Goal: Task Accomplishment & Management: Use online tool/utility

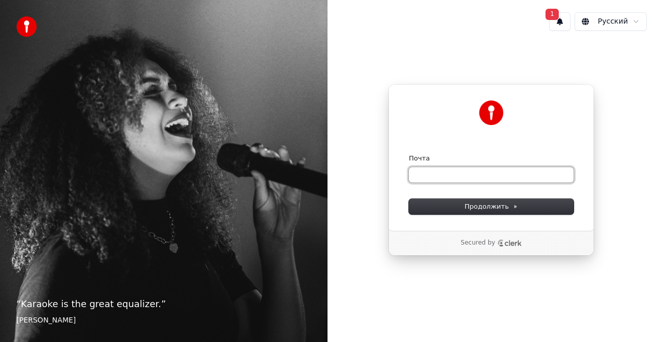
click at [471, 178] on input "Почта" at bounding box center [491, 174] width 165 height 15
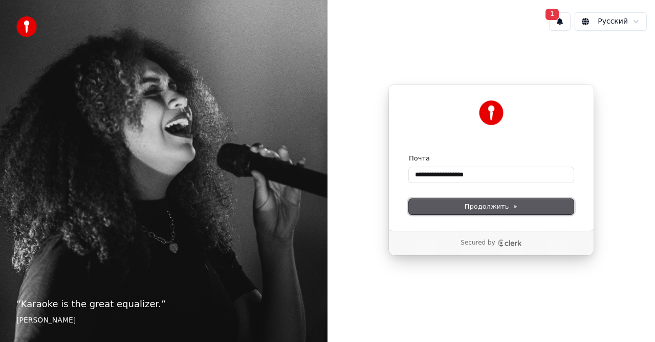
click at [476, 206] on span "Продолжить" at bounding box center [492, 206] width 54 height 9
type input "**********"
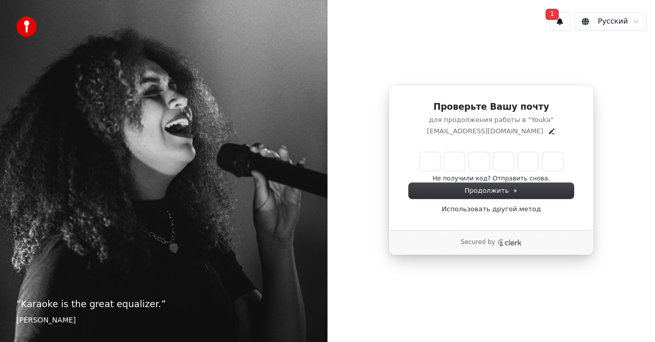
click at [435, 168] on input "Enter verification code" at bounding box center [491, 161] width 143 height 18
type input "******"
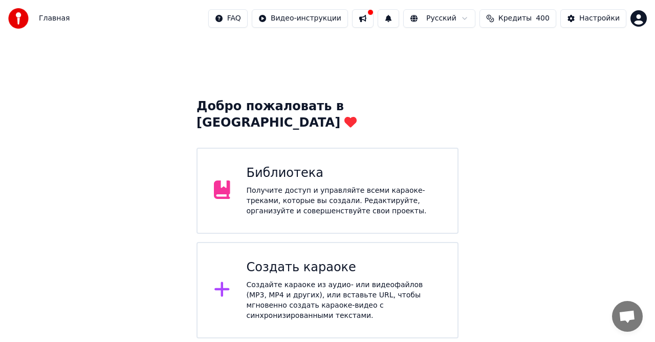
click at [290, 280] on div "Создайте караоке из аудио- или видеофайлов (MP3, MP4 и других), или вставьте UR…" at bounding box center [344, 300] width 195 height 41
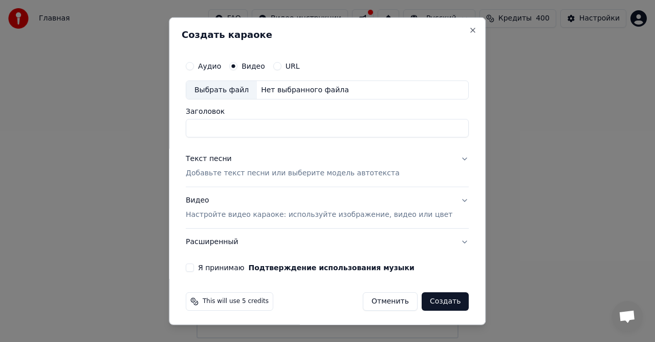
click at [245, 86] on div "Выбрать файл" at bounding box center [221, 89] width 71 height 18
type input "**********"
click at [228, 173] on p "Добавьте текст песни или выберите модель автотекста" at bounding box center [293, 173] width 214 height 10
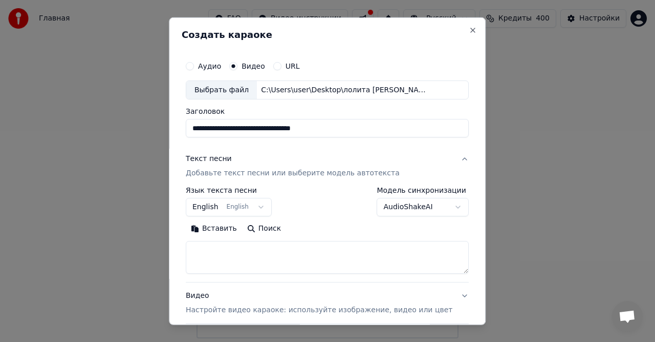
click at [218, 227] on button "Вставить" at bounding box center [214, 228] width 56 height 16
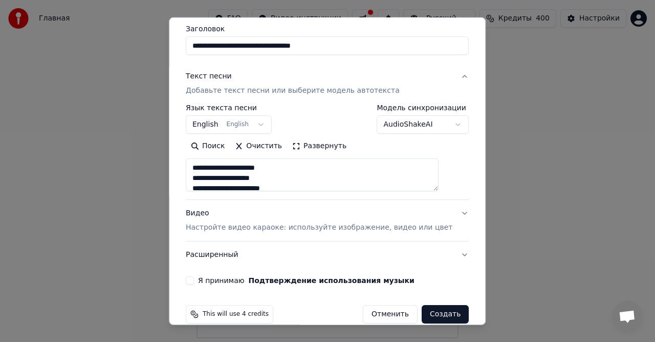
scroll to position [97, 0]
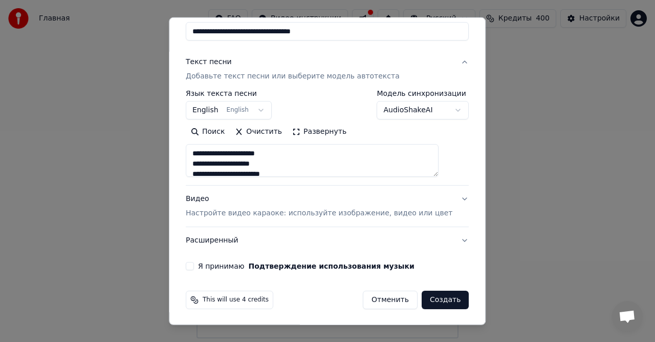
click at [194, 266] on button "Я принимаю Подтверждение использования музыки" at bounding box center [190, 266] width 8 height 8
click at [445, 198] on button "Видео Настройте видео караоке: используйте изображение, видео или цвет" at bounding box center [327, 205] width 283 height 41
type textarea "**********"
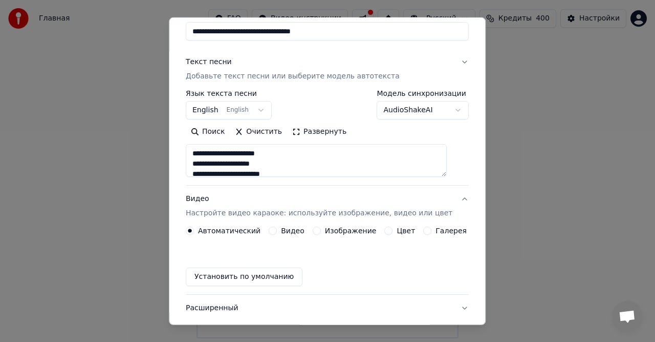
scroll to position [69, 0]
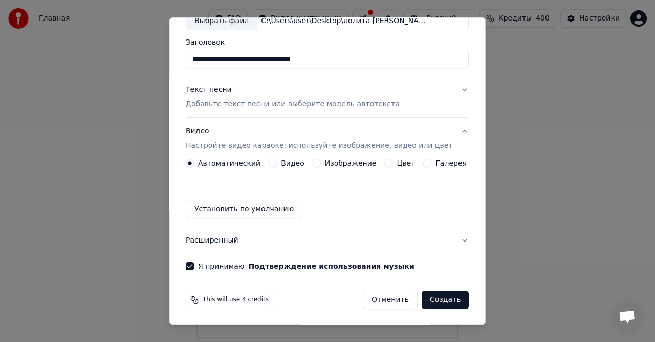
click at [280, 163] on div "Видео" at bounding box center [287, 163] width 36 height 8
click at [273, 162] on button "Видео" at bounding box center [273, 163] width 8 height 8
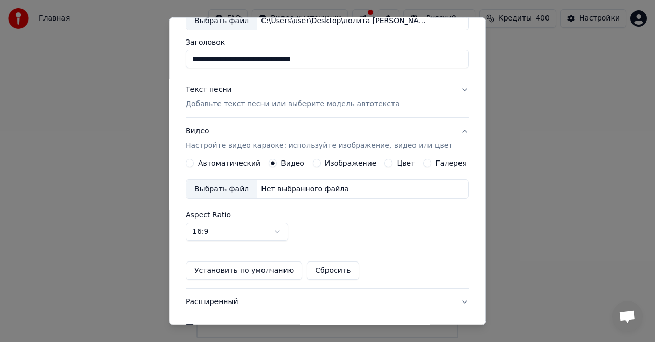
click at [294, 187] on div "Нет выбранного файла" at bounding box center [305, 189] width 96 height 10
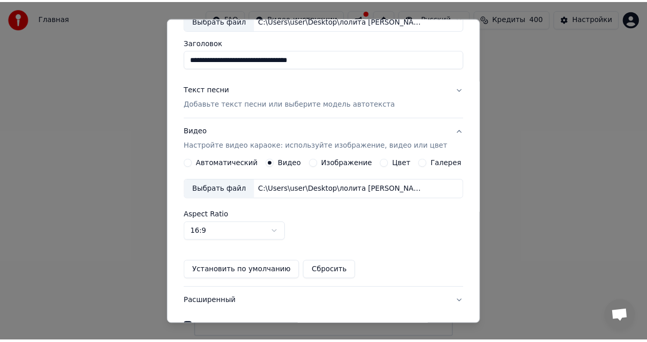
scroll to position [130, 0]
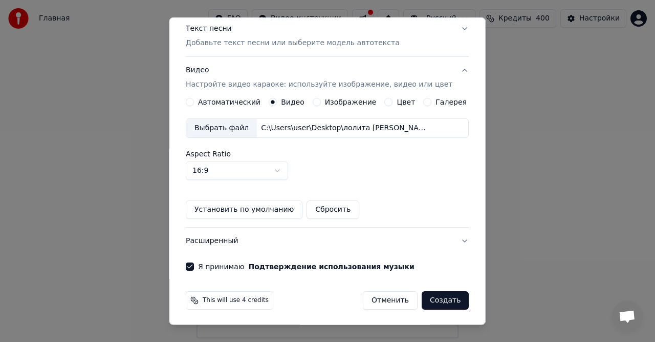
click at [439, 299] on button "Создать" at bounding box center [445, 300] width 47 height 18
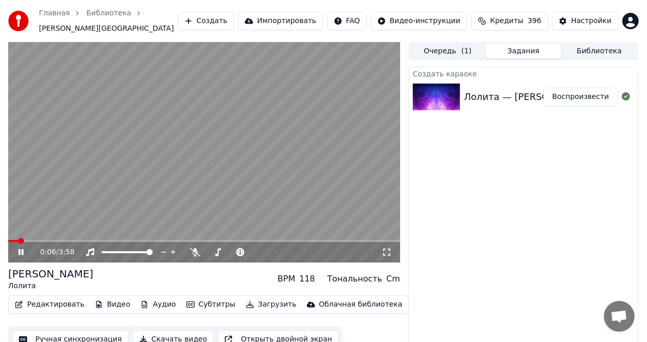
click at [22, 248] on icon at bounding box center [28, 252] width 24 height 8
click at [19, 248] on icon at bounding box center [21, 251] width 6 height 7
click at [250, 254] on span at bounding box center [248, 252] width 6 height 6
click at [10, 240] on span at bounding box center [9, 241] width 2 height 2
click at [258, 249] on span at bounding box center [254, 252] width 6 height 6
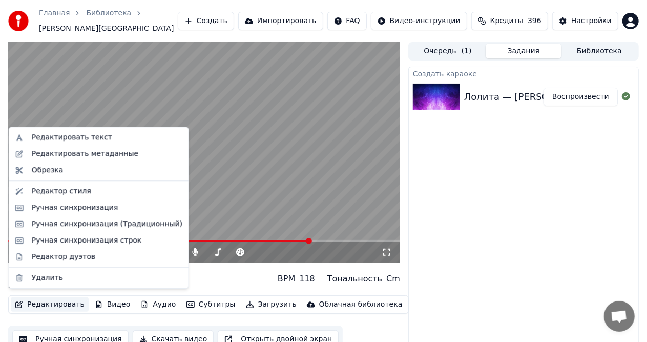
click at [41, 299] on button "Редактировать" at bounding box center [50, 304] width 78 height 14
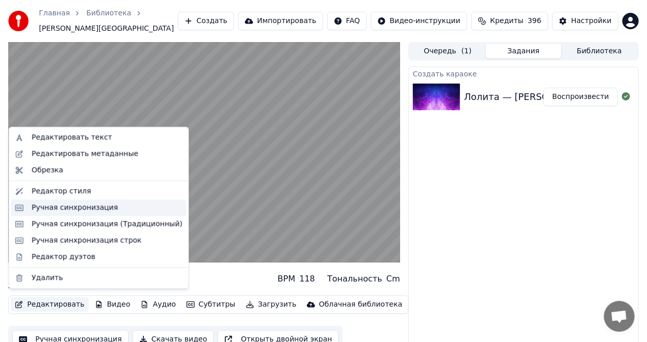
click at [49, 206] on div "Ручная синхронизация" at bounding box center [75, 207] width 87 height 10
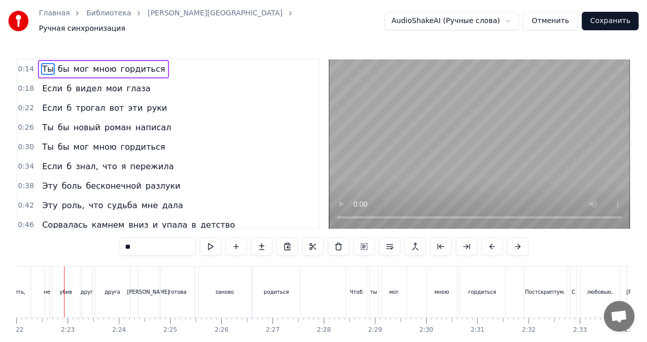
scroll to position [0, 7267]
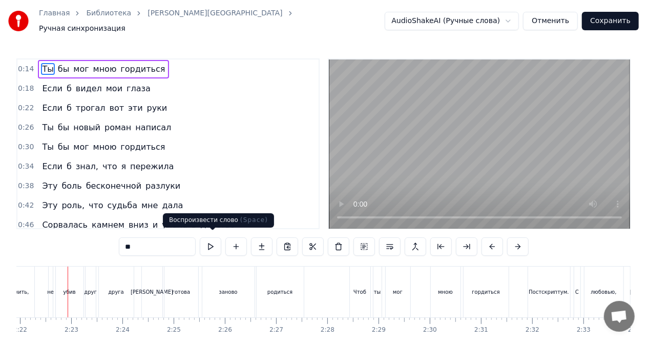
click at [213, 241] on button at bounding box center [211, 246] width 22 height 18
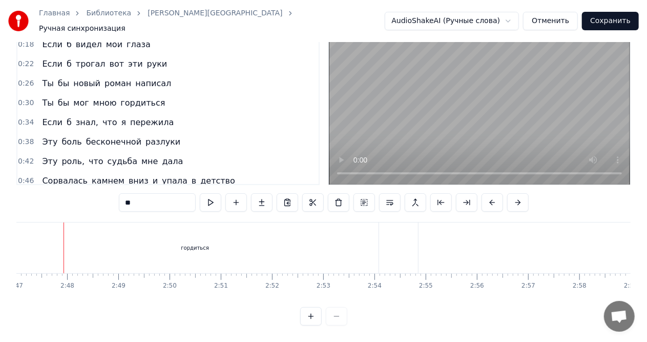
scroll to position [0, 8558]
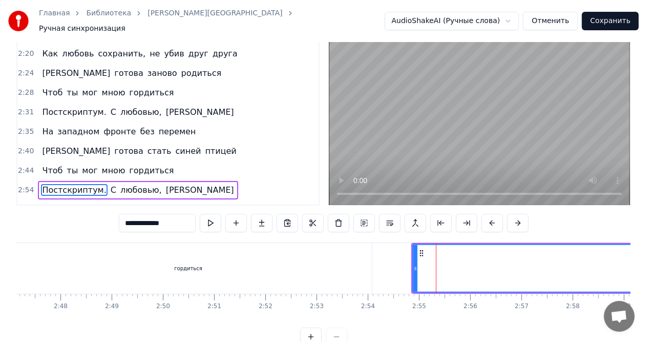
scroll to position [595, 0]
click at [299, 262] on div "гордиться" at bounding box center [188, 268] width 367 height 51
type input "*********"
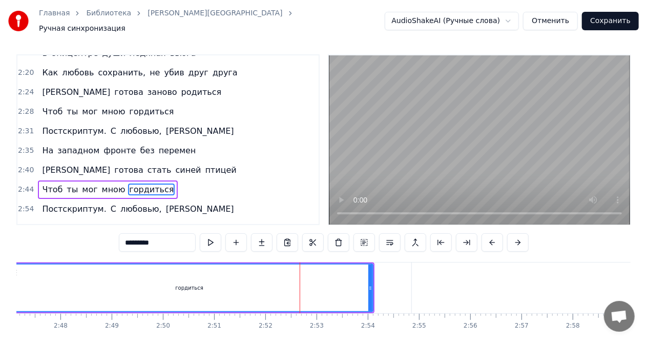
drag, startPoint x: 369, startPoint y: 283, endPoint x: 303, endPoint y: 279, distance: 65.7
click at [324, 281] on div "гордиться" at bounding box center [190, 287] width 366 height 47
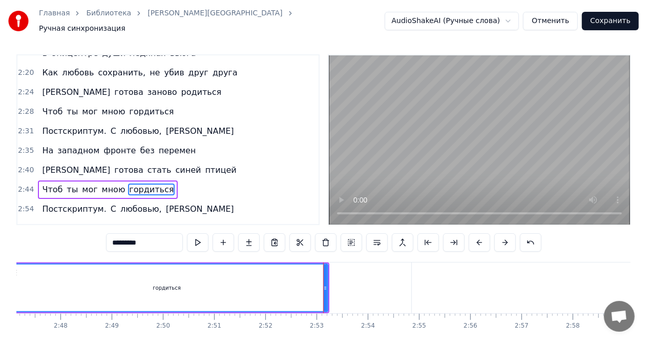
drag, startPoint x: 303, startPoint y: 279, endPoint x: 264, endPoint y: 278, distance: 39.4
click at [264, 278] on div "гордиться" at bounding box center [167, 287] width 321 height 47
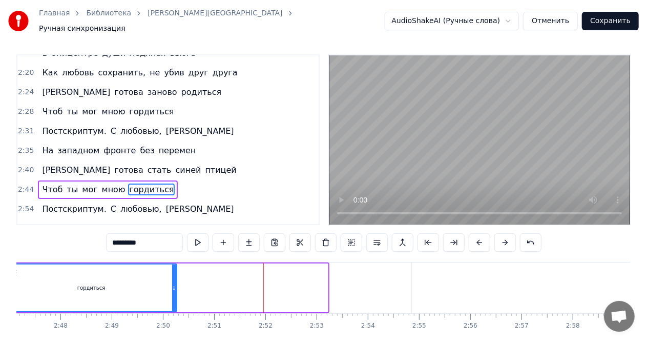
drag, startPoint x: 325, startPoint y: 282, endPoint x: 168, endPoint y: 278, distance: 157.3
click at [172, 278] on div at bounding box center [174, 287] width 4 height 47
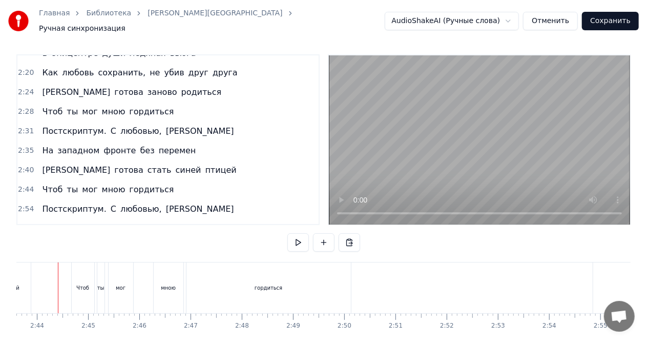
scroll to position [0, 8367]
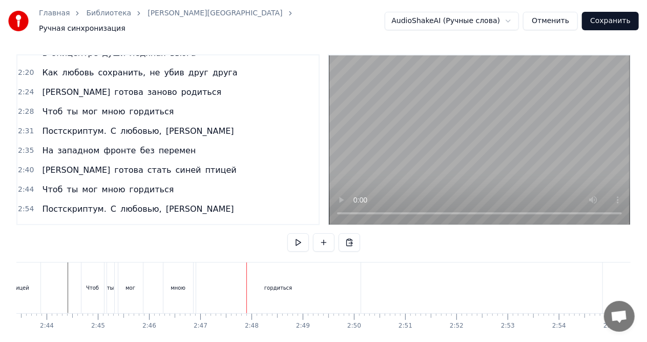
click at [349, 278] on div "гордиться" at bounding box center [278, 287] width 164 height 51
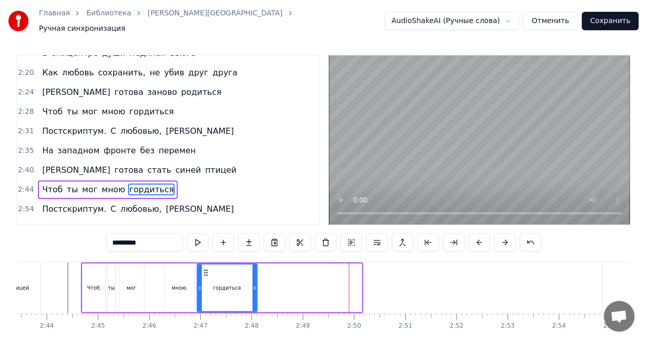
drag, startPoint x: 358, startPoint y: 281, endPoint x: 234, endPoint y: 275, distance: 124.1
click at [253, 275] on div at bounding box center [254, 287] width 4 height 47
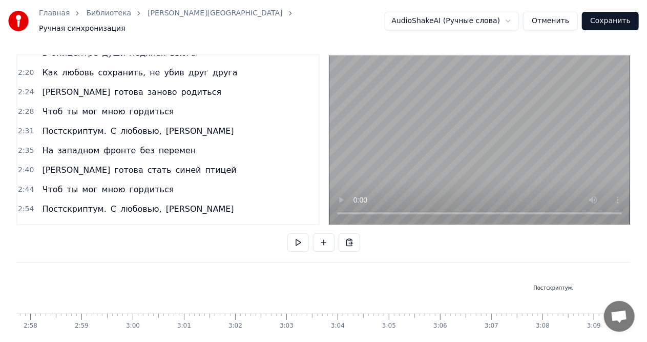
scroll to position [0, 9163]
click at [489, 286] on div "Постскриптум." at bounding box center [490, 288] width 40 height 8
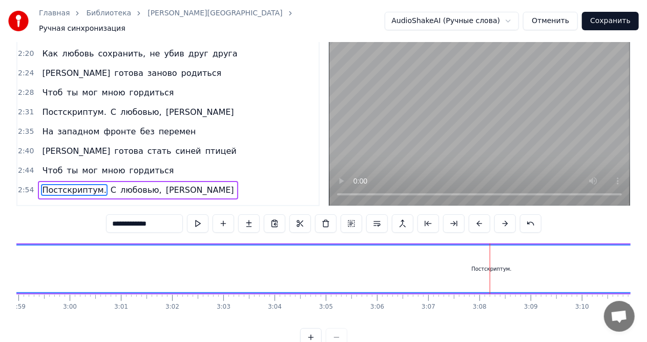
scroll to position [24, 0]
click at [110, 183] on span "С" at bounding box center [114, 189] width 8 height 12
type input "*"
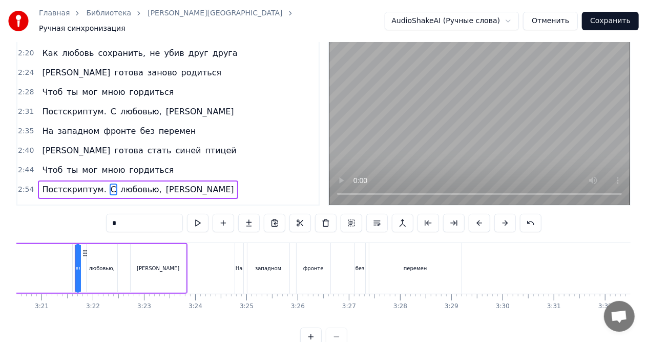
click at [106, 180] on div "Постскриптум. С любовью, [PERSON_NAME]" at bounding box center [138, 189] width 200 height 18
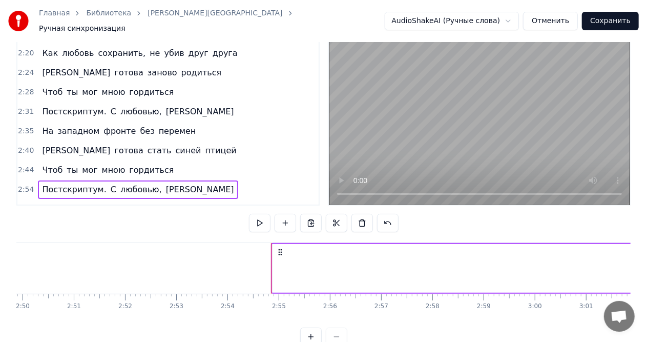
scroll to position [0, 8691]
drag, startPoint x: 329, startPoint y: 242, endPoint x: 295, endPoint y: 241, distance: 33.8
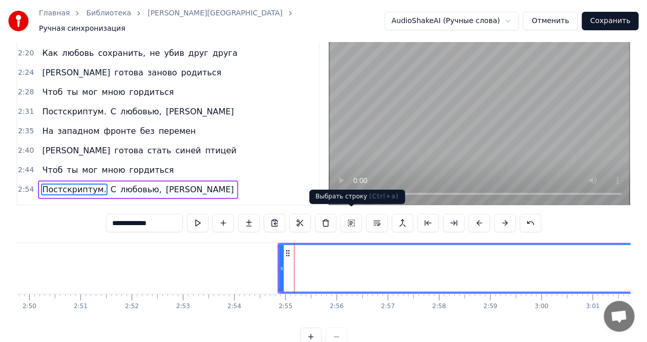
click at [351, 217] on button at bounding box center [351, 223] width 22 height 18
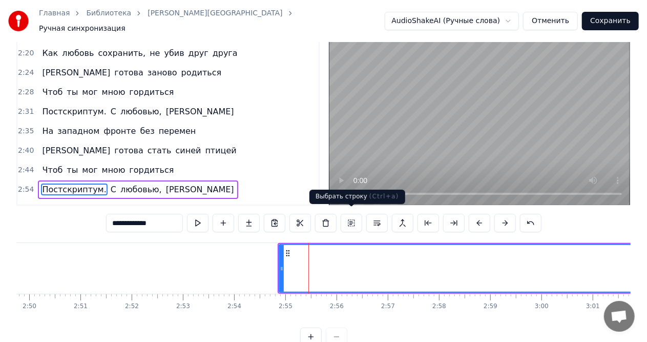
click at [351, 216] on button at bounding box center [351, 223] width 22 height 18
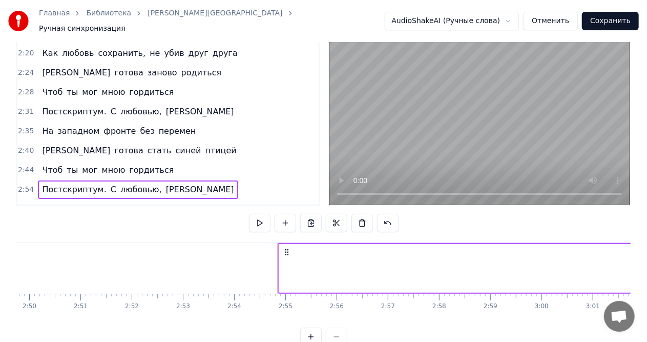
click at [336, 337] on div at bounding box center [323, 336] width 47 height 18
click at [335, 340] on div at bounding box center [323, 336] width 47 height 18
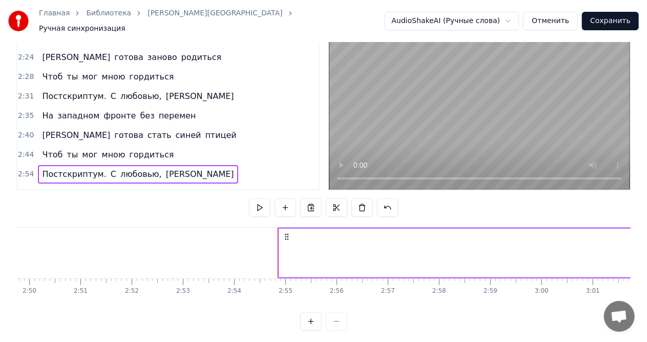
scroll to position [48, 0]
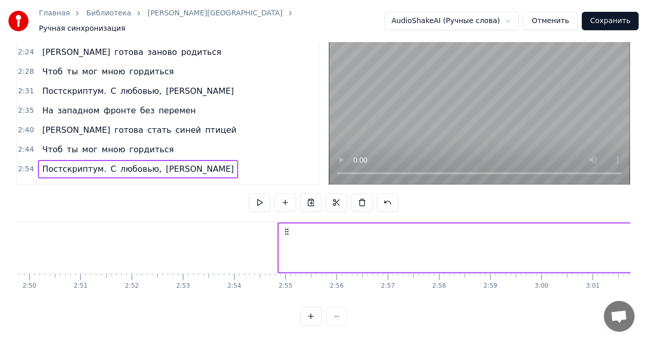
click at [338, 318] on div at bounding box center [323, 316] width 47 height 18
click at [307, 313] on button at bounding box center [311, 316] width 22 height 18
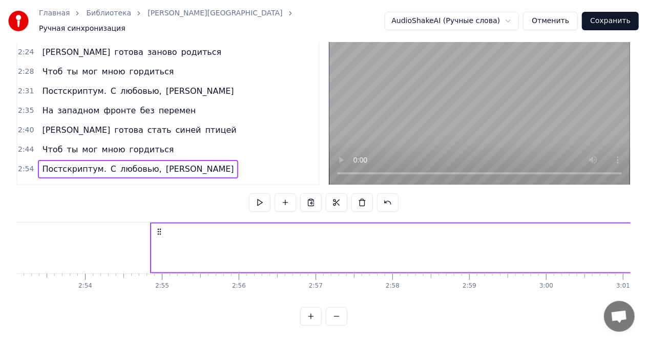
scroll to position [0, 13377]
click at [337, 317] on button at bounding box center [337, 316] width 22 height 18
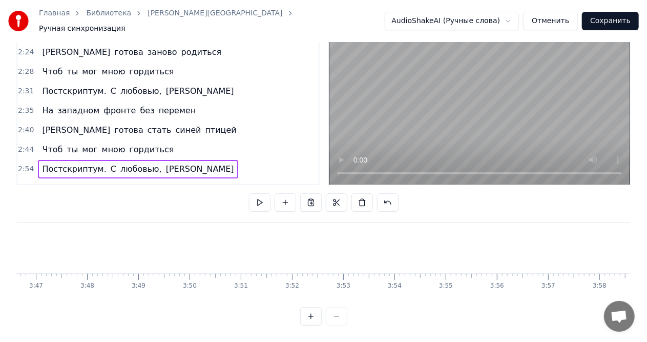
click at [337, 317] on div at bounding box center [323, 316] width 47 height 18
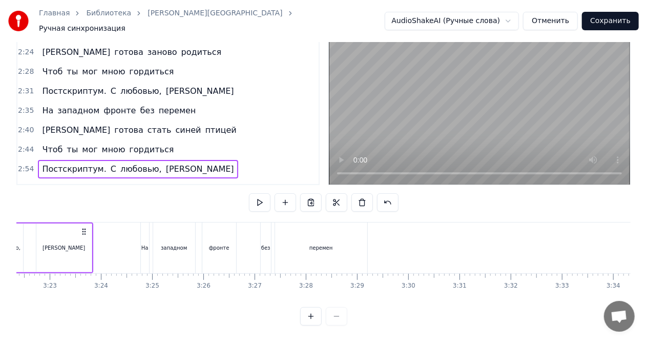
click at [337, 317] on div at bounding box center [323, 316] width 47 height 18
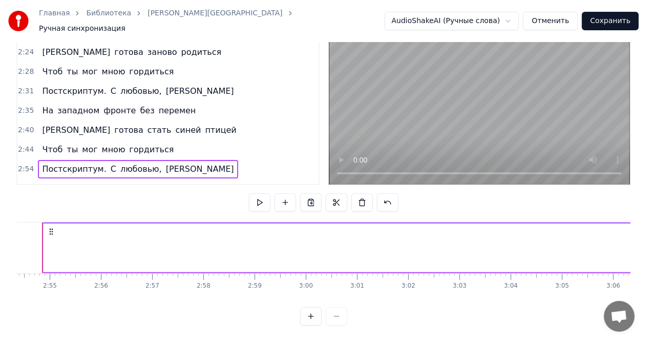
scroll to position [0, 8901]
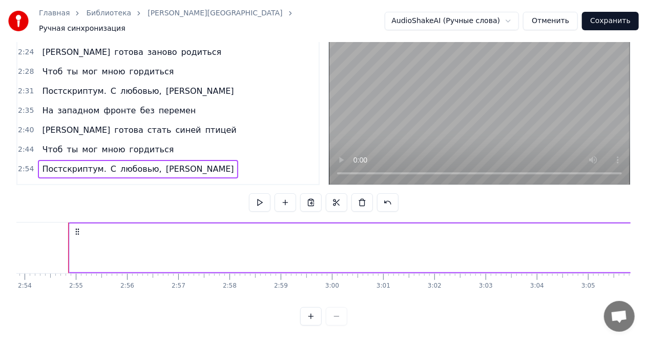
drag, startPoint x: 318, startPoint y: 249, endPoint x: 124, endPoint y: 239, distance: 194.3
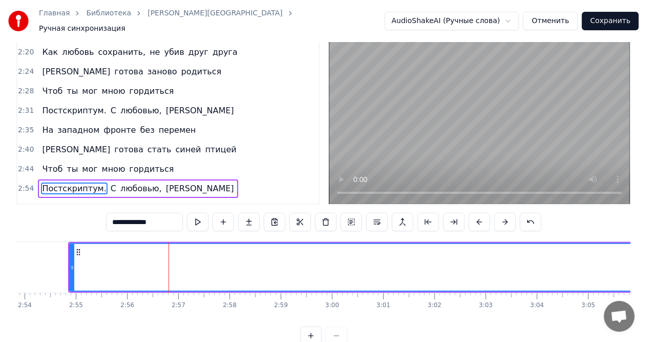
scroll to position [24, 0]
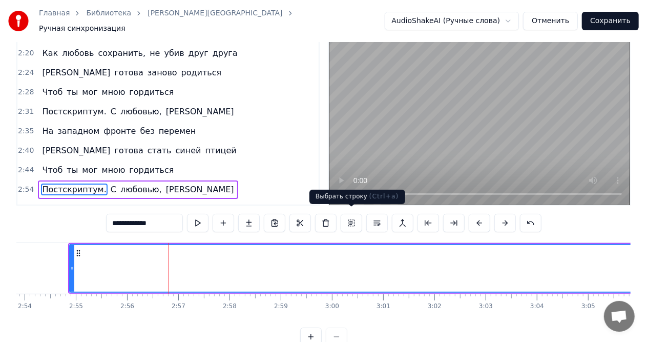
click at [348, 219] on button at bounding box center [351, 223] width 22 height 18
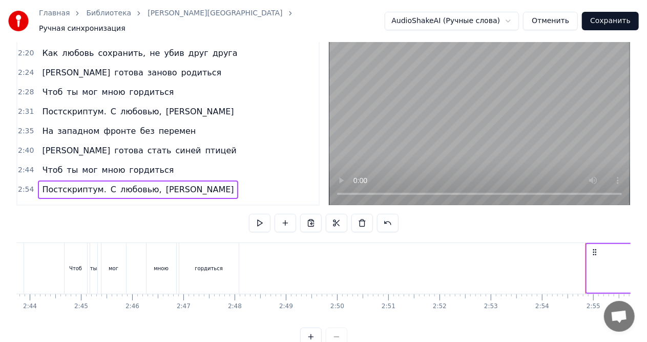
scroll to position [0, 8405]
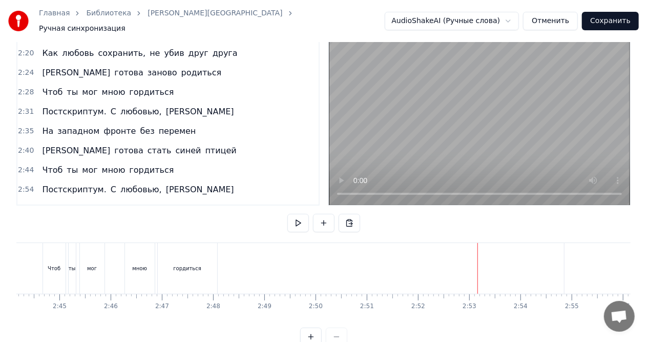
click at [104, 180] on div "Постскриптум. С любовью, [PERSON_NAME]" at bounding box center [138, 189] width 200 height 18
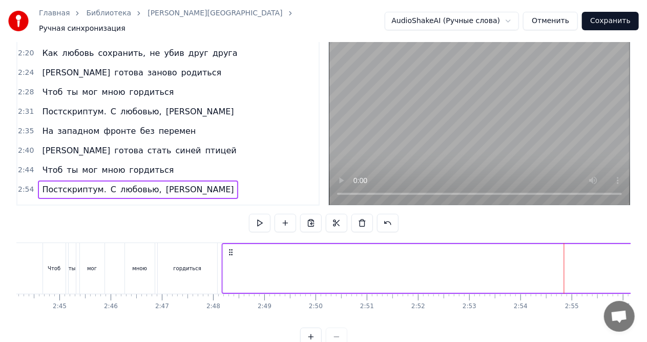
drag, startPoint x: 572, startPoint y: 247, endPoint x: 230, endPoint y: 244, distance: 342.0
click at [230, 248] on icon at bounding box center [231, 252] width 8 height 8
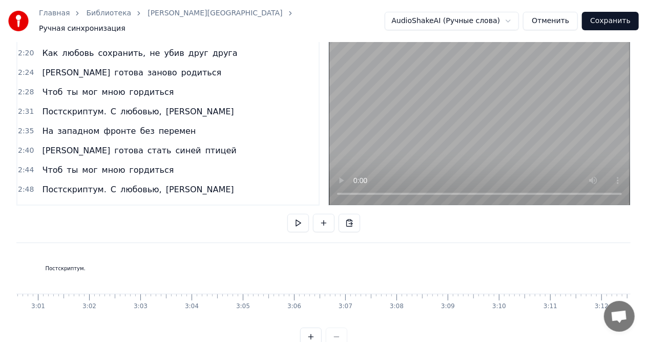
scroll to position [0, 9260]
click at [74, 265] on div "Постскриптум." at bounding box center [51, 268] width 1368 height 51
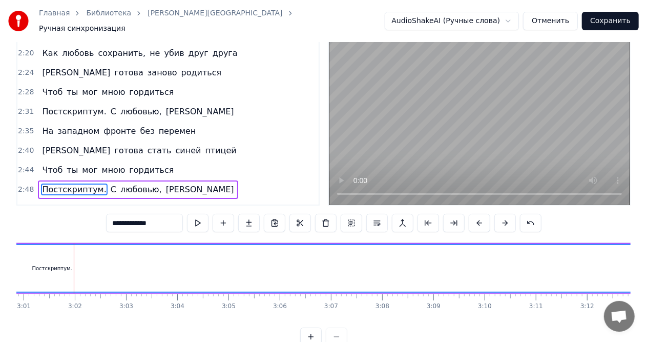
scroll to position [0, 9441]
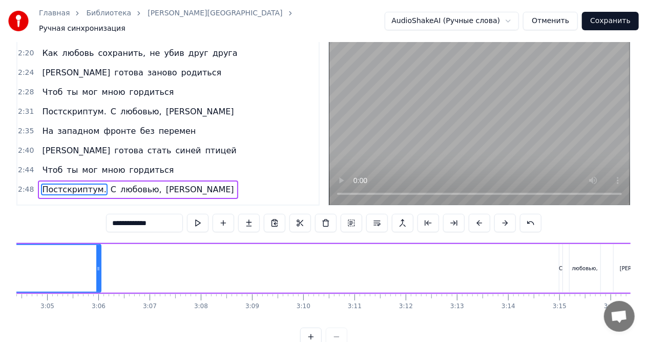
drag, startPoint x: 553, startPoint y: 264, endPoint x: 99, endPoint y: 261, distance: 454.2
click at [99, 264] on icon at bounding box center [98, 268] width 4 height 8
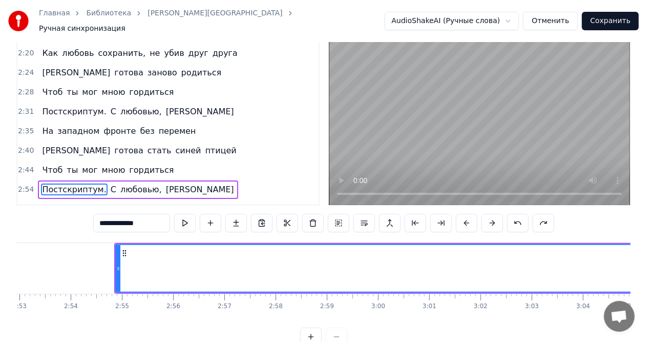
scroll to position [0, 8841]
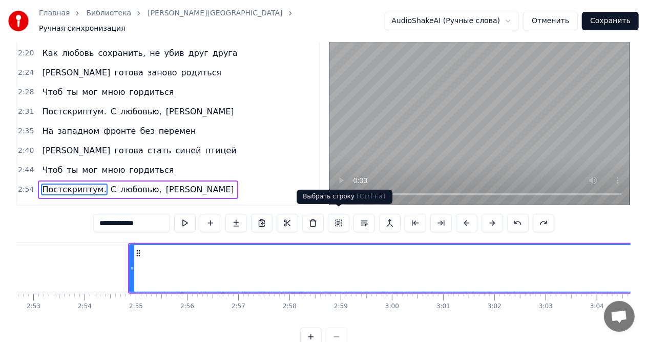
click at [339, 218] on button at bounding box center [339, 223] width 22 height 18
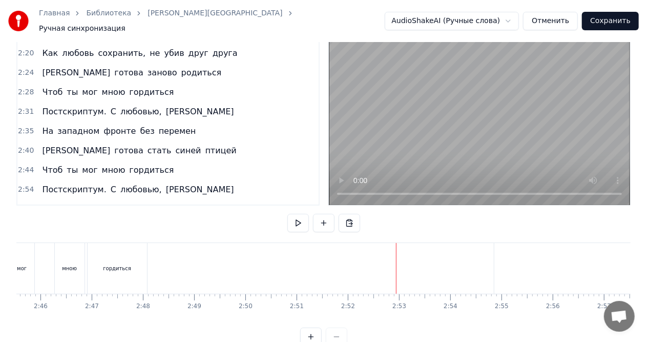
scroll to position [0, 8454]
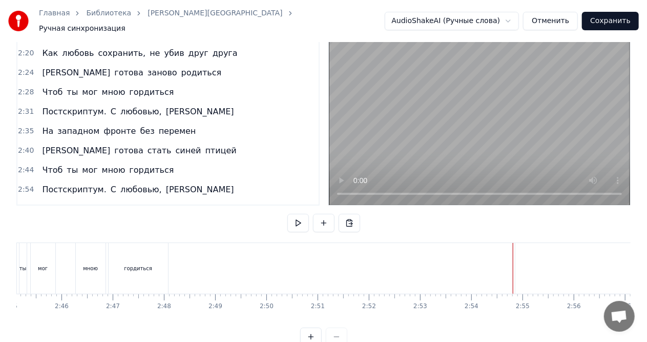
click at [119, 183] on span "любовью," at bounding box center [141, 189] width 44 height 12
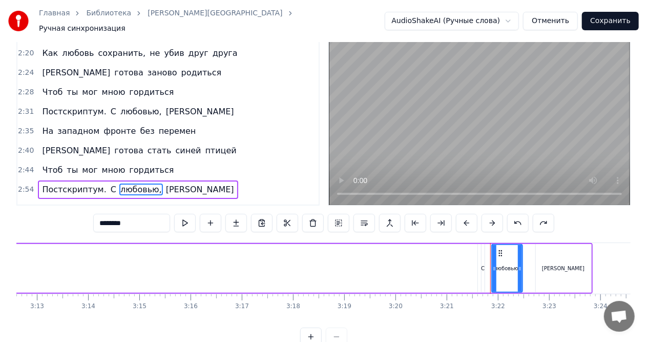
scroll to position [0, 10283]
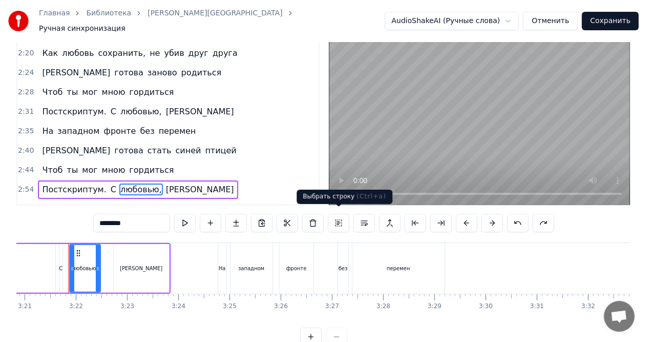
click at [339, 217] on button at bounding box center [339, 223] width 22 height 18
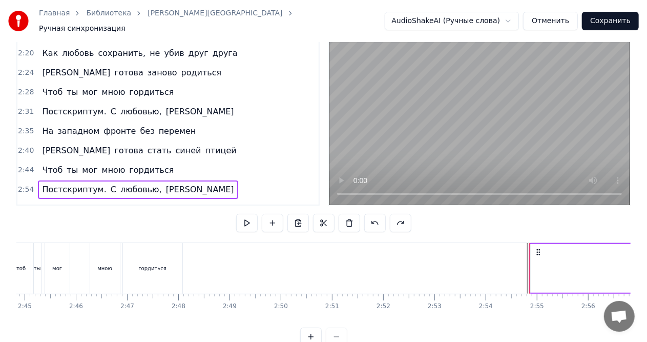
scroll to position [0, 8447]
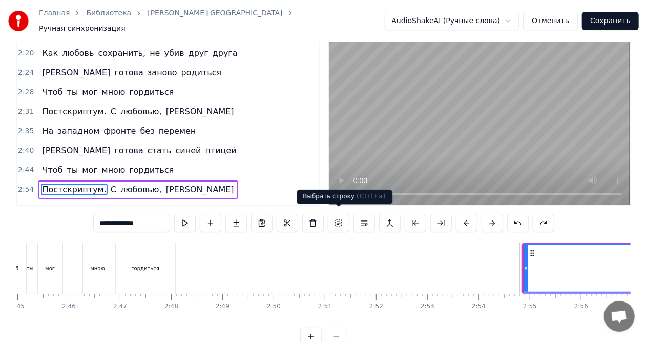
click at [341, 216] on button at bounding box center [339, 223] width 22 height 18
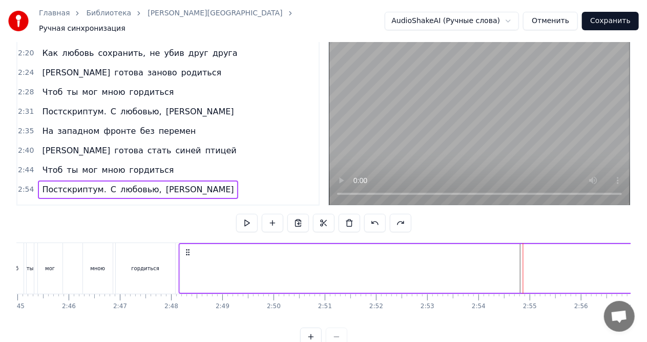
drag, startPoint x: 531, startPoint y: 247, endPoint x: 193, endPoint y: 249, distance: 338.4
click at [188, 249] on icon at bounding box center [188, 252] width 8 height 8
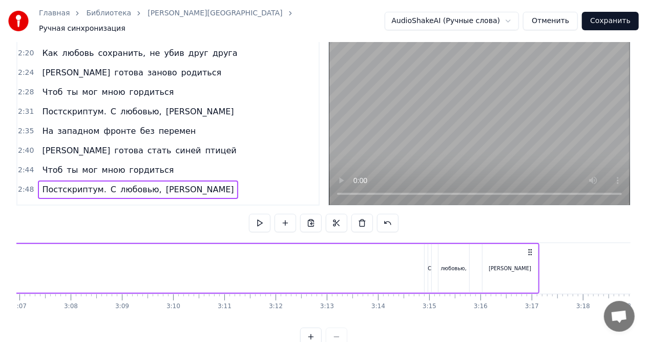
scroll to position [0, 9592]
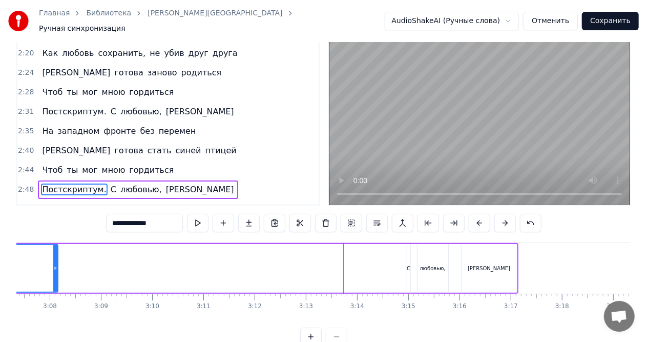
drag, startPoint x: 399, startPoint y: 263, endPoint x: 54, endPoint y: 260, distance: 345.1
click at [54, 264] on icon at bounding box center [55, 268] width 4 height 8
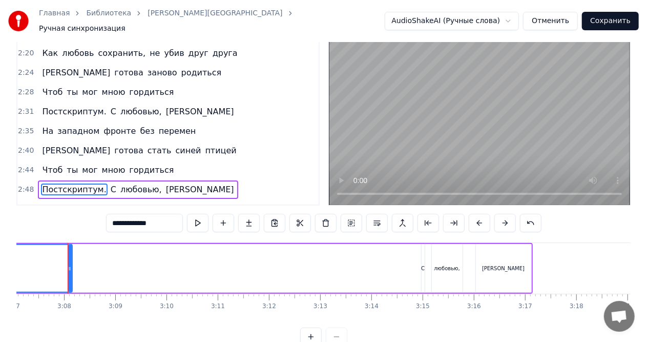
click at [421, 254] on div "С" at bounding box center [423, 268] width 4 height 49
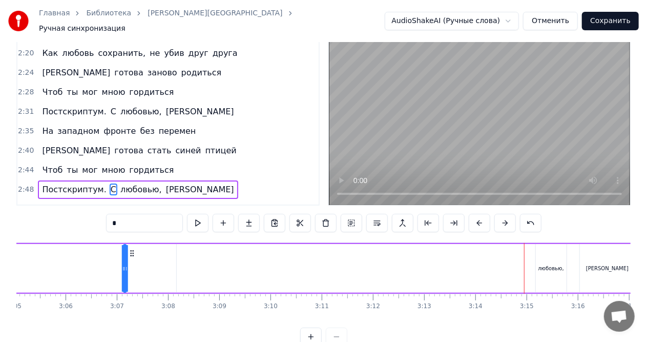
scroll to position [0, 9462]
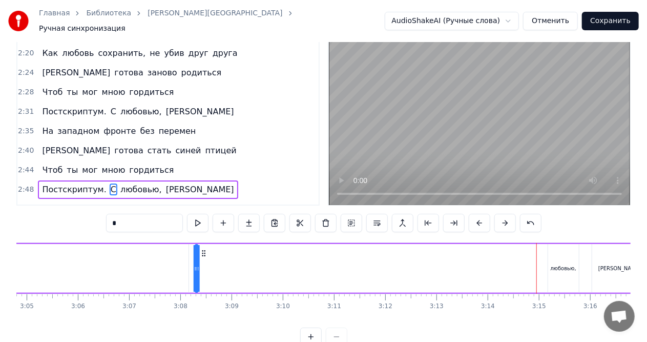
drag, startPoint x: 430, startPoint y: 248, endPoint x: 297, endPoint y: 274, distance: 135.8
drag, startPoint x: 556, startPoint y: 248, endPoint x: 610, endPoint y: 250, distance: 54.8
click at [556, 248] on div "любовью," at bounding box center [563, 268] width 31 height 49
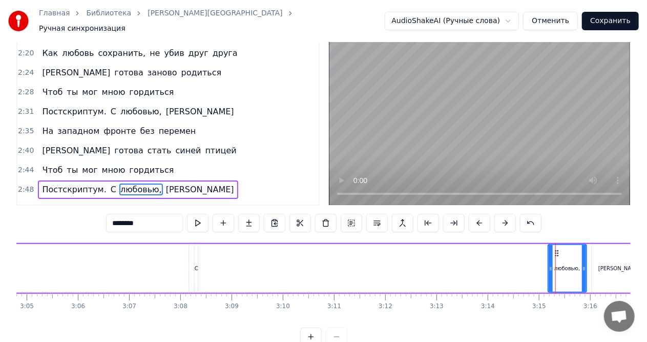
drag, startPoint x: 578, startPoint y: 258, endPoint x: 564, endPoint y: 258, distance: 13.3
click at [584, 258] on div "любовью," at bounding box center [566, 268] width 39 height 49
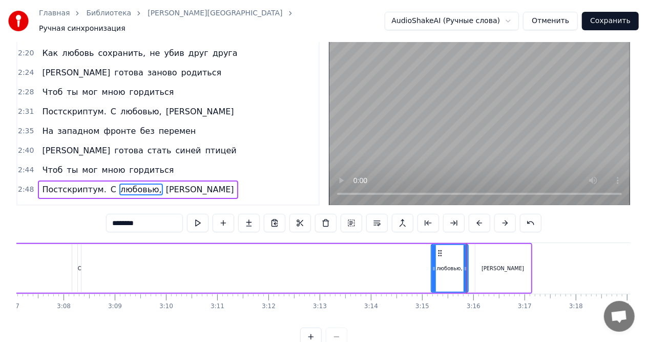
scroll to position [0, 9565]
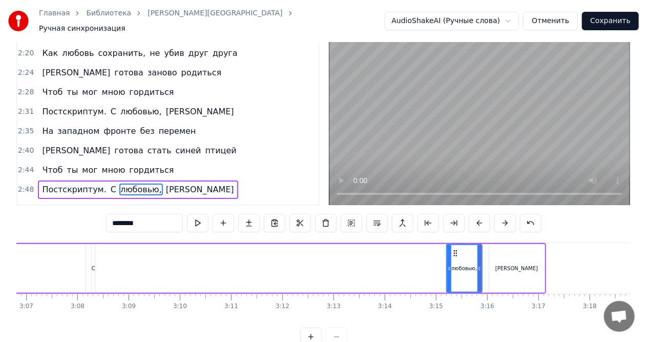
click at [448, 253] on div at bounding box center [449, 268] width 4 height 47
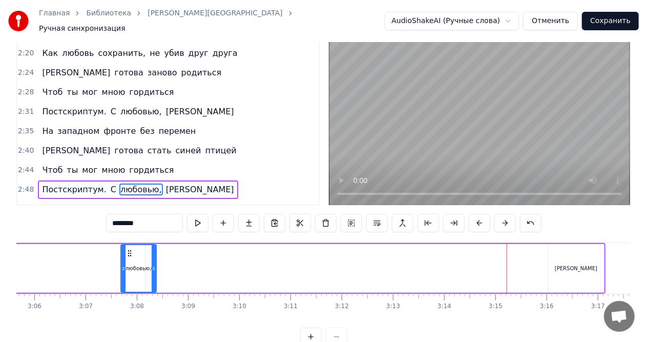
scroll to position [0, 9502]
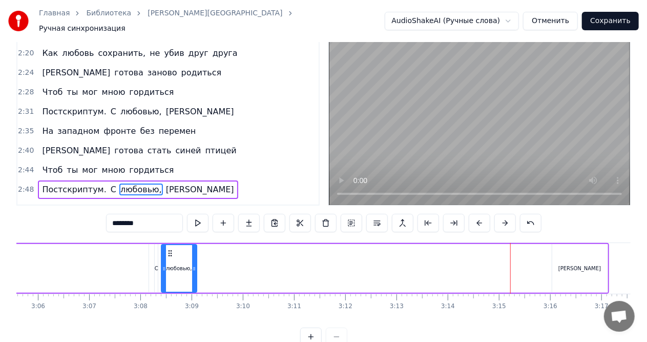
drag, startPoint x: 455, startPoint y: 249, endPoint x: 213, endPoint y: 243, distance: 241.7
click at [172, 237] on div "0:14 Ты бы мог мною гордиться 0:18 Если б видел мои глаза 0:22 Если б трогал во…" at bounding box center [323, 190] width 614 height 311
click at [573, 247] on div "[PERSON_NAME]" at bounding box center [579, 268] width 55 height 49
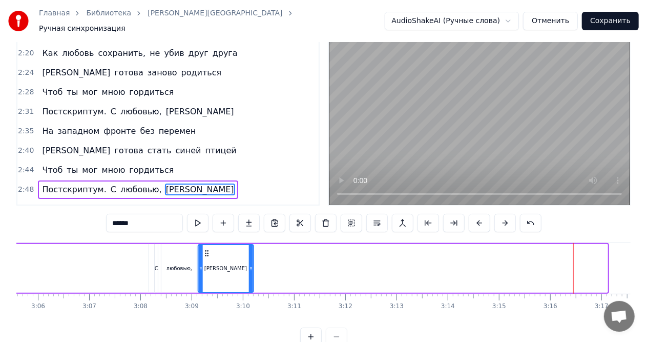
drag, startPoint x: 560, startPoint y: 247, endPoint x: 252, endPoint y: 266, distance: 308.8
click at [207, 251] on icon at bounding box center [206, 253] width 8 height 8
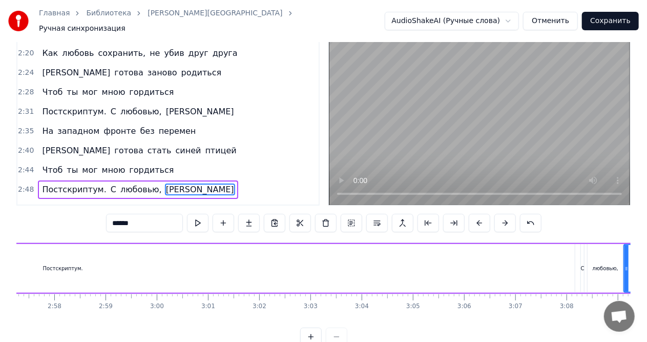
scroll to position [0, 9090]
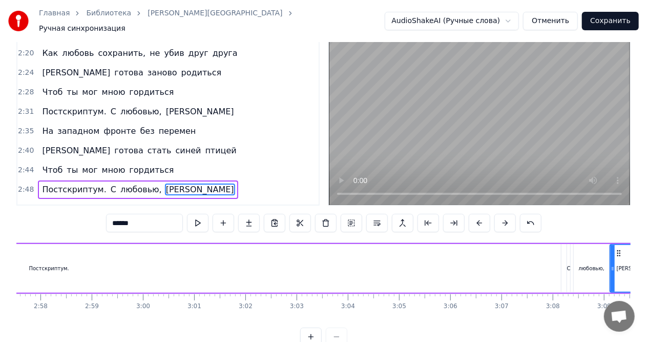
click at [532, 267] on div "Постскриптум." at bounding box center [49, 268] width 1023 height 49
type input "**********"
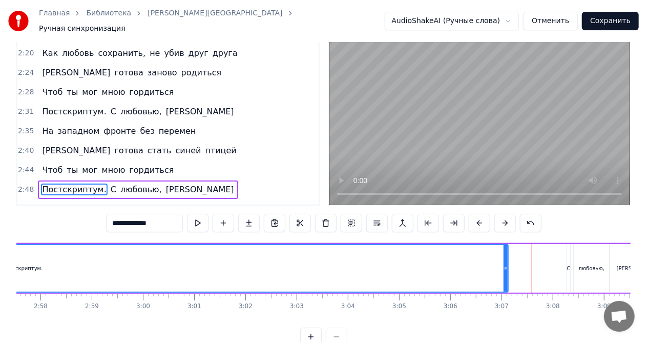
drag, startPoint x: 556, startPoint y: 263, endPoint x: 333, endPoint y: 268, distance: 223.3
click at [388, 268] on div "Постскриптум." at bounding box center [22, 268] width 969 height 47
drag, startPoint x: 333, startPoint y: 268, endPoint x: 281, endPoint y: 255, distance: 53.4
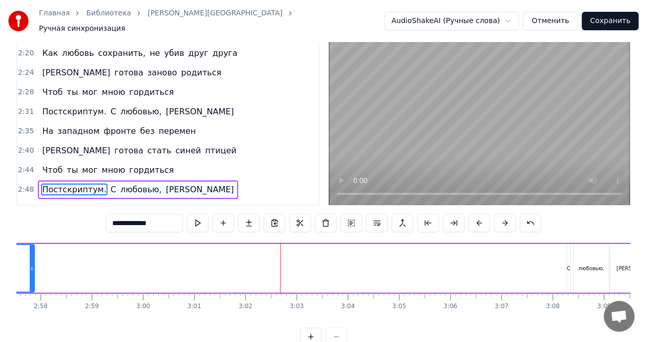
drag, startPoint x: 389, startPoint y: 262, endPoint x: 31, endPoint y: 264, distance: 358.4
click at [31, 264] on icon at bounding box center [32, 268] width 4 height 8
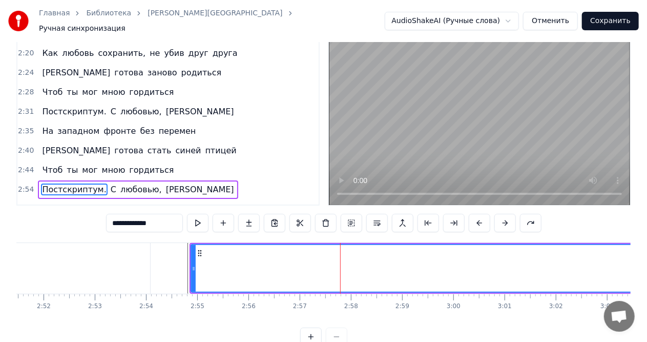
scroll to position [0, 8772]
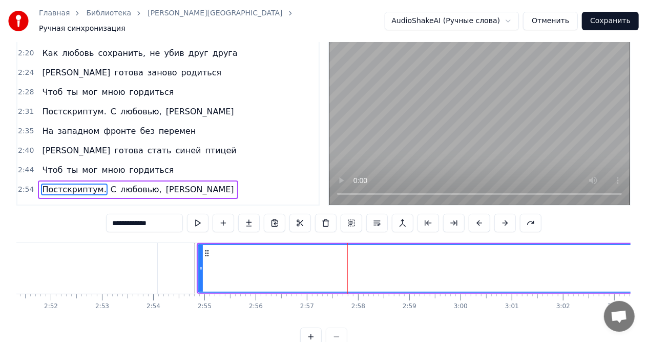
drag, startPoint x: 569, startPoint y: 13, endPoint x: 568, endPoint y: 18, distance: 5.3
click at [568, 18] on button "Отменить" at bounding box center [550, 21] width 55 height 18
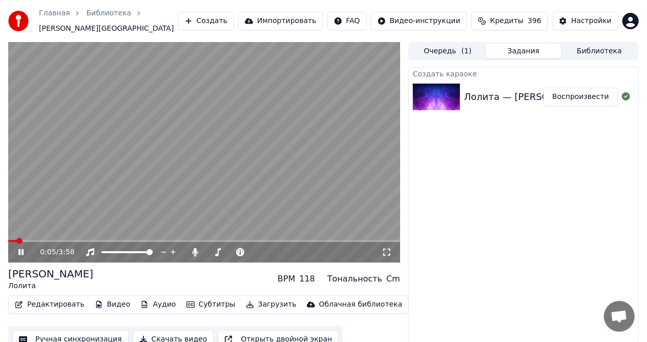
click at [19, 249] on icon at bounding box center [20, 252] width 5 height 6
click at [627, 92] on icon at bounding box center [626, 96] width 8 height 8
click at [452, 86] on img at bounding box center [436, 96] width 47 height 27
click at [500, 147] on div "Создать караоке Лолита — Марлен (Премьера клипа, 2022) Воспроизвести" at bounding box center [523, 212] width 230 height 290
click at [452, 92] on img at bounding box center [436, 96] width 47 height 27
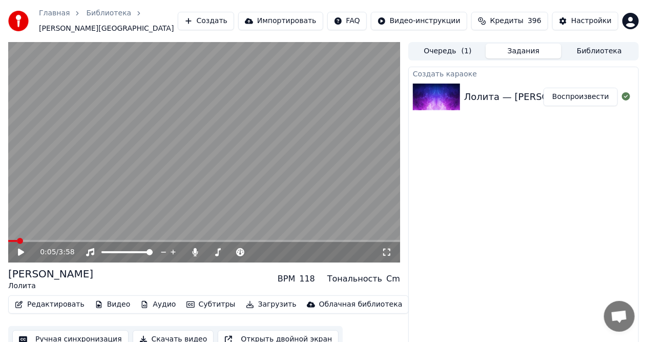
click at [492, 92] on div "Лолита — Марлен (Премьера клипа, 2022)" at bounding box center [587, 97] width 247 height 14
drag, startPoint x: 518, startPoint y: 91, endPoint x: 537, endPoint y: 91, distance: 19.5
click at [520, 91] on div "Лолита — Марлен (Премьера клипа, 2022)" at bounding box center [587, 97] width 247 height 14
click at [562, 90] on button "Воспроизвести" at bounding box center [580, 97] width 74 height 18
click at [20, 248] on icon at bounding box center [28, 252] width 24 height 8
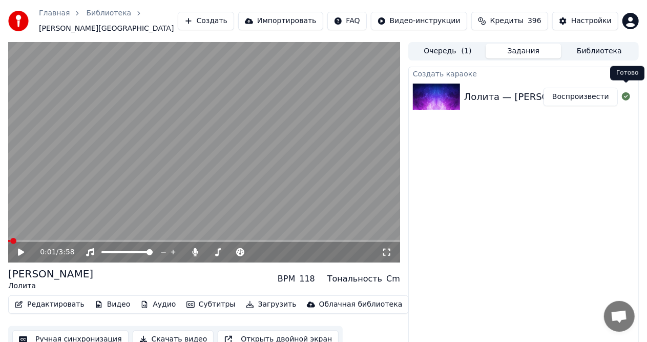
click at [626, 92] on icon at bounding box center [626, 96] width 8 height 8
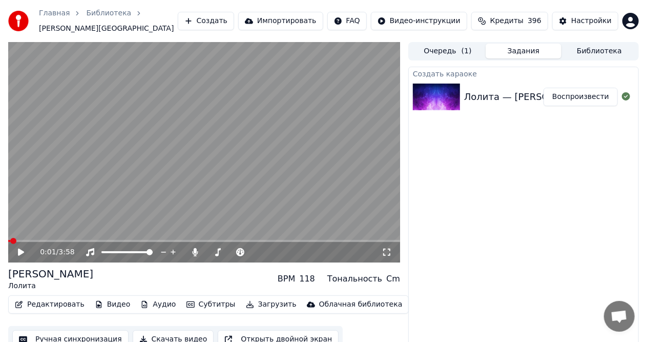
click at [626, 92] on icon at bounding box center [626, 96] width 8 height 8
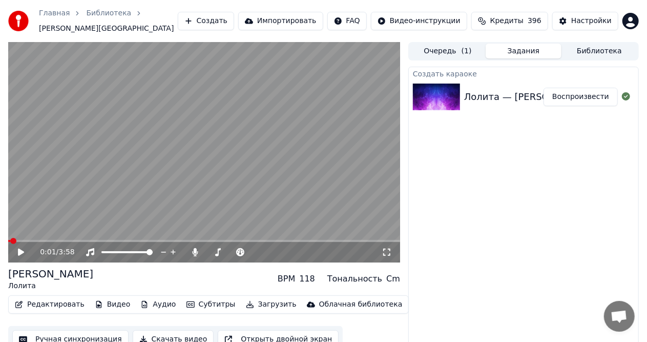
click at [626, 92] on icon at bounding box center [626, 96] width 8 height 8
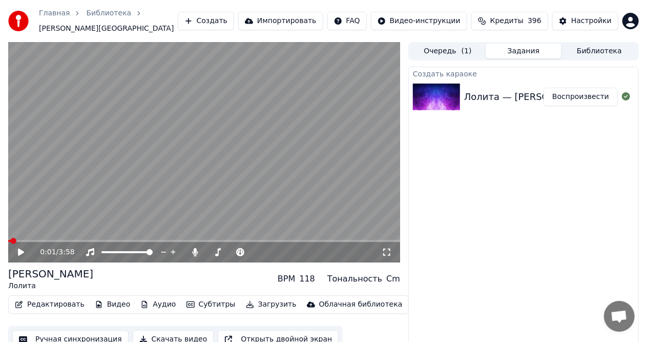
click at [626, 92] on icon at bounding box center [626, 96] width 8 height 8
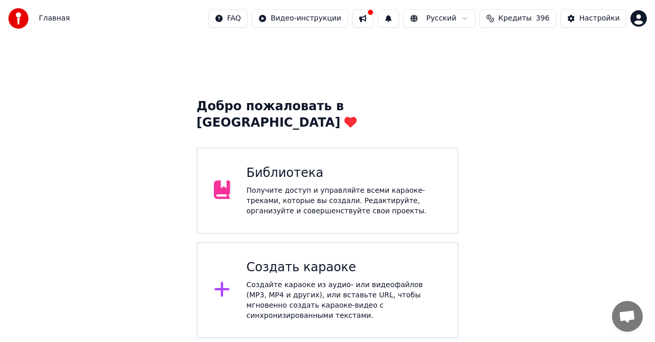
click at [290, 259] on div "Создать караоке Создайте караоке из аудио- или видеофайлов (MP3, MP4 и других),…" at bounding box center [344, 289] width 195 height 61
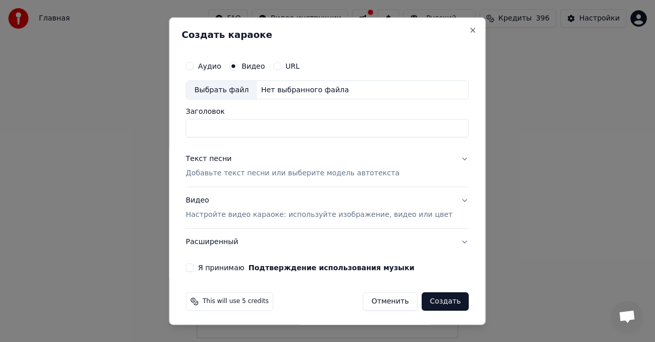
click at [274, 88] on div "Нет выбранного файла" at bounding box center [305, 89] width 96 height 10
type input "**********"
click at [245, 173] on p "Добавьте текст песни или выберите модель автотекста" at bounding box center [293, 173] width 214 height 10
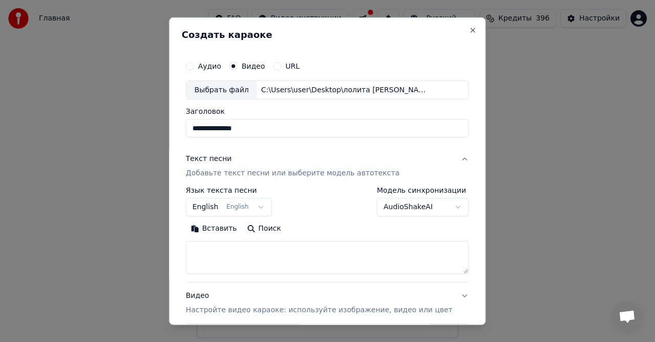
click at [222, 228] on button "Вставить" at bounding box center [214, 228] width 56 height 16
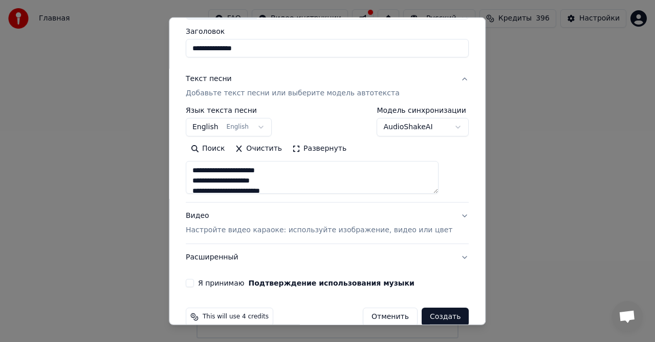
scroll to position [97, 0]
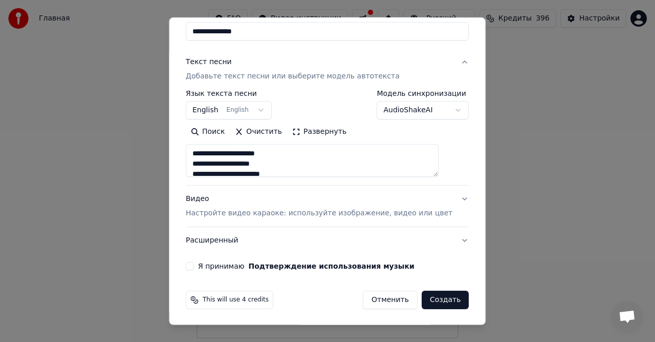
click at [243, 215] on p "Настройте видео караоке: используйте изображение, видео или цвет" at bounding box center [319, 213] width 267 height 10
type textarea "**********"
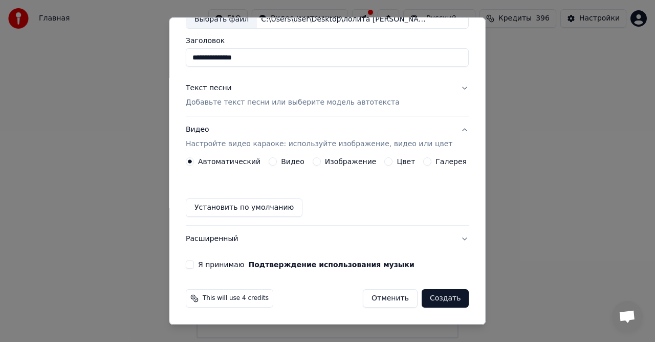
scroll to position [69, 0]
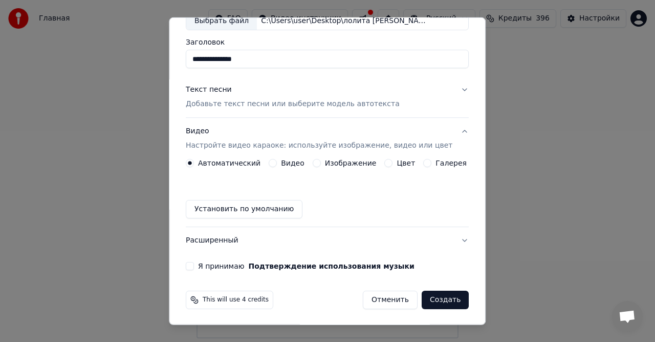
click at [204, 266] on div "Я принимаю Подтверждение использования музыки" at bounding box center [327, 266] width 283 height 8
click at [194, 263] on button "Я принимаю Подтверждение использования музыки" at bounding box center [190, 266] width 8 height 8
click at [291, 161] on label "Видео" at bounding box center [293, 162] width 24 height 7
click at [277, 161] on button "Видео" at bounding box center [273, 163] width 8 height 8
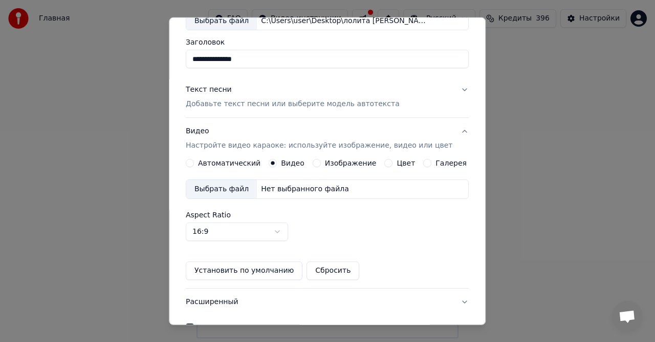
click at [292, 191] on div "Нет выбранного файла" at bounding box center [305, 189] width 96 height 10
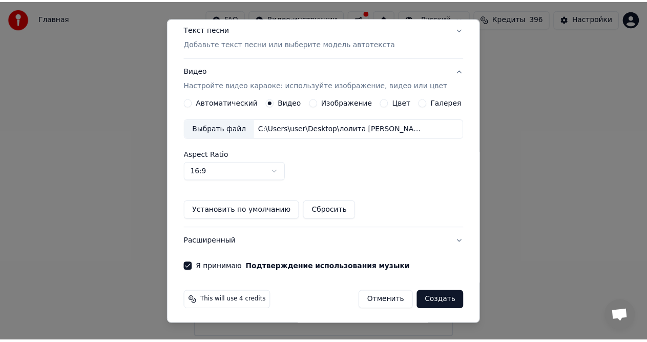
scroll to position [130, 0]
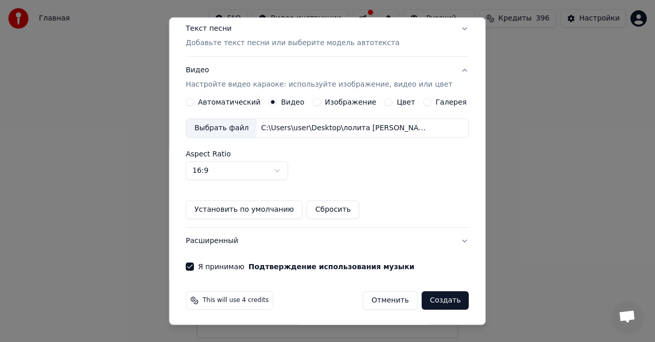
click at [434, 301] on button "Создать" at bounding box center [445, 300] width 47 height 18
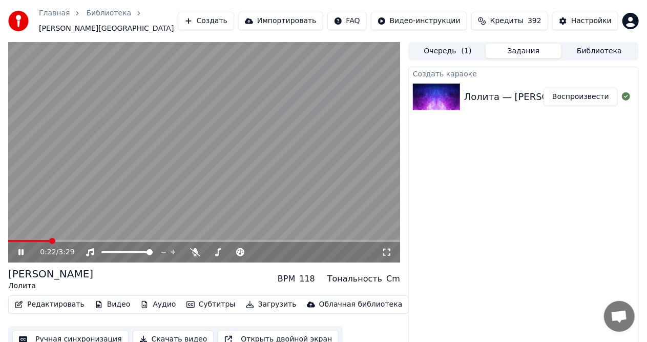
click at [53, 302] on button "Редактировать" at bounding box center [50, 304] width 78 height 14
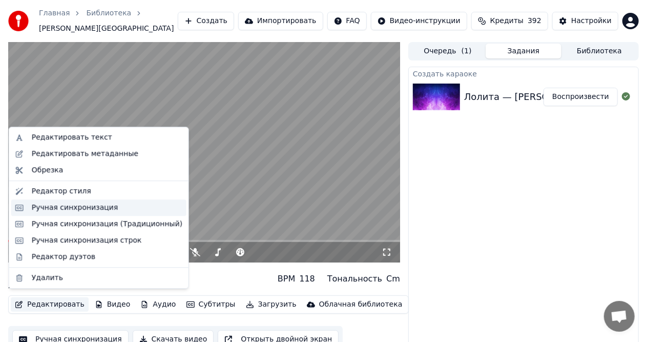
click at [58, 208] on div "Ручная синхронизация" at bounding box center [75, 207] width 87 height 10
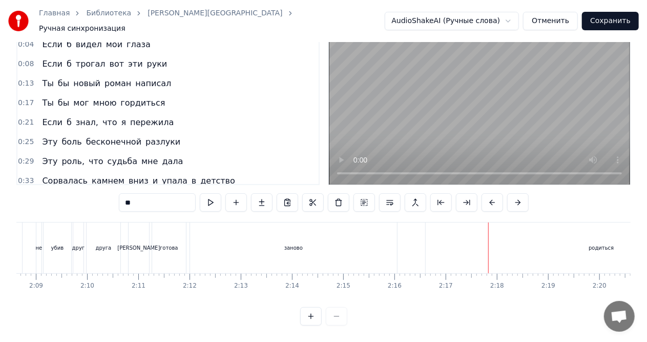
scroll to position [0, 6567]
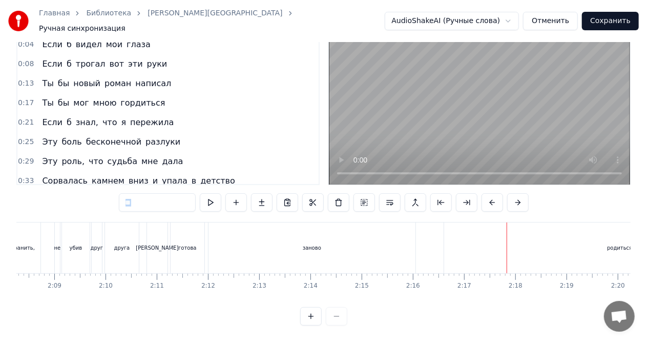
click at [120, 209] on div "0:00 Ты бы мог мною гордиться 0:04 Если б видел мои глаза 0:08 Если б трогал во…" at bounding box center [323, 169] width 614 height 311
click at [44, 236] on div "Как любовь сохранить, не убив друг друга" at bounding box center [45, 247] width 194 height 51
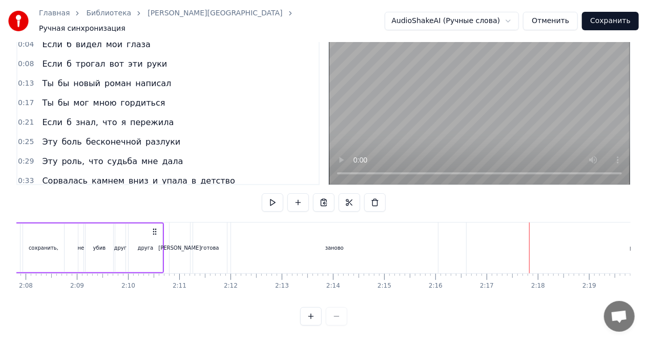
scroll to position [0, 6543]
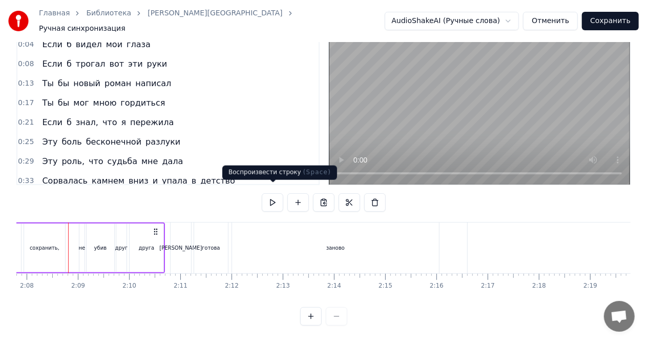
click at [273, 193] on button at bounding box center [273, 202] width 22 height 18
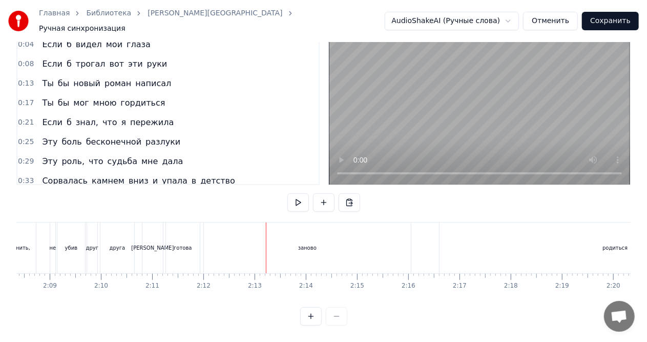
scroll to position [0, 6565]
click at [334, 232] on div "заново" at bounding box center [313, 247] width 207 height 51
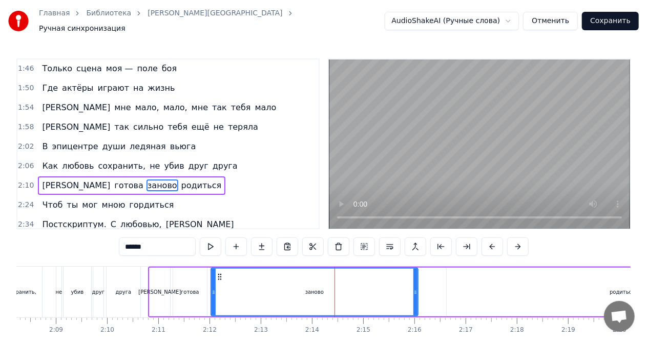
scroll to position [537, 0]
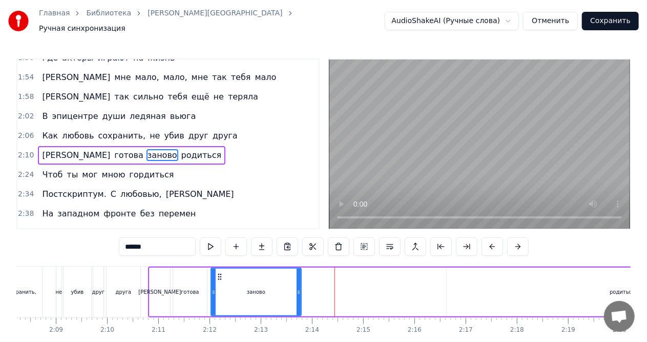
drag, startPoint x: 415, startPoint y: 287, endPoint x: 298, endPoint y: 283, distance: 116.8
click at [298, 288] on icon at bounding box center [298, 292] width 4 height 8
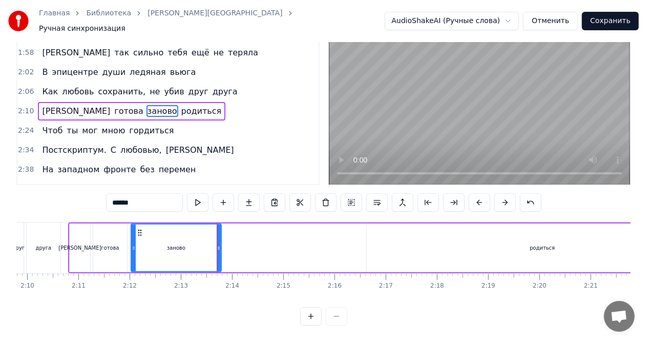
scroll to position [0, 6651]
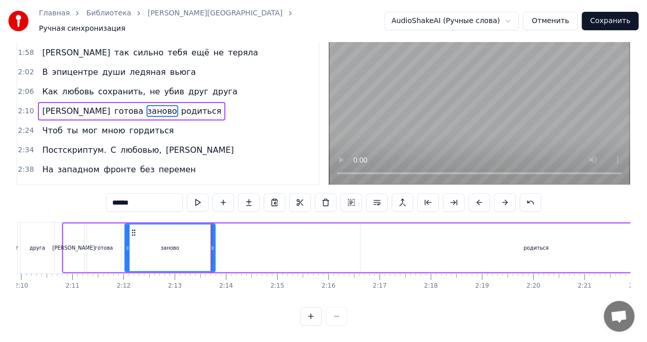
click at [520, 237] on div "родиться" at bounding box center [535, 247] width 351 height 49
type input "********"
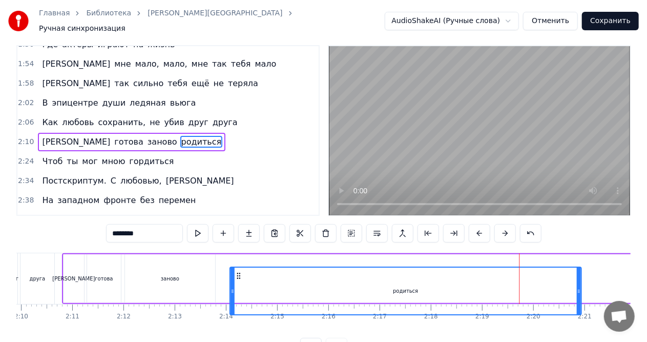
scroll to position [17, 0]
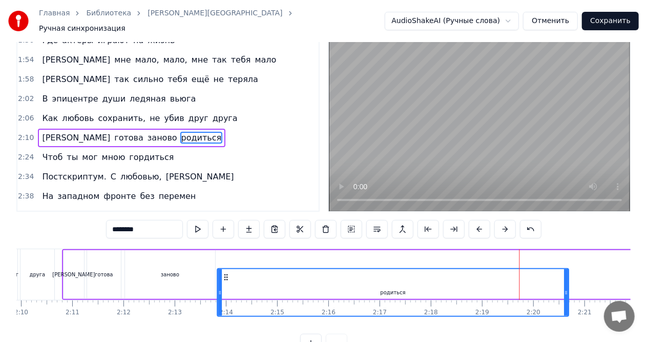
drag, startPoint x: 369, startPoint y: 272, endPoint x: 225, endPoint y: 248, distance: 145.4
click at [225, 249] on div "Я готова заново родиться" at bounding box center [387, 274] width 651 height 51
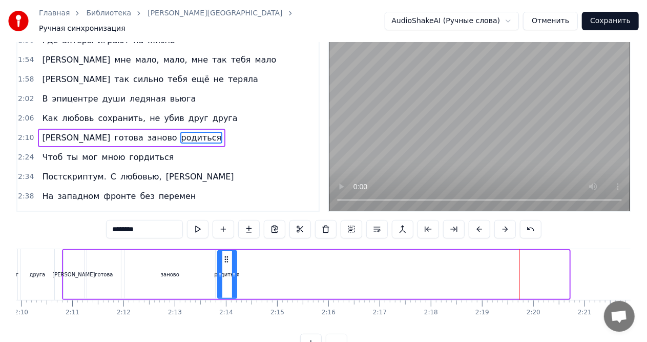
drag, startPoint x: 566, startPoint y: 267, endPoint x: 233, endPoint y: 272, distance: 332.3
click at [233, 272] on icon at bounding box center [234, 274] width 4 height 8
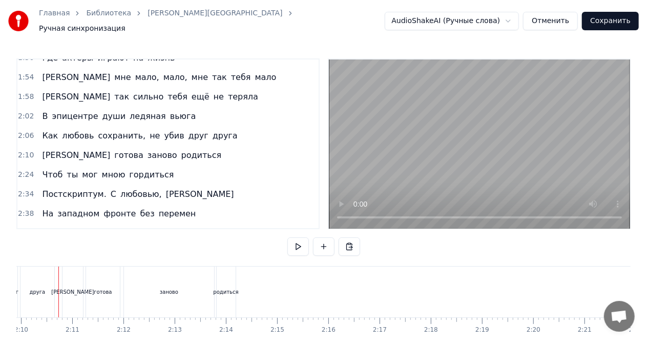
scroll to position [0, 6642]
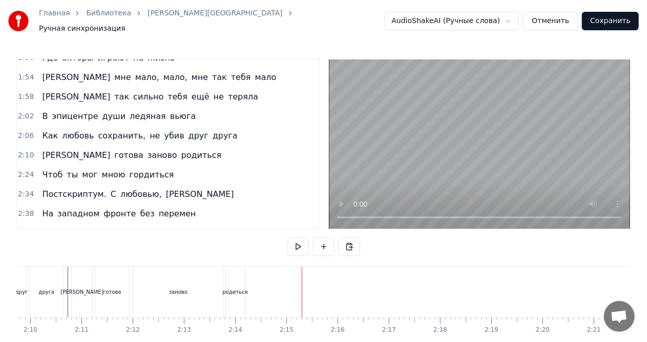
click at [178, 279] on div "заново" at bounding box center [178, 291] width 90 height 51
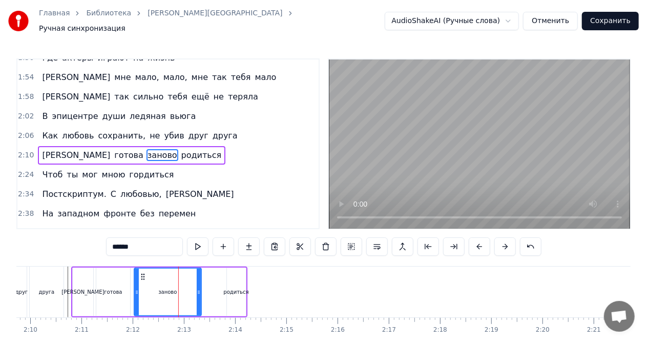
drag, startPoint x: 222, startPoint y: 287, endPoint x: 199, endPoint y: 287, distance: 23.0
click at [199, 288] on icon at bounding box center [199, 292] width 4 height 8
click at [225, 288] on div "родиться" at bounding box center [235, 292] width 25 height 8
type input "********"
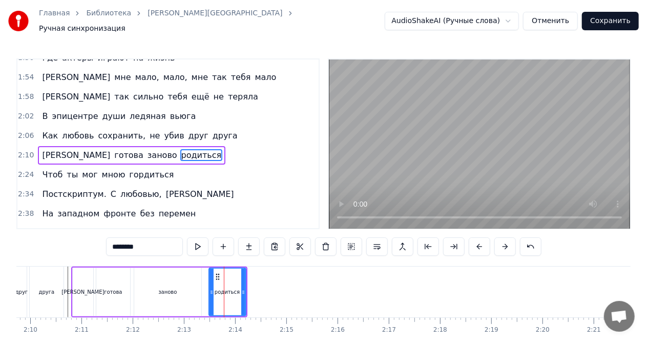
drag, startPoint x: 228, startPoint y: 287, endPoint x: 210, endPoint y: 288, distance: 18.0
click at [210, 288] on icon at bounding box center [211, 292] width 4 height 8
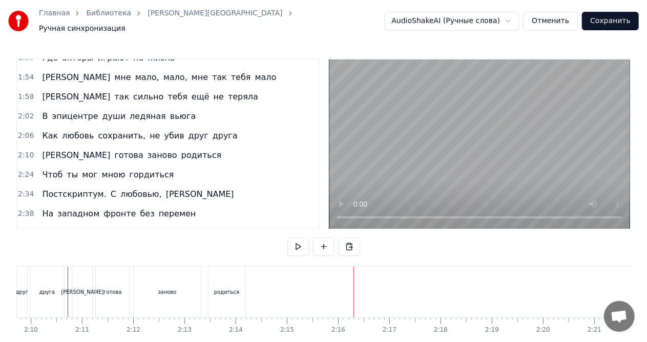
click at [90, 165] on div "Чтоб ты мог мною гордиться" at bounding box center [108, 174] width 140 height 18
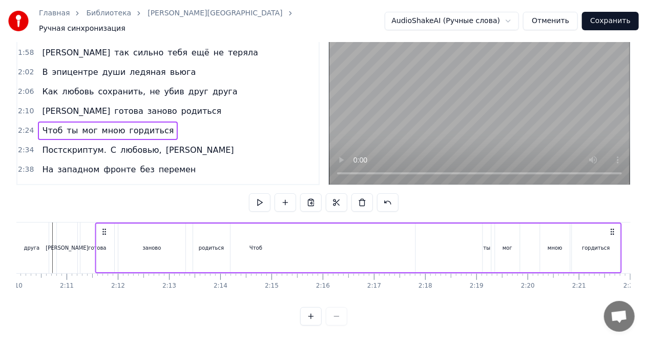
scroll to position [0, 6649]
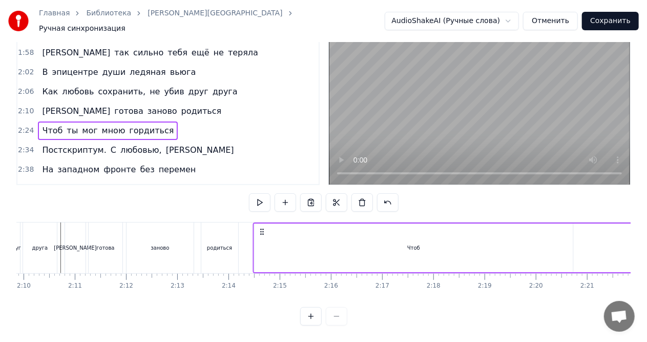
drag, startPoint x: 549, startPoint y: 223, endPoint x: 262, endPoint y: 244, distance: 288.0
click at [262, 244] on div "Чтоб ты мог мною гордиться" at bounding box center [516, 247] width 526 height 51
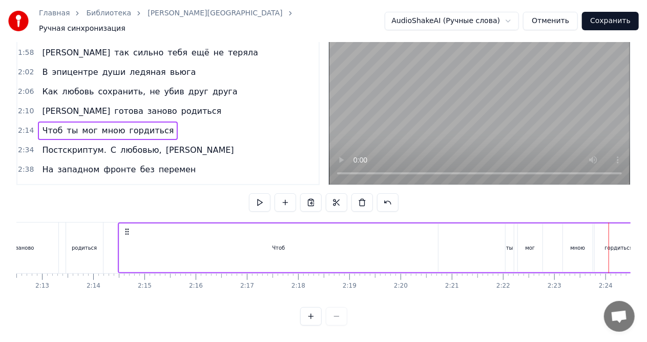
scroll to position [0, 6796]
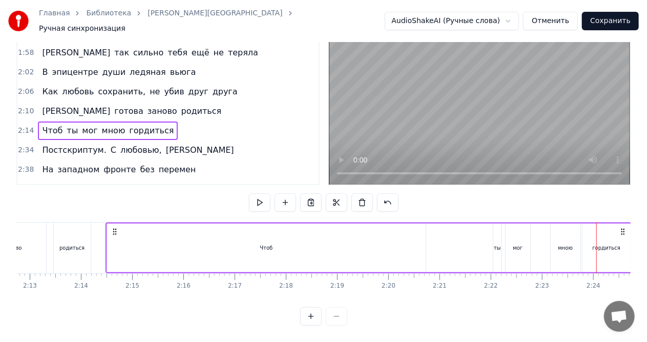
click at [302, 240] on div "Чтоб" at bounding box center [266, 247] width 318 height 49
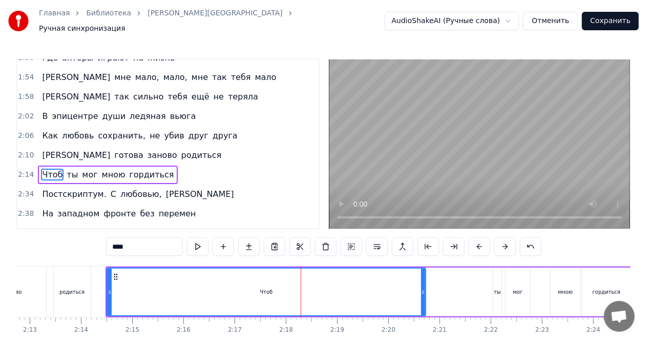
scroll to position [556, 0]
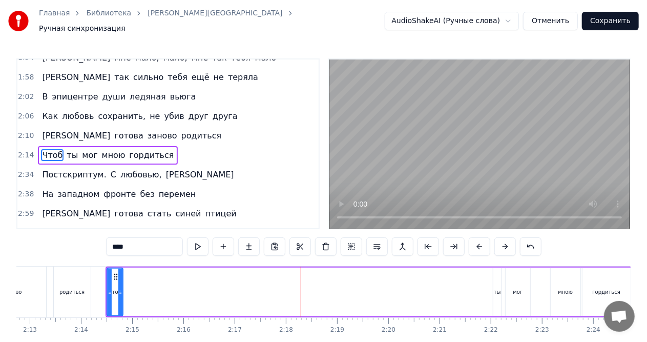
drag, startPoint x: 423, startPoint y: 288, endPoint x: 121, endPoint y: 279, distance: 302.7
click at [121, 279] on div at bounding box center [120, 291] width 4 height 47
click at [497, 275] on div "ты" at bounding box center [497, 291] width 8 height 49
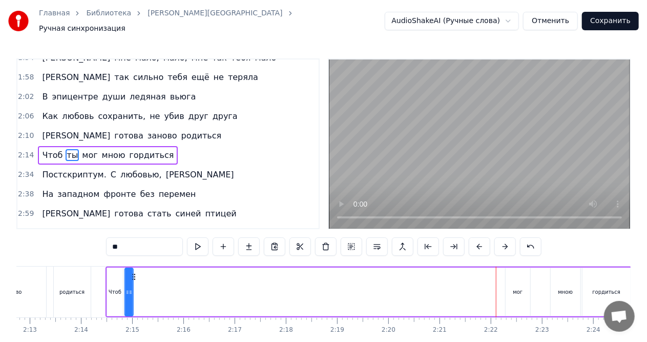
drag, startPoint x: 503, startPoint y: 272, endPoint x: 137, endPoint y: 274, distance: 365.6
click at [135, 274] on icon at bounding box center [134, 276] width 8 height 8
click at [520, 276] on div "мог" at bounding box center [517, 291] width 25 height 49
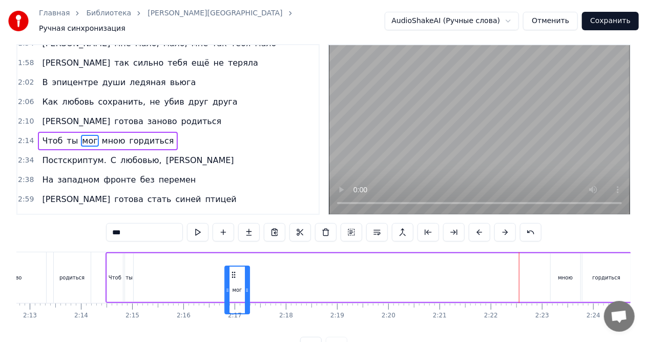
scroll to position [15, 0]
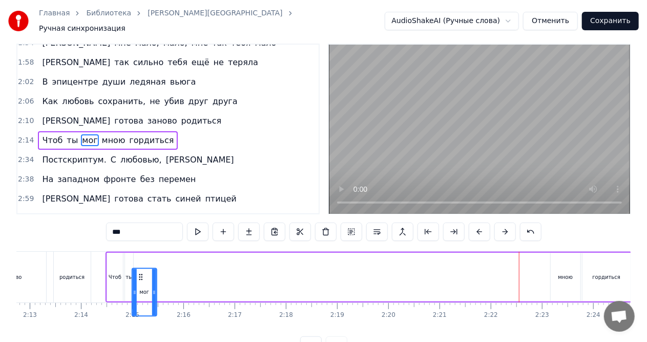
drag, startPoint x: 514, startPoint y: 270, endPoint x: 141, endPoint y: 256, distance: 373.0
click at [141, 256] on div "Чтоб ты мог мною гордиться" at bounding box center [368, 276] width 526 height 51
click at [569, 264] on div "мною" at bounding box center [565, 276] width 30 height 49
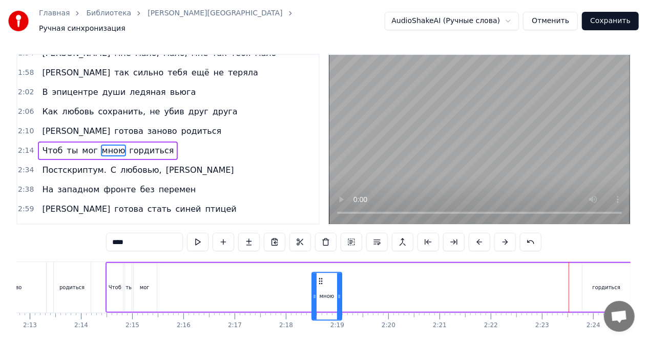
scroll to position [13, 0]
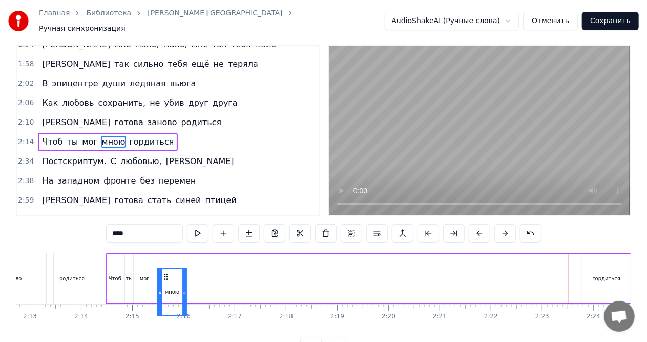
drag, startPoint x: 559, startPoint y: 272, endPoint x: 166, endPoint y: 247, distance: 393.5
click at [166, 247] on div "0:00 Ты бы мог мною гордиться 0:04 Если б видел мои глаза 0:08 Если б трогал во…" at bounding box center [323, 200] width 614 height 311
click at [599, 264] on div "гордиться" at bounding box center [606, 278] width 48 height 49
type input "*********"
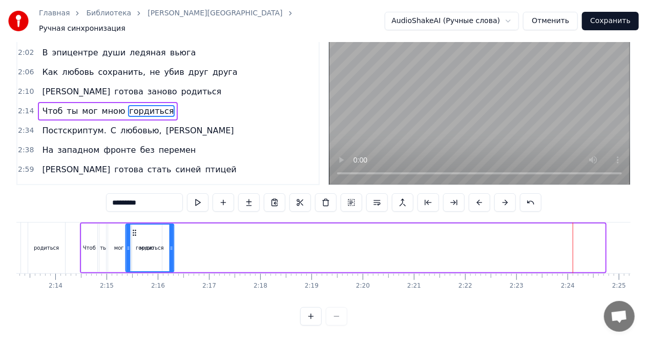
scroll to position [0, 6821]
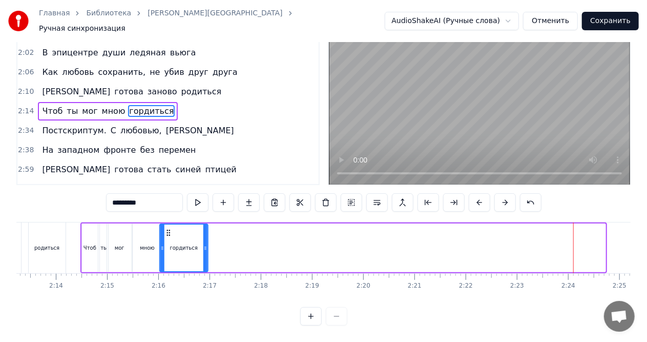
drag, startPoint x: 514, startPoint y: 224, endPoint x: 167, endPoint y: 227, distance: 346.6
click at [167, 228] on icon at bounding box center [168, 232] width 8 height 8
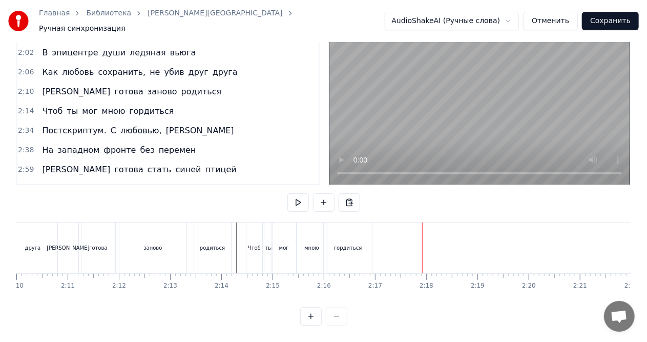
scroll to position [0, 6650]
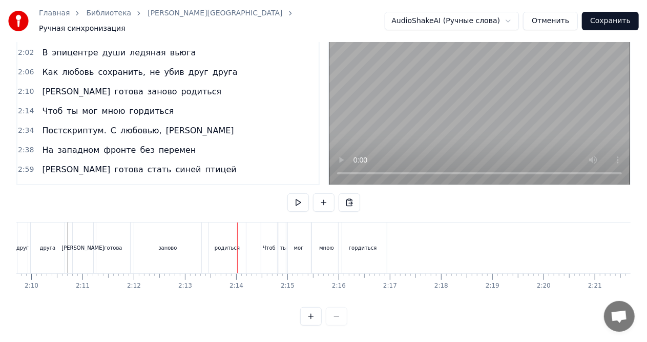
click at [175, 246] on div "заново" at bounding box center [167, 247] width 67 height 51
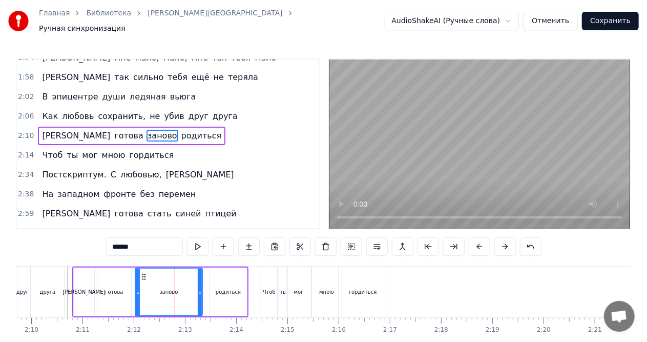
scroll to position [537, 0]
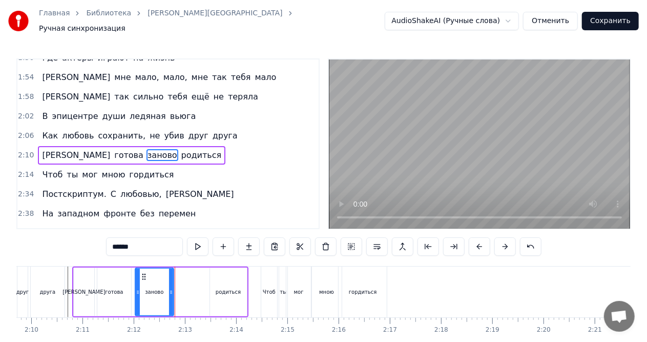
drag, startPoint x: 200, startPoint y: 288, endPoint x: 171, endPoint y: 286, distance: 28.7
click at [171, 288] on icon at bounding box center [171, 292] width 4 height 8
click at [218, 288] on div "родиться" at bounding box center [228, 292] width 25 height 8
type input "********"
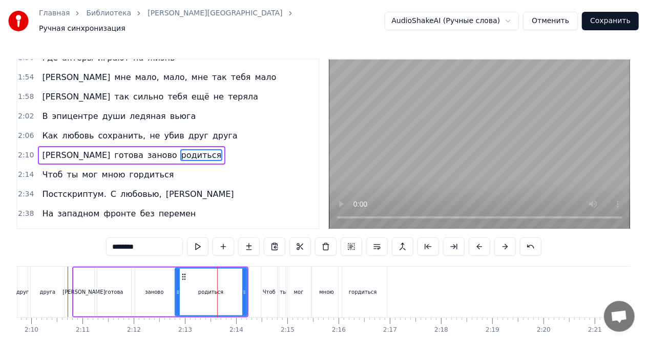
drag, startPoint x: 210, startPoint y: 287, endPoint x: 176, endPoint y: 285, distance: 33.9
click at [176, 288] on icon at bounding box center [178, 292] width 4 height 8
drag, startPoint x: 244, startPoint y: 288, endPoint x: 222, endPoint y: 285, distance: 21.7
click at [222, 288] on icon at bounding box center [223, 292] width 4 height 8
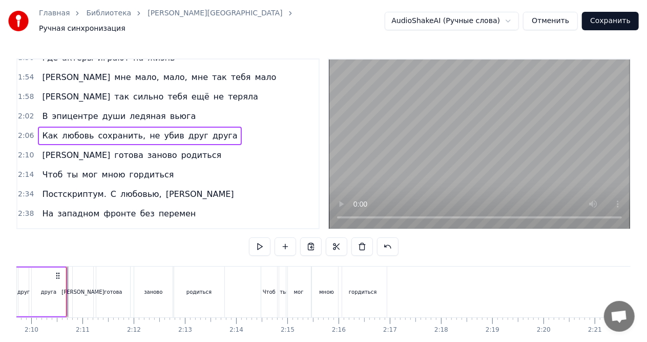
scroll to position [0, 6640]
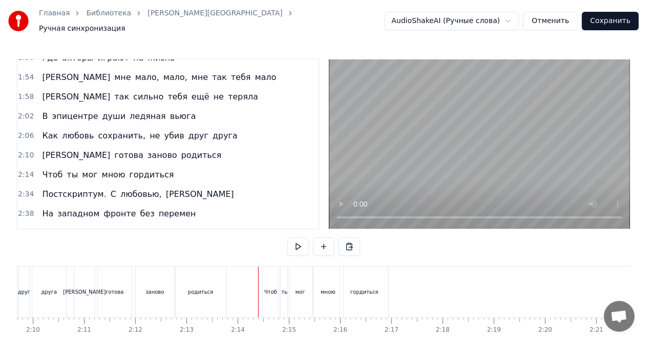
click at [267, 271] on div "Чтоб" at bounding box center [271, 291] width 16 height 51
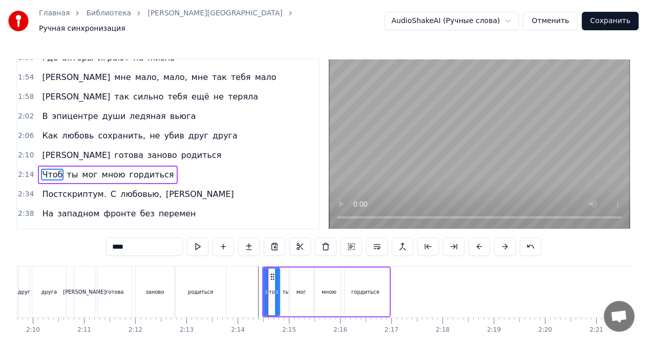
scroll to position [556, 0]
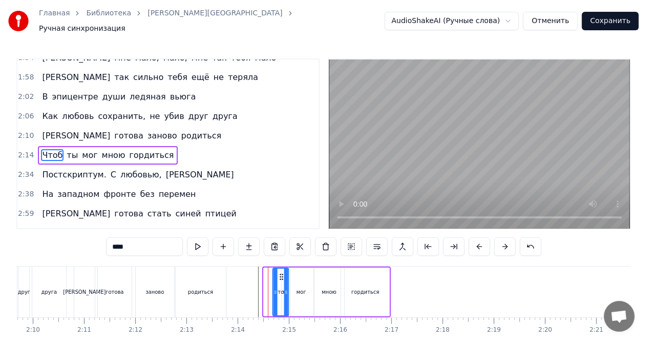
drag, startPoint x: 272, startPoint y: 272, endPoint x: 281, endPoint y: 271, distance: 9.2
click at [281, 272] on icon at bounding box center [282, 276] width 8 height 8
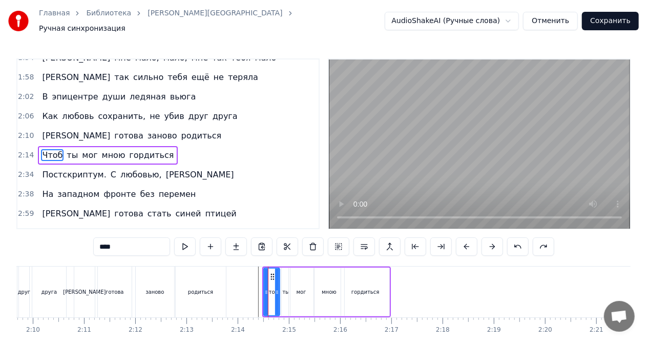
click at [345, 269] on div "гордиться" at bounding box center [365, 291] width 48 height 49
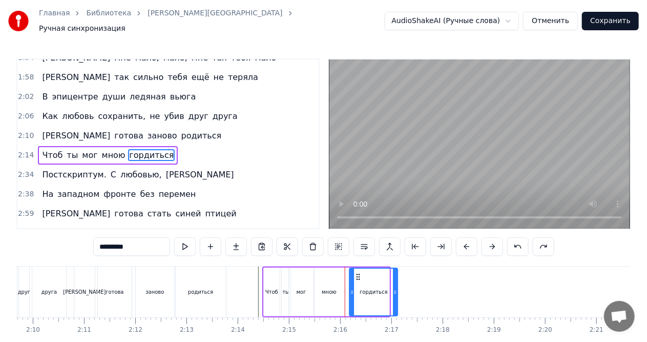
drag, startPoint x: 349, startPoint y: 272, endPoint x: 358, endPoint y: 272, distance: 8.7
click at [358, 272] on icon at bounding box center [358, 276] width 8 height 8
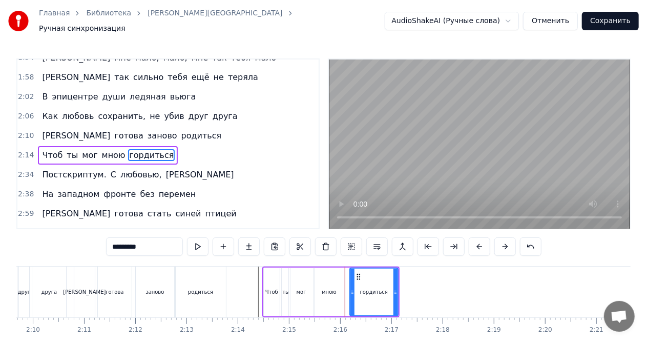
click at [316, 271] on div "мною" at bounding box center [329, 291] width 30 height 49
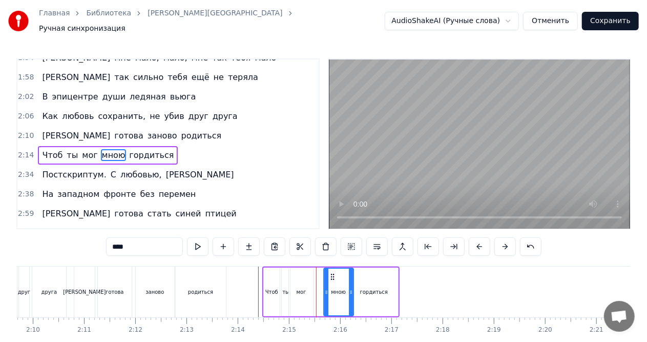
drag, startPoint x: 322, startPoint y: 272, endPoint x: 332, endPoint y: 272, distance: 9.7
click at [332, 272] on icon at bounding box center [332, 276] width 8 height 8
click at [293, 268] on div "мог" at bounding box center [301, 291] width 25 height 49
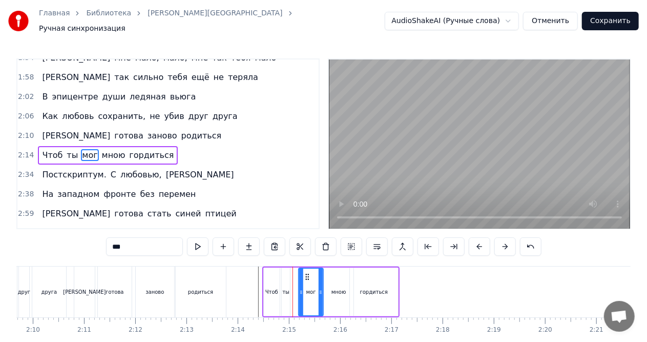
drag, startPoint x: 299, startPoint y: 270, endPoint x: 307, endPoint y: 270, distance: 8.2
click at [307, 272] on icon at bounding box center [308, 276] width 8 height 8
click at [284, 273] on div "ты" at bounding box center [286, 291] width 8 height 49
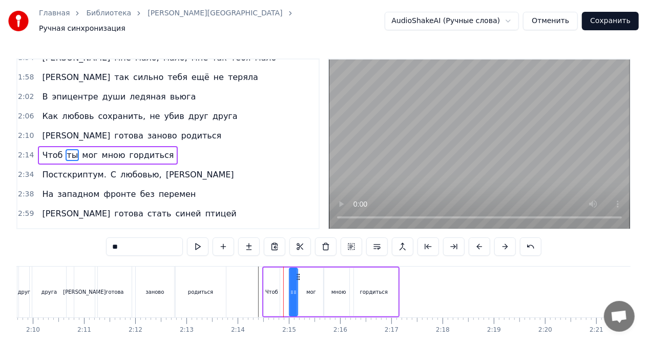
drag, startPoint x: 290, startPoint y: 270, endPoint x: 298, endPoint y: 270, distance: 8.2
click at [298, 272] on icon at bounding box center [298, 276] width 8 height 8
click at [268, 271] on div "Чтоб" at bounding box center [272, 291] width 16 height 49
type input "****"
drag, startPoint x: 273, startPoint y: 270, endPoint x: 282, endPoint y: 270, distance: 8.7
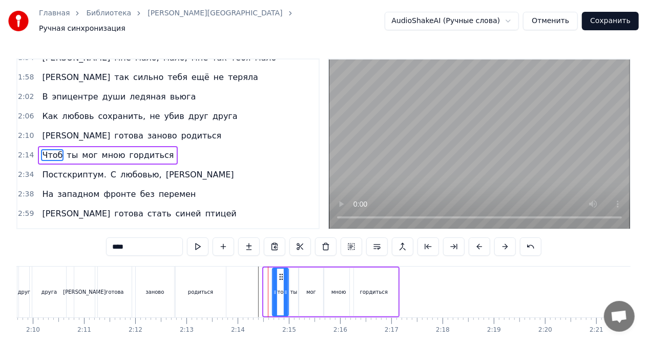
click at [282, 272] on icon at bounding box center [281, 276] width 8 height 8
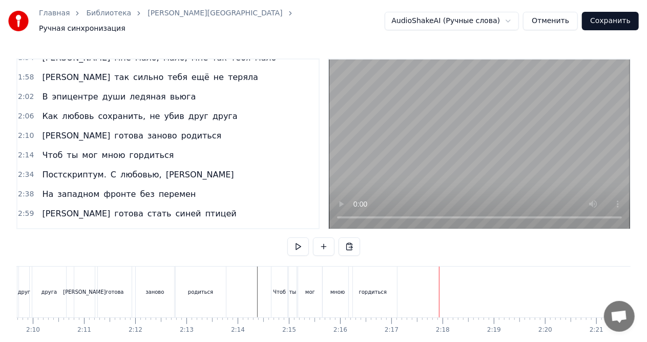
click at [378, 282] on div "гордиться" at bounding box center [373, 291] width 48 height 51
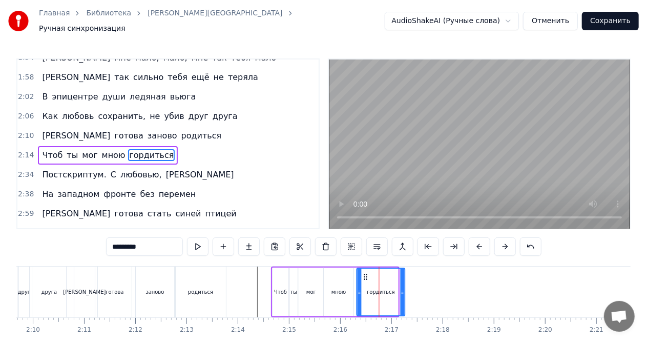
drag, startPoint x: 358, startPoint y: 270, endPoint x: 366, endPoint y: 270, distance: 7.2
click at [366, 272] on icon at bounding box center [365, 276] width 8 height 8
click at [326, 271] on div "мною" at bounding box center [339, 291] width 30 height 49
type input "****"
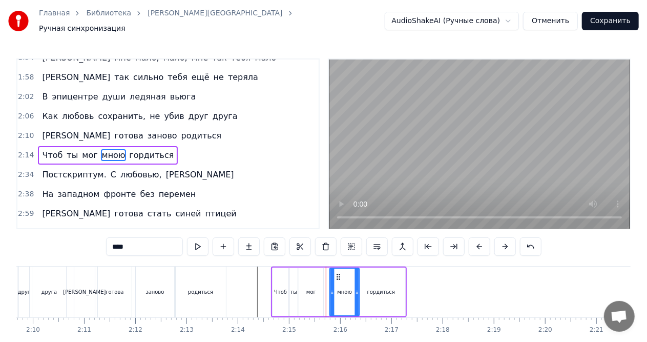
drag, startPoint x: 332, startPoint y: 271, endPoint x: 338, endPoint y: 271, distance: 6.1
click at [338, 272] on icon at bounding box center [338, 276] width 8 height 8
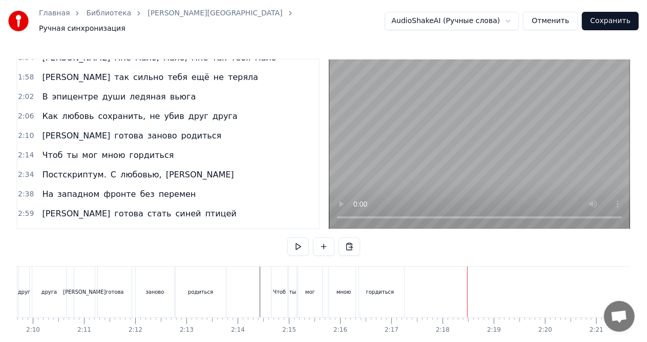
click at [378, 276] on div "гордиться" at bounding box center [380, 291] width 48 height 51
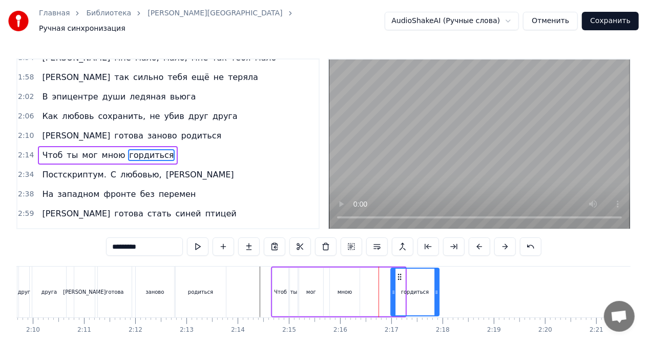
drag, startPoint x: 364, startPoint y: 270, endPoint x: 397, endPoint y: 267, distance: 33.9
click at [397, 272] on icon at bounding box center [400, 276] width 8 height 8
click at [336, 270] on div "мною" at bounding box center [345, 291] width 30 height 49
type input "****"
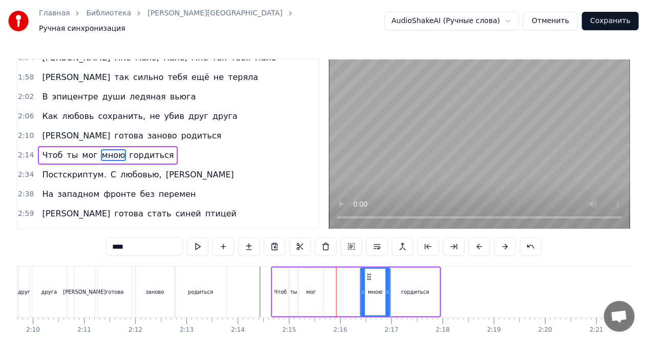
drag, startPoint x: 339, startPoint y: 271, endPoint x: 370, endPoint y: 270, distance: 30.2
click at [370, 272] on icon at bounding box center [369, 276] width 8 height 8
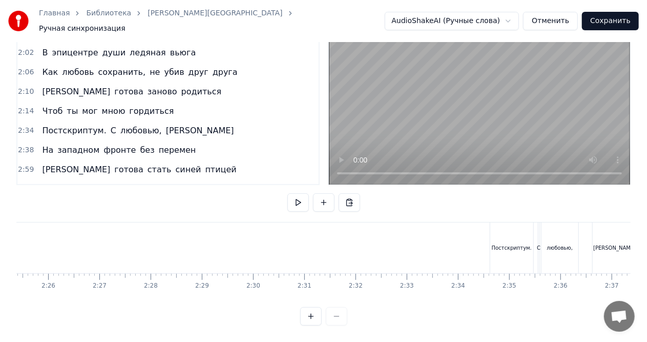
scroll to position [0, 7462]
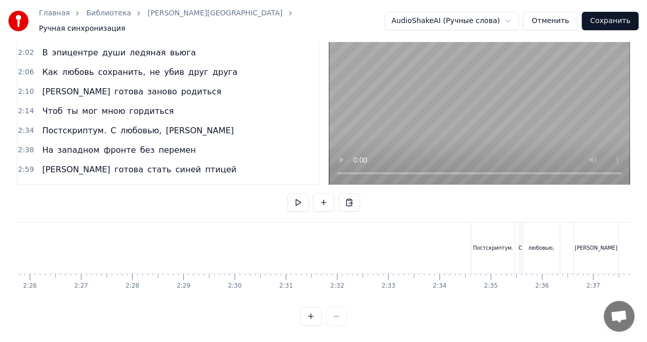
click at [489, 229] on div "Постскриптум." at bounding box center [493, 247] width 43 height 51
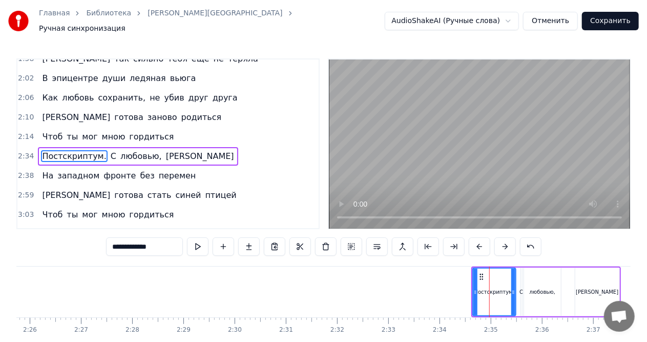
scroll to position [575, 0]
click at [350, 242] on button at bounding box center [351, 246] width 22 height 18
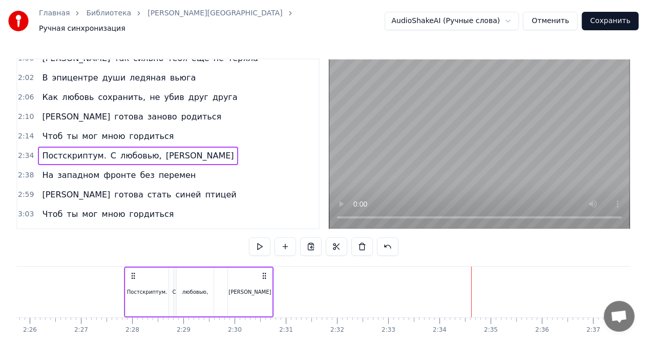
drag, startPoint x: 480, startPoint y: 270, endPoint x: 122, endPoint y: 273, distance: 357.4
click at [129, 273] on icon at bounding box center [133, 275] width 8 height 8
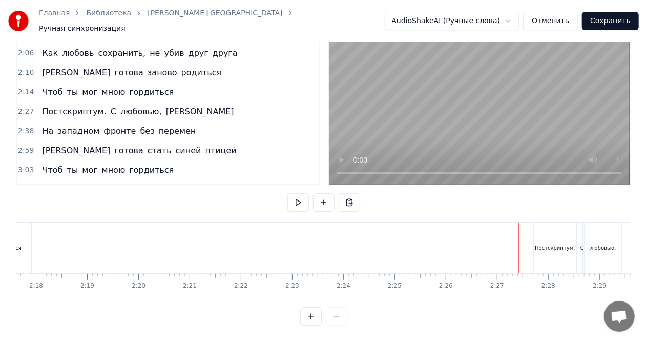
scroll to position [0, 7040]
click at [548, 222] on div "Постскриптум." at bounding box center [561, 247] width 43 height 51
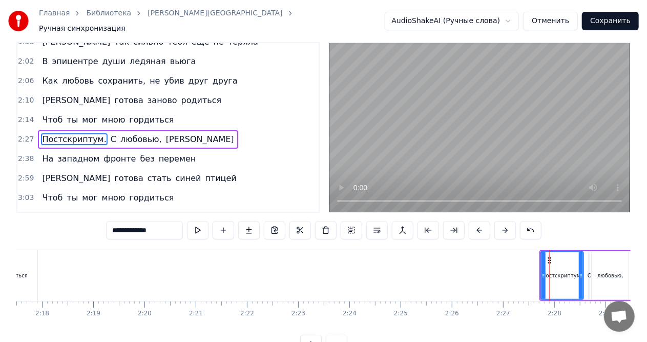
scroll to position [0, 0]
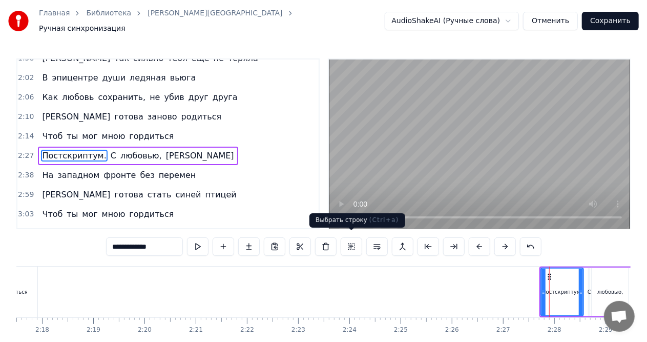
click at [351, 240] on button at bounding box center [351, 246] width 22 height 18
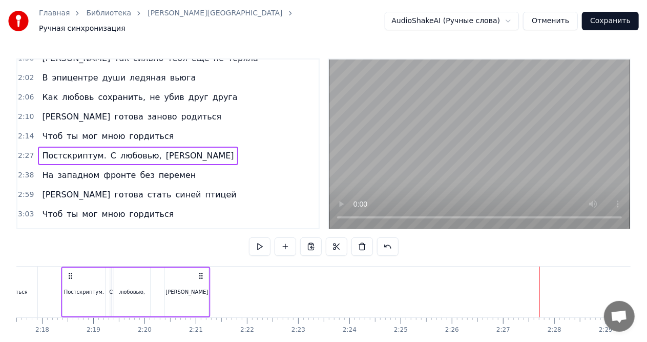
drag, startPoint x: 548, startPoint y: 269, endPoint x: 70, endPoint y: 273, distance: 478.2
click at [70, 273] on icon at bounding box center [70, 275] width 8 height 8
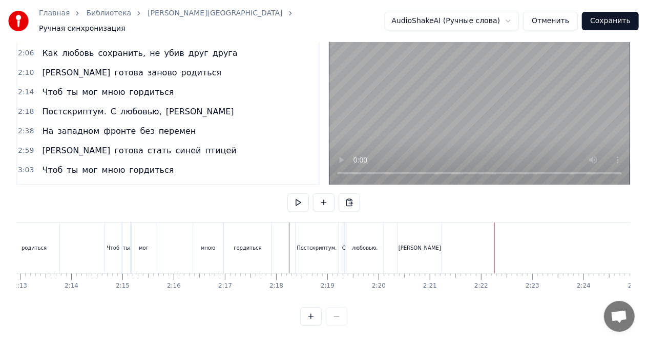
scroll to position [0, 6732]
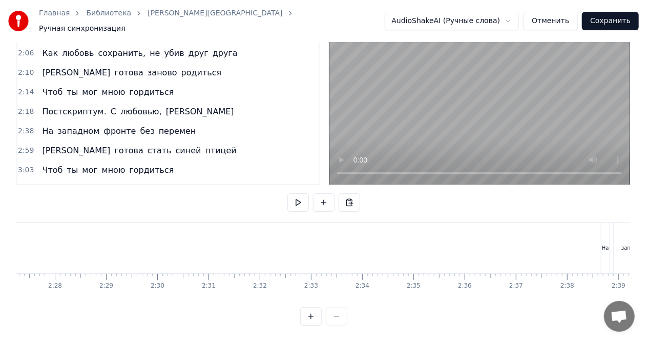
scroll to position [0, 7570]
click at [575, 228] on div "На" at bounding box center [574, 247] width 8 height 51
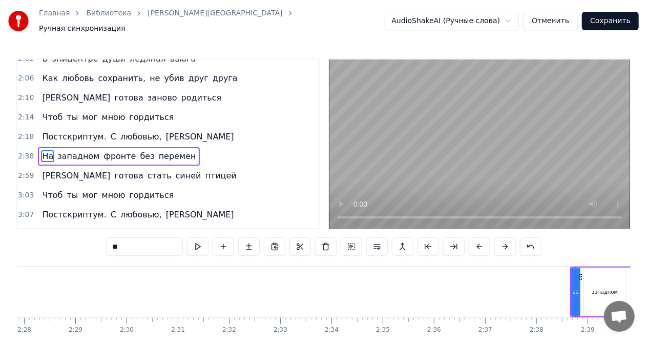
scroll to position [594, 0]
click at [351, 241] on button at bounding box center [351, 246] width 22 height 18
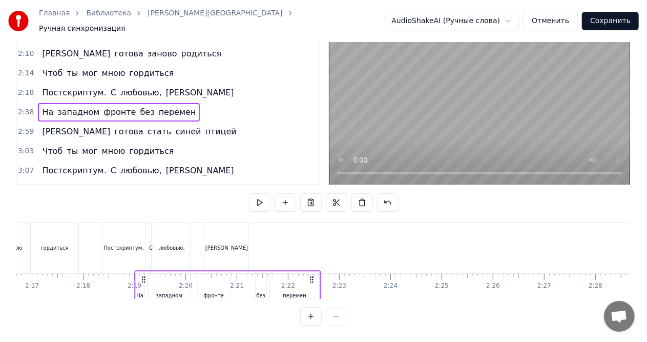
scroll to position [0, 6997]
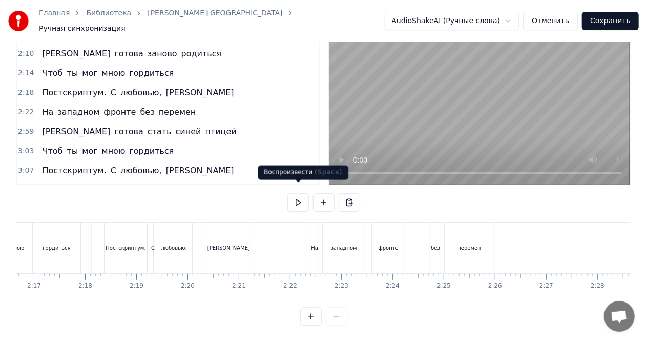
click at [297, 193] on button at bounding box center [298, 202] width 22 height 18
click at [300, 197] on button at bounding box center [298, 202] width 22 height 18
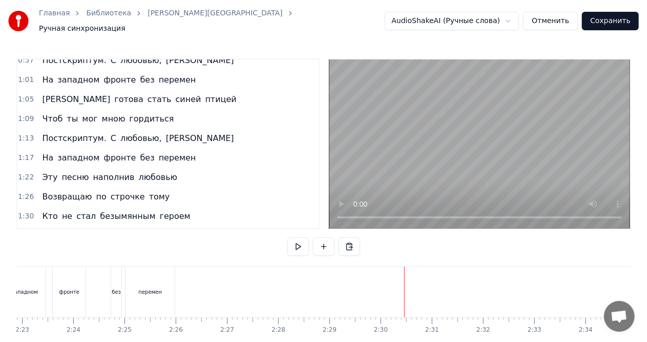
scroll to position [274, 0]
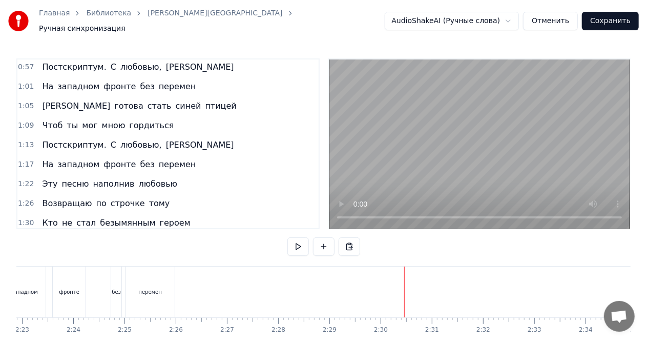
click at [97, 97] on div "Я готова стать синей птицей" at bounding box center [139, 106] width 202 height 18
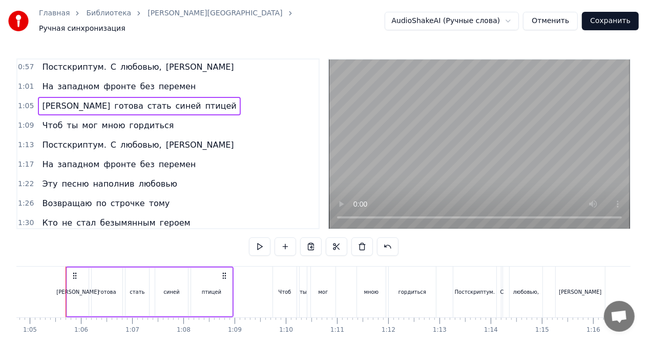
scroll to position [0, 3313]
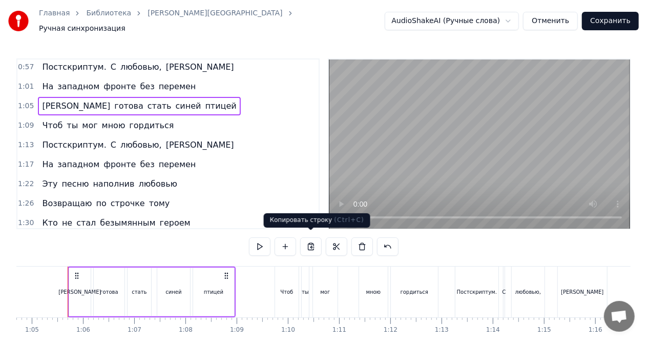
click at [310, 240] on button at bounding box center [311, 246] width 22 height 18
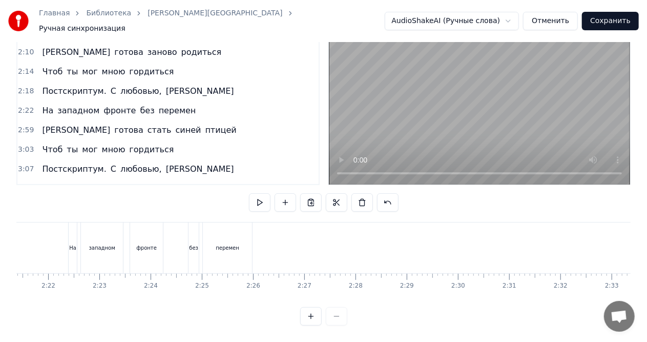
scroll to position [0, 7282]
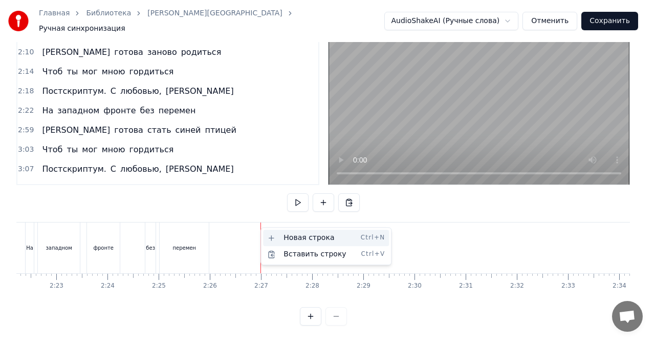
click at [286, 239] on div "Новая строка Ctrl+N" at bounding box center [326, 237] width 126 height 16
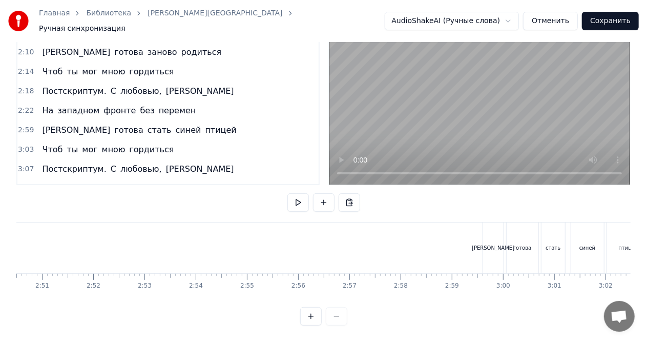
scroll to position [0, 8816]
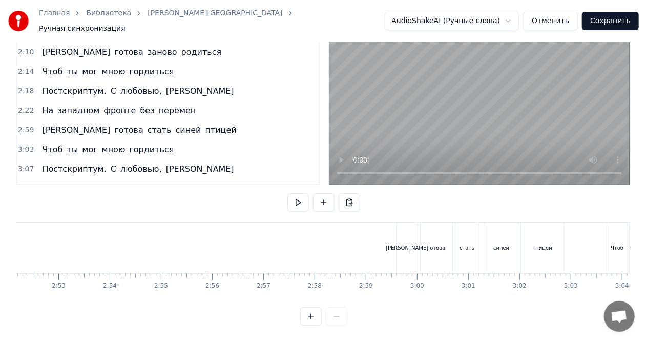
click at [407, 228] on div "[PERSON_NAME]" at bounding box center [407, 247] width 20 height 51
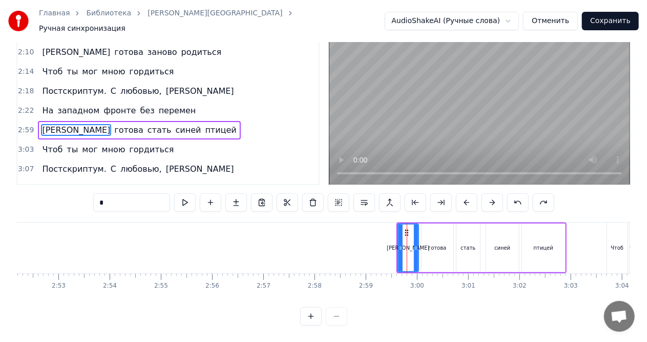
scroll to position [0, 0]
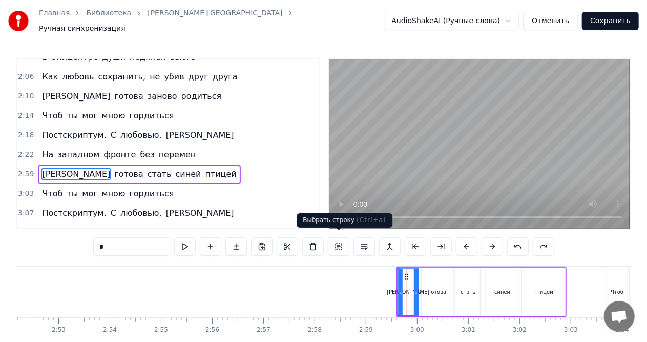
click at [335, 243] on button at bounding box center [339, 246] width 22 height 18
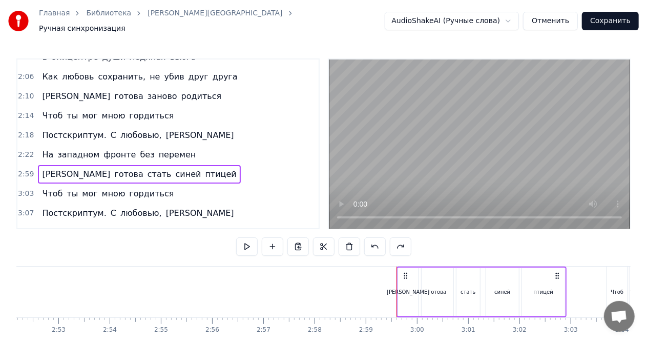
drag, startPoint x: 406, startPoint y: 270, endPoint x: 399, endPoint y: 270, distance: 6.1
click at [403, 271] on icon at bounding box center [405, 275] width 8 height 8
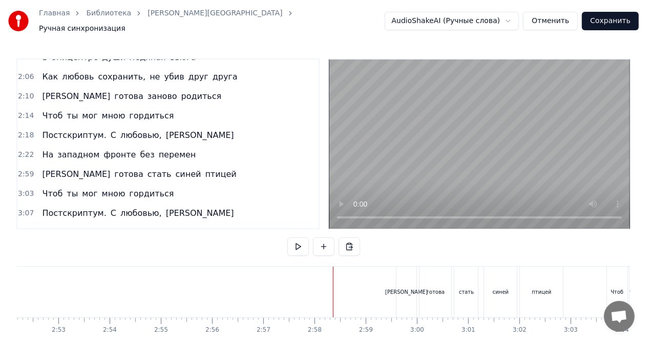
click at [405, 288] on div "[PERSON_NAME]" at bounding box center [406, 292] width 42 height 8
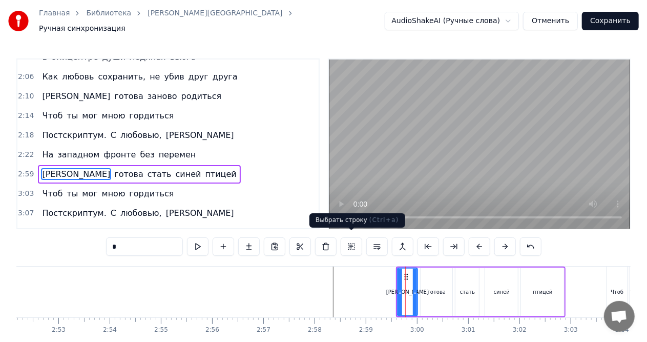
click at [352, 241] on button at bounding box center [351, 246] width 22 height 18
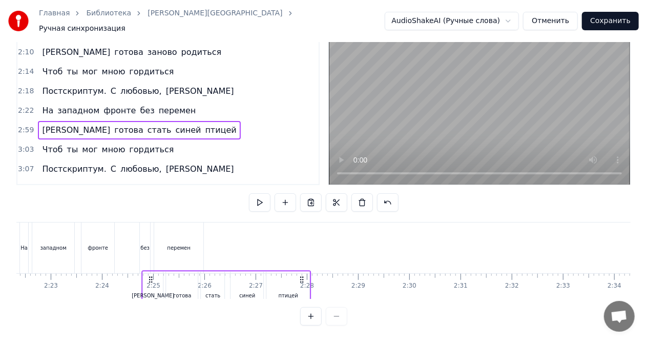
scroll to position [0, 7287]
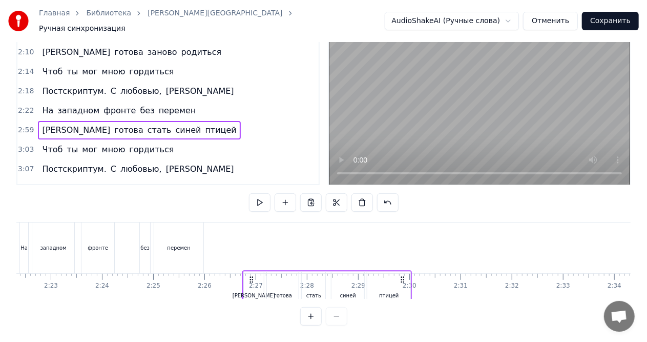
drag, startPoint x: 406, startPoint y: 268, endPoint x: 251, endPoint y: 223, distance: 160.6
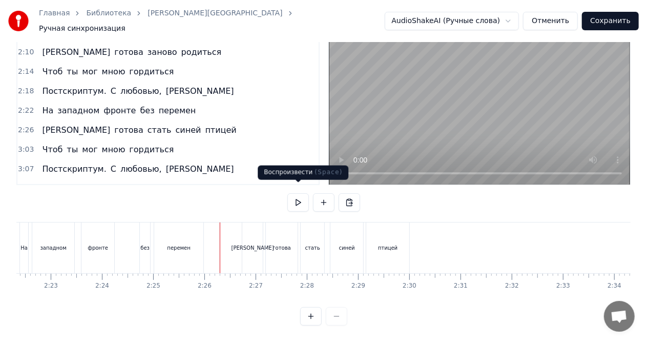
click at [298, 193] on button at bounding box center [298, 202] width 22 height 18
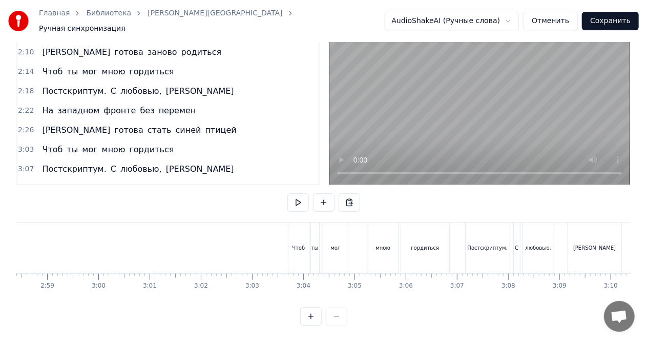
scroll to position [0, 9146]
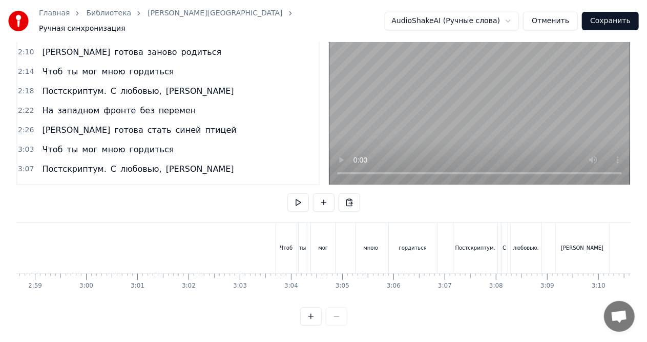
click at [290, 224] on div "Чтоб" at bounding box center [286, 247] width 20 height 51
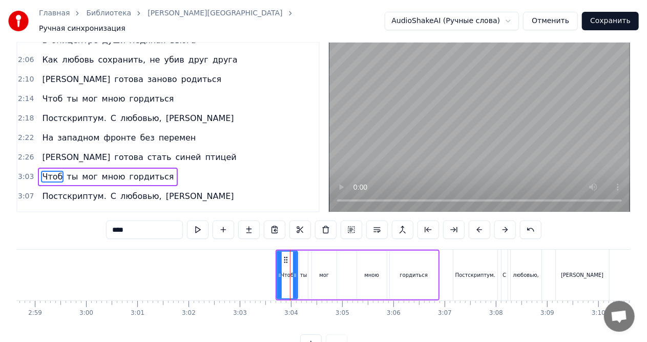
scroll to position [4, 0]
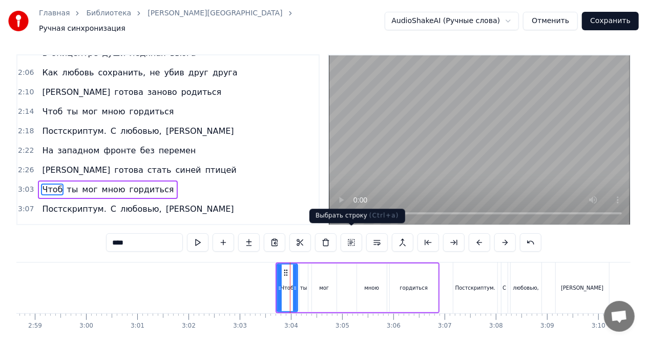
click at [351, 238] on button at bounding box center [351, 242] width 22 height 18
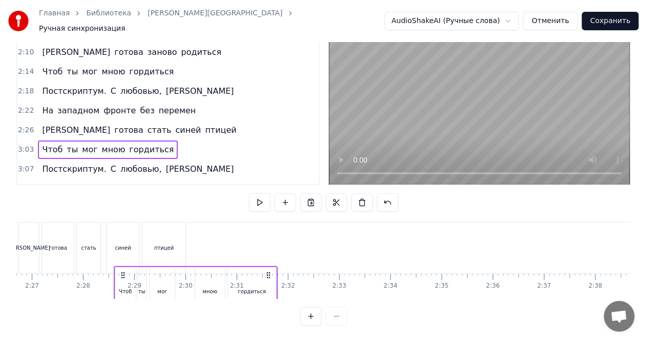
scroll to position [0, 7505]
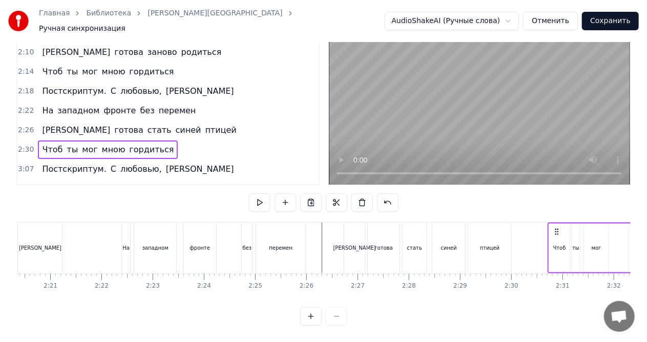
scroll to position [0, 7167]
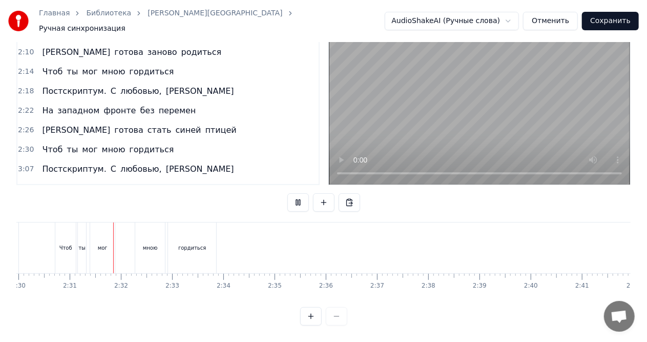
scroll to position [0, 7689]
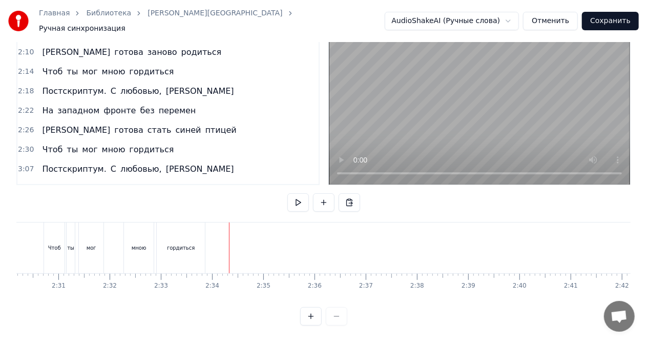
click at [54, 226] on div "Чтоб" at bounding box center [54, 247] width 20 height 51
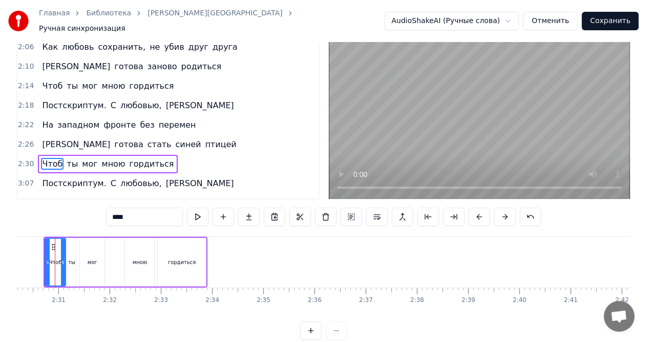
scroll to position [0, 7676]
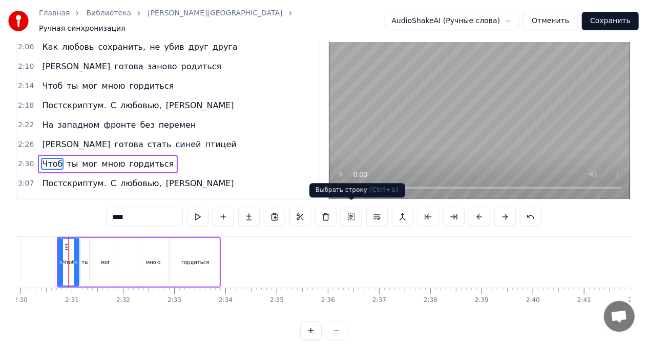
click at [349, 214] on button at bounding box center [351, 216] width 22 height 18
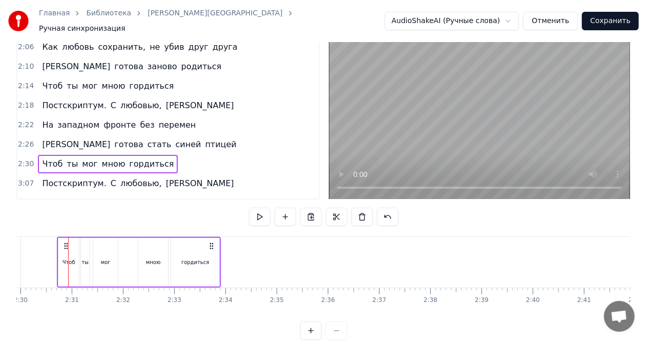
scroll to position [0, 7665]
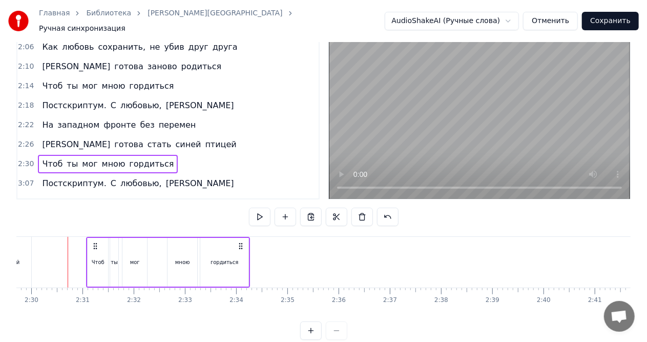
drag, startPoint x: 76, startPoint y: 241, endPoint x: 94, endPoint y: 240, distance: 18.5
click at [94, 242] on icon at bounding box center [95, 246] width 8 height 8
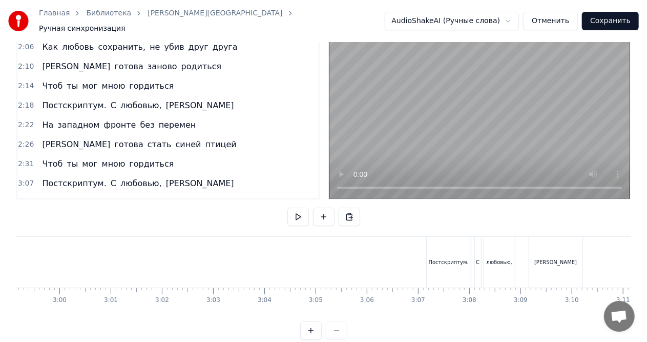
scroll to position [0, 9185]
click at [425, 245] on div "Постскриптум." at bounding box center [436, 262] width 44 height 51
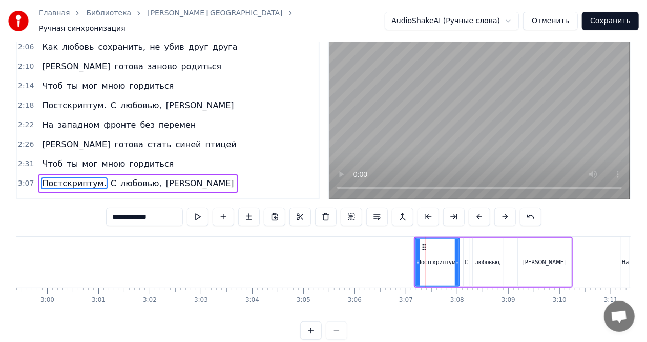
scroll to position [24, 0]
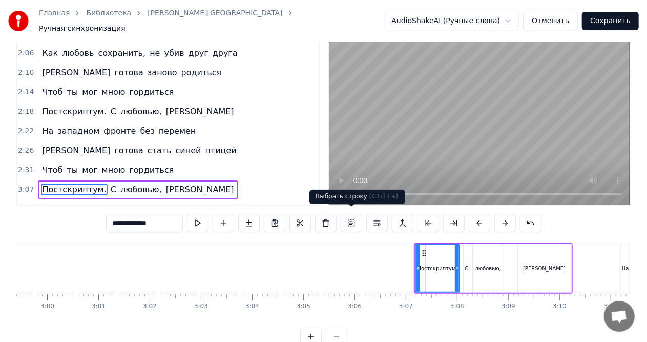
click at [349, 218] on button at bounding box center [351, 223] width 22 height 18
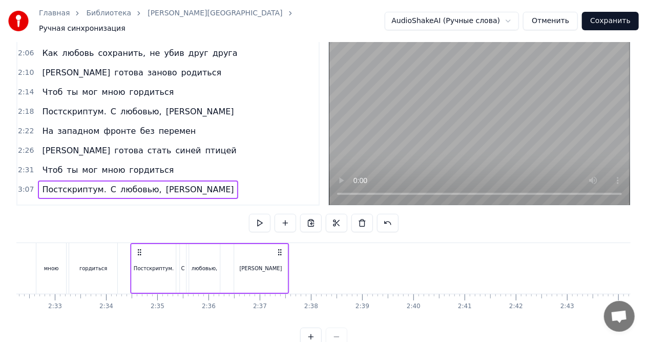
scroll to position [0, 7795]
drag, startPoint x: 421, startPoint y: 246, endPoint x: 144, endPoint y: 260, distance: 277.3
click at [144, 260] on div "Постскриптум. С любовью, [PERSON_NAME]" at bounding box center [216, 268] width 159 height 51
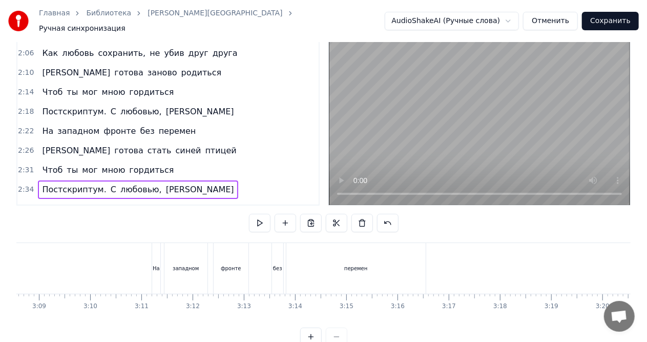
scroll to position [0, 9636]
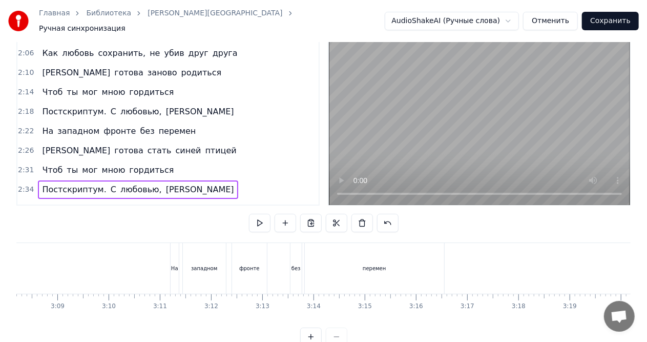
click at [173, 249] on div "На" at bounding box center [174, 268] width 8 height 51
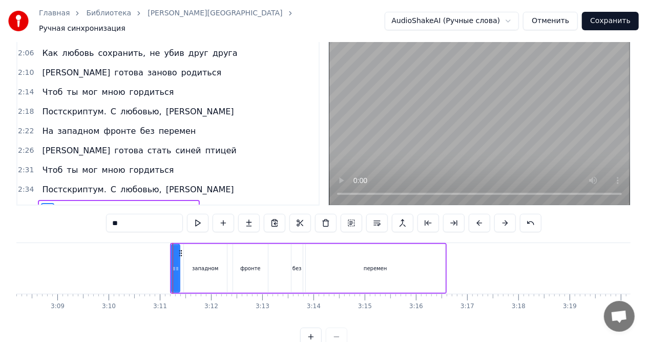
scroll to position [42, 0]
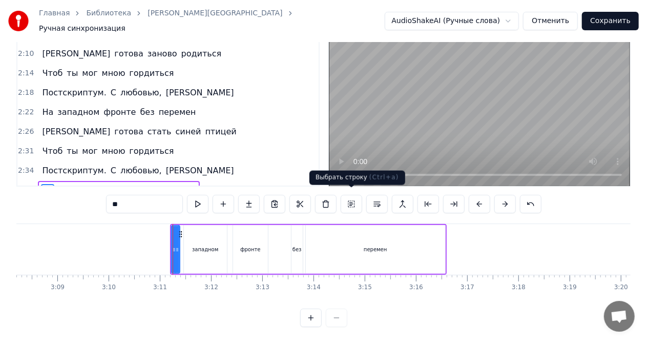
click at [350, 198] on button at bounding box center [351, 204] width 22 height 18
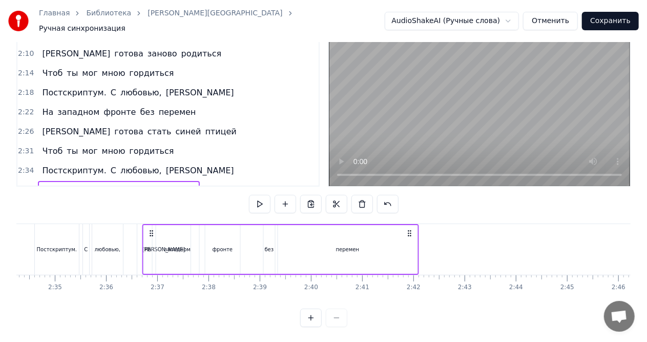
scroll to position [0, 7894]
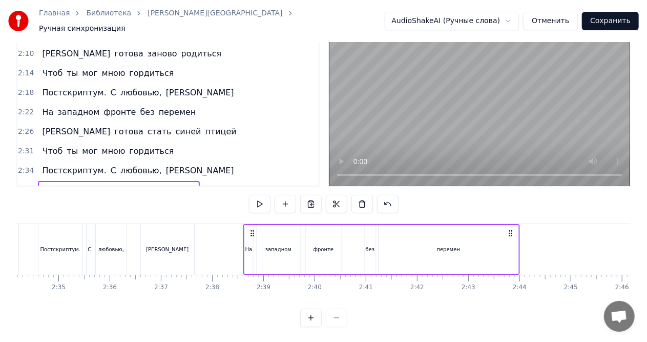
drag, startPoint x: 178, startPoint y: 228, endPoint x: 251, endPoint y: 241, distance: 73.7
click at [251, 241] on div "На западном фронте без перемен" at bounding box center [381, 249] width 276 height 51
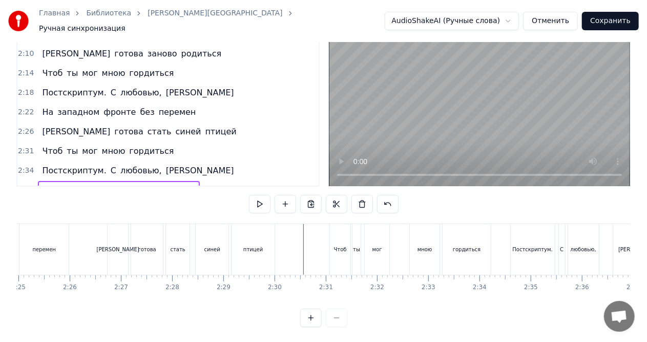
scroll to position [0, 7416]
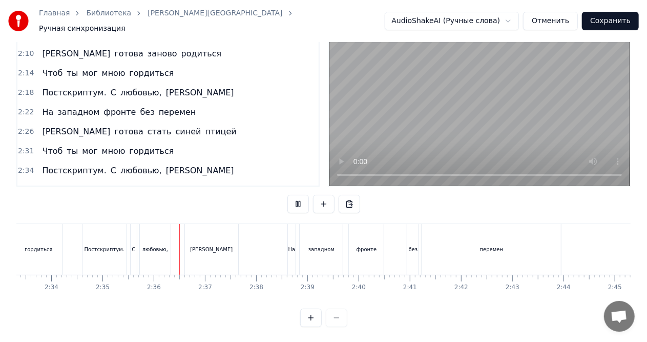
scroll to position [0, 7935]
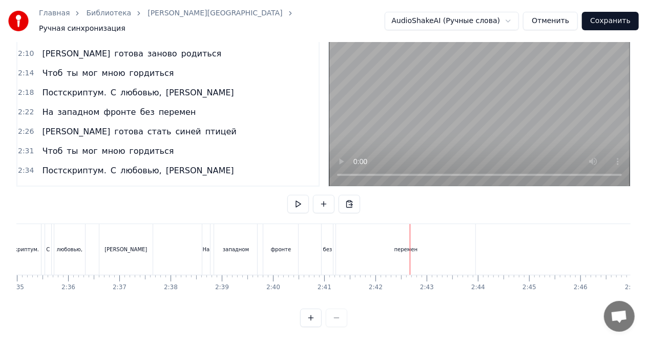
click at [205, 228] on div "На" at bounding box center [206, 249] width 8 height 51
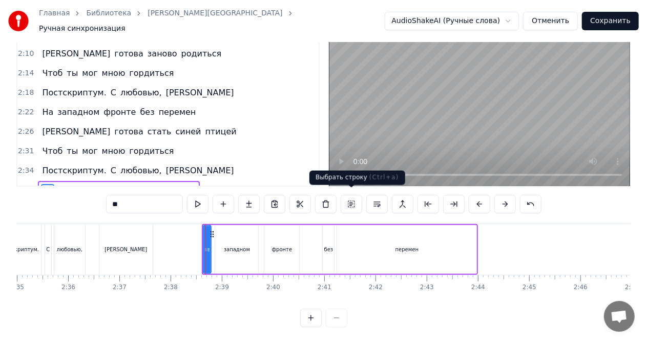
click at [354, 198] on button at bounding box center [351, 204] width 22 height 18
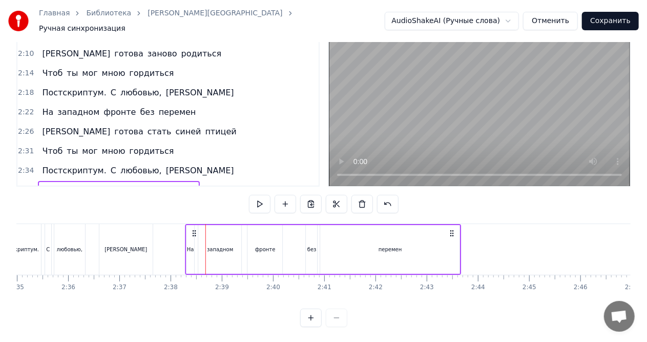
drag, startPoint x: 210, startPoint y: 226, endPoint x: 194, endPoint y: 225, distance: 16.9
click at [194, 229] on icon at bounding box center [194, 233] width 8 height 8
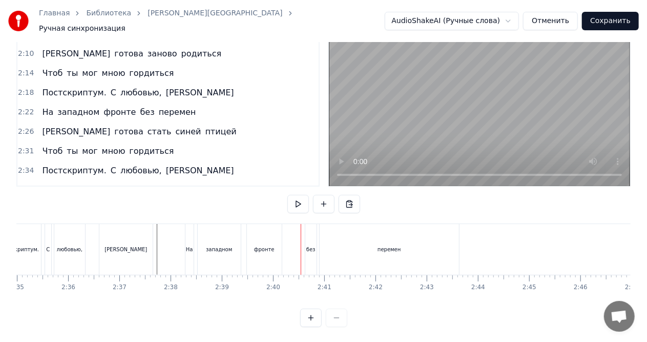
click at [190, 233] on div "На" at bounding box center [189, 249] width 8 height 51
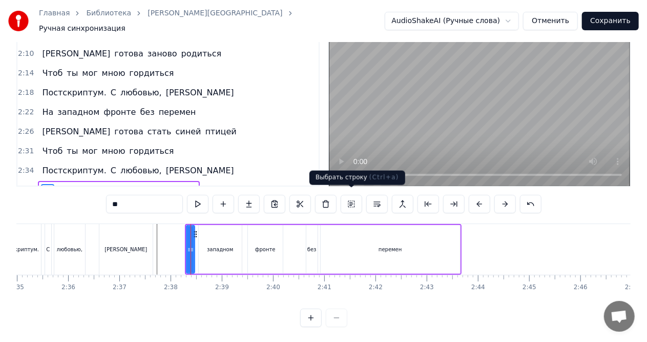
click at [347, 199] on button at bounding box center [351, 204] width 22 height 18
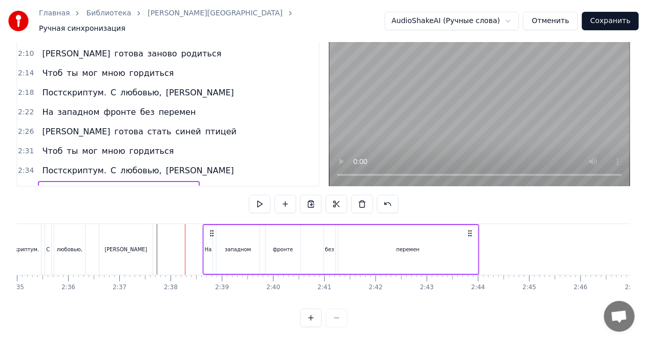
drag, startPoint x: 195, startPoint y: 228, endPoint x: 212, endPoint y: 227, distance: 17.4
click at [212, 233] on circle at bounding box center [212, 233] width 1 height 1
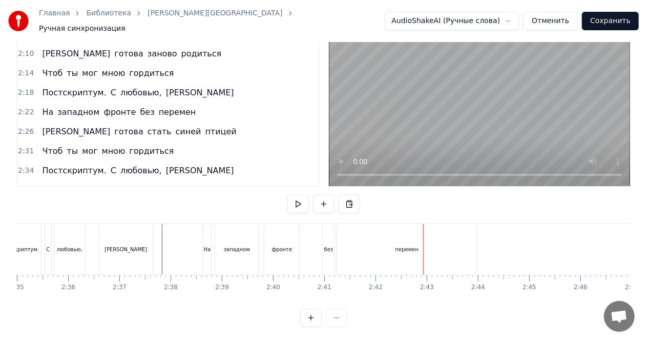
click at [462, 241] on div "перемен" at bounding box center [406, 249] width 139 height 51
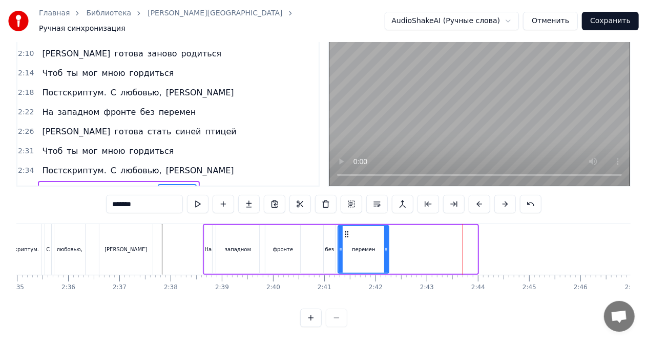
drag, startPoint x: 476, startPoint y: 245, endPoint x: 387, endPoint y: 245, distance: 88.6
click at [387, 245] on icon at bounding box center [386, 249] width 4 height 8
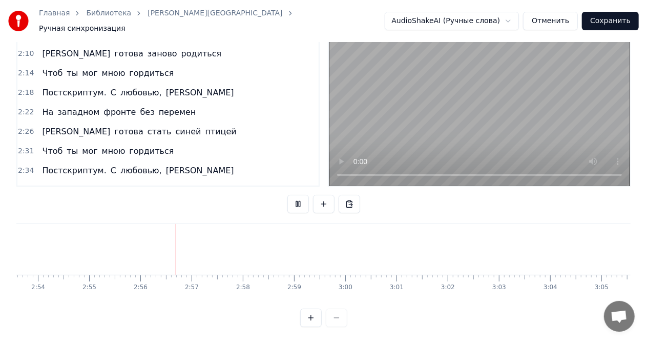
scroll to position [0, 8971]
click at [47, 122] on div "Я готова стать синей птицей" at bounding box center [139, 131] width 202 height 18
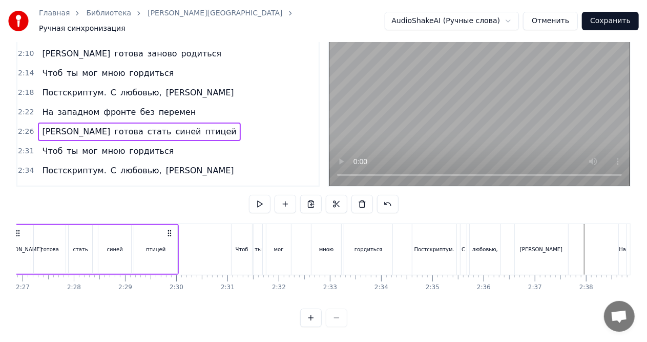
scroll to position [0, 7461]
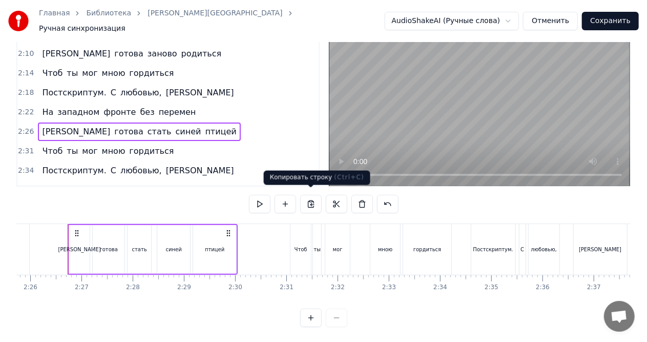
click at [310, 198] on button at bounding box center [311, 204] width 22 height 18
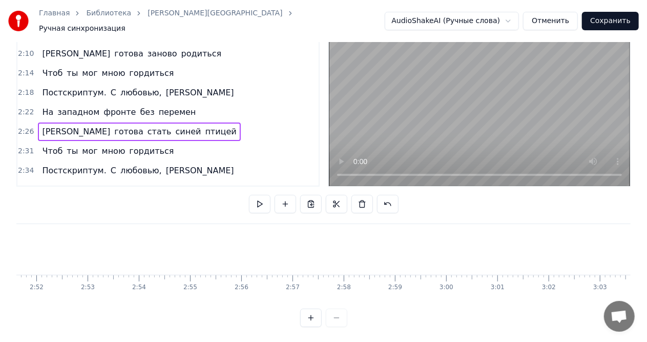
scroll to position [0, 8842]
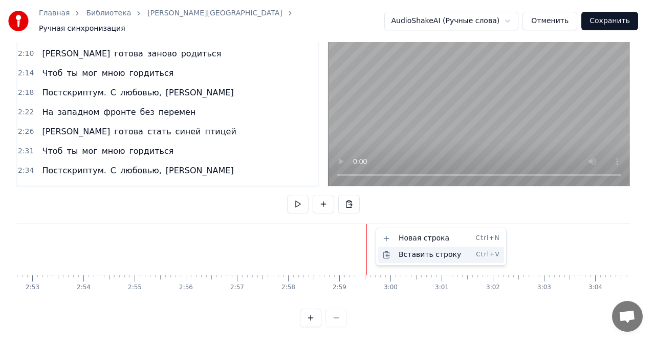
click at [407, 256] on div "Вставить строку Ctrl+V" at bounding box center [441, 254] width 126 height 16
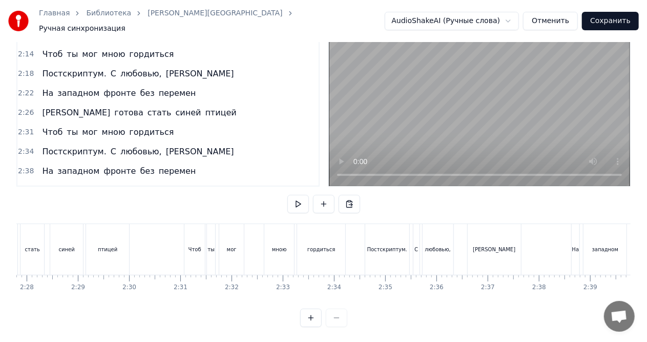
scroll to position [0, 7530]
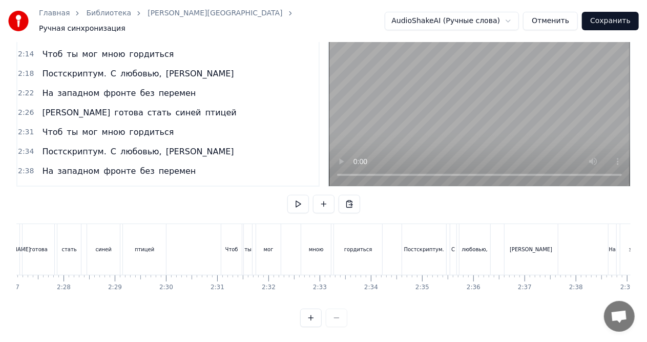
click at [228, 228] on div "Чтоб" at bounding box center [231, 249] width 20 height 51
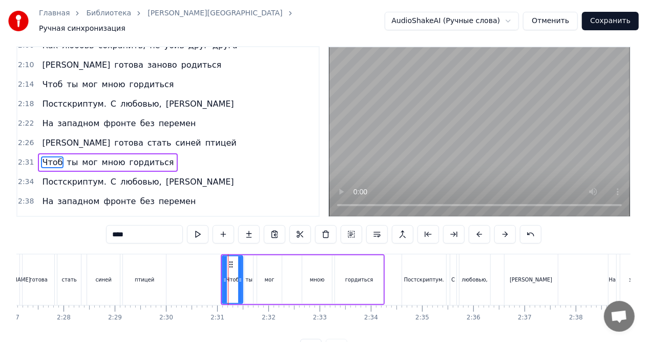
scroll to position [0, 0]
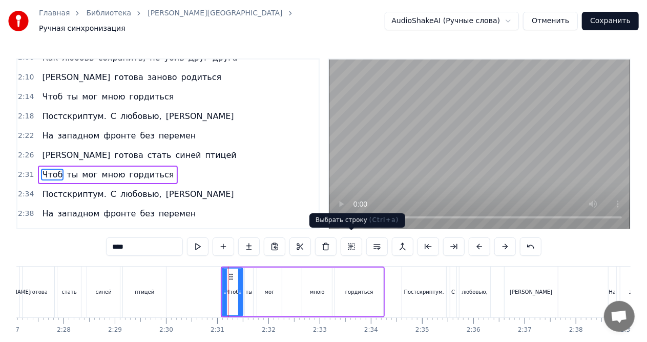
click at [350, 241] on button at bounding box center [351, 246] width 22 height 18
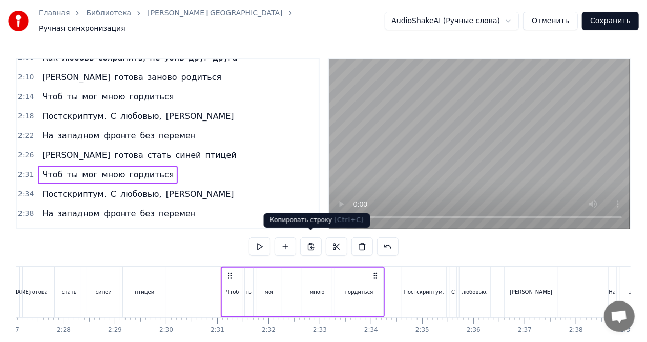
click at [310, 241] on button at bounding box center [311, 246] width 22 height 18
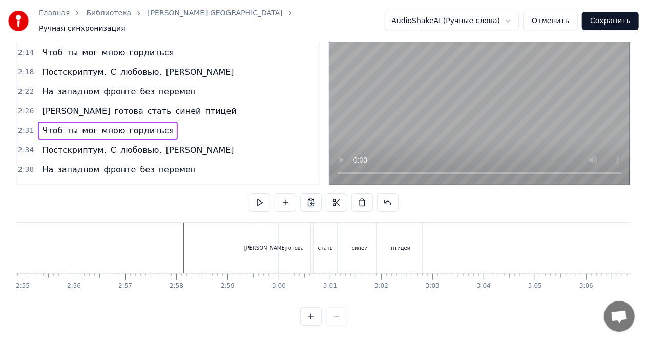
scroll to position [0, 8960]
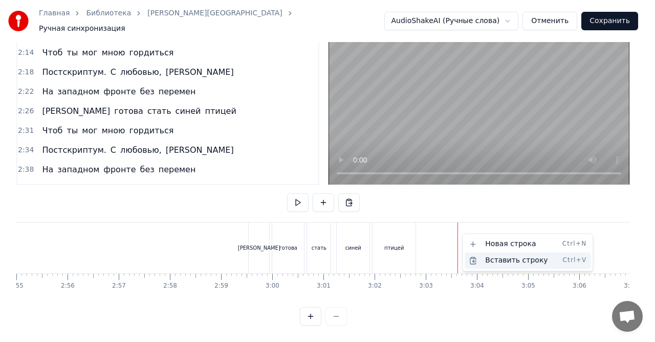
click at [490, 261] on div "Вставить строку Ctrl+V" at bounding box center [528, 260] width 126 height 16
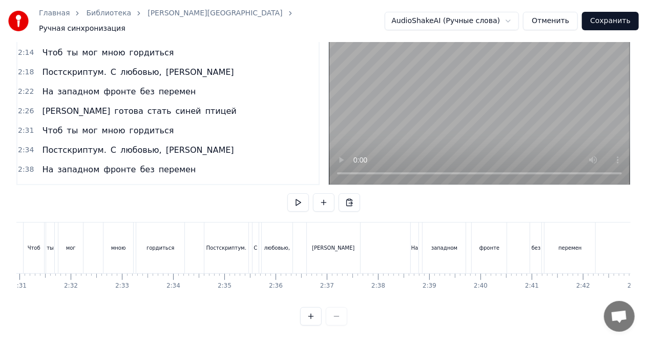
scroll to position [0, 7710]
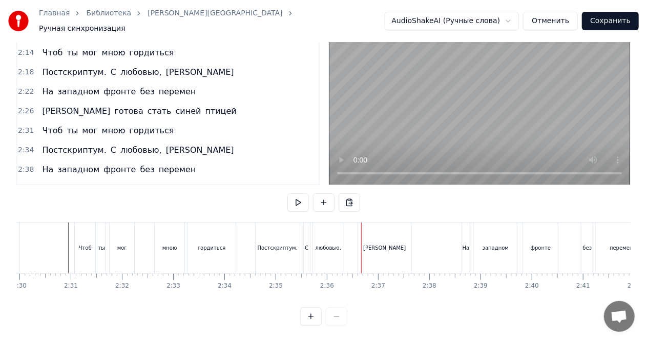
click at [262, 222] on div "Постскриптум." at bounding box center [277, 247] width 44 height 51
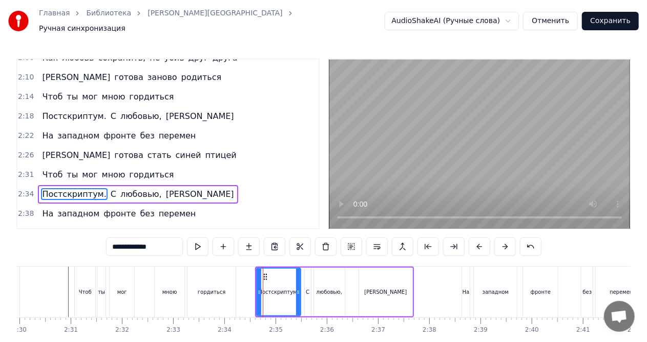
scroll to position [634, 0]
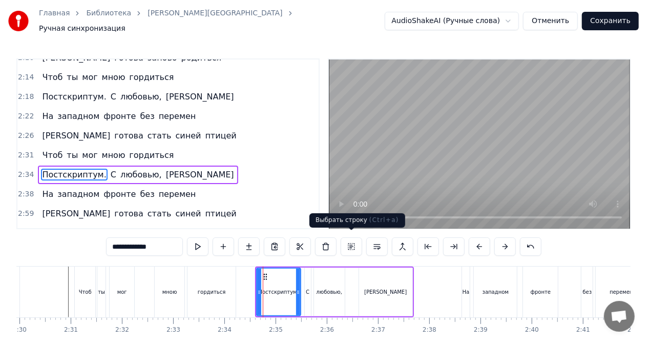
click at [349, 239] on button at bounding box center [351, 246] width 22 height 18
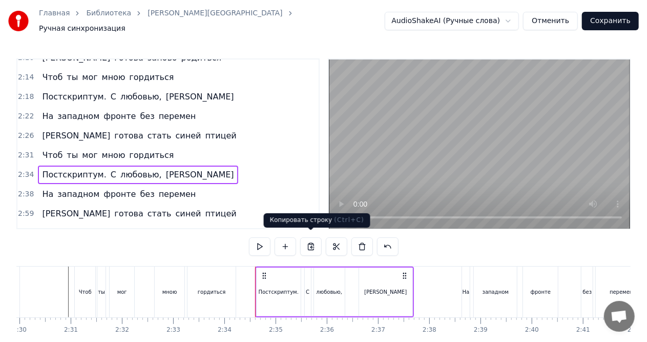
click at [311, 240] on button at bounding box center [311, 246] width 22 height 18
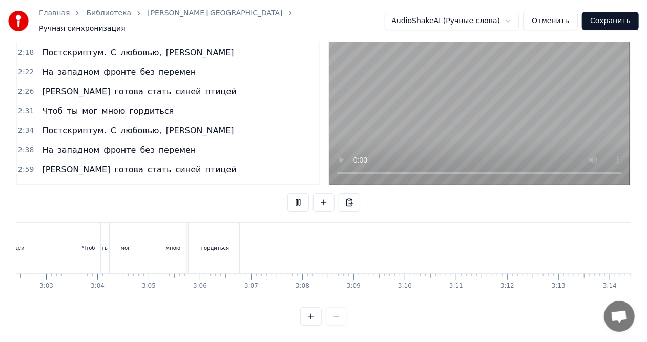
scroll to position [0, 9428]
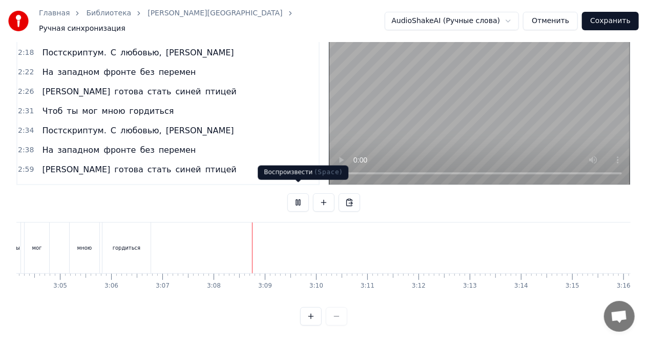
click at [299, 193] on button at bounding box center [298, 202] width 22 height 18
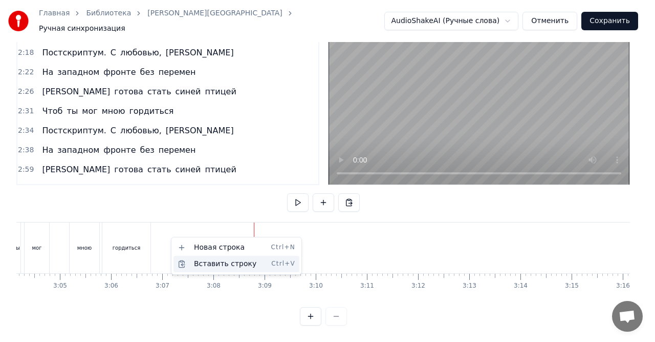
click at [201, 263] on div "Вставить строку Ctrl+V" at bounding box center [237, 263] width 126 height 16
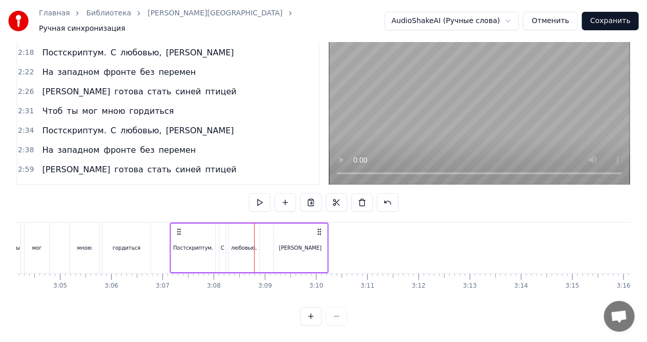
drag, startPoint x: 263, startPoint y: 222, endPoint x: 179, endPoint y: 223, distance: 84.5
click at [179, 227] on icon at bounding box center [179, 231] width 8 height 8
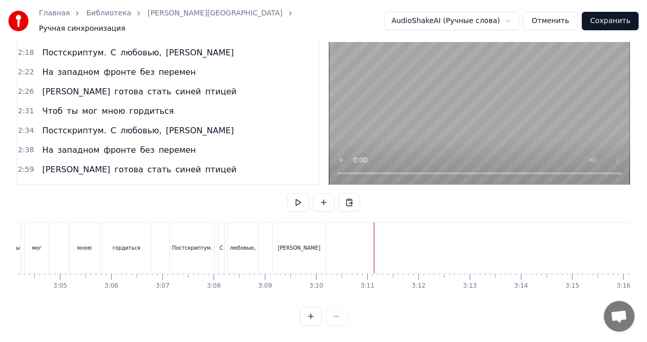
click at [92, 141] on div "На западном фронте без перемен" at bounding box center [119, 150] width 162 height 18
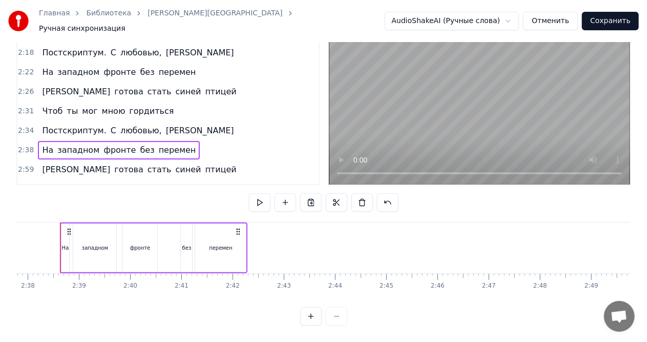
scroll to position [0, 8070]
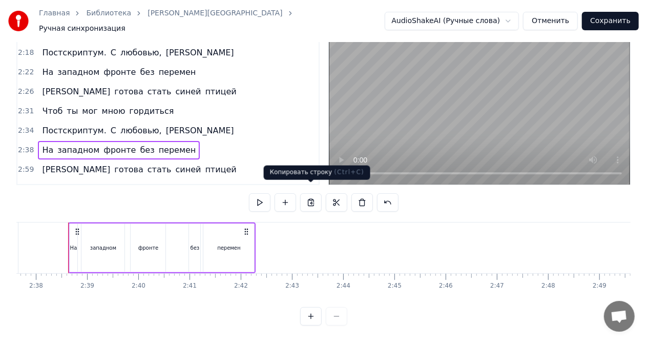
click at [312, 194] on button at bounding box center [311, 202] width 22 height 18
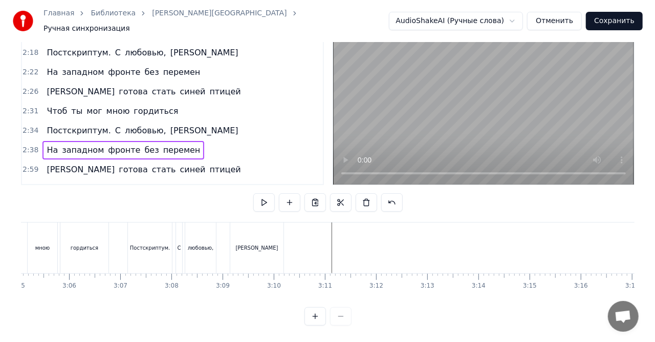
scroll to position [0, 9493]
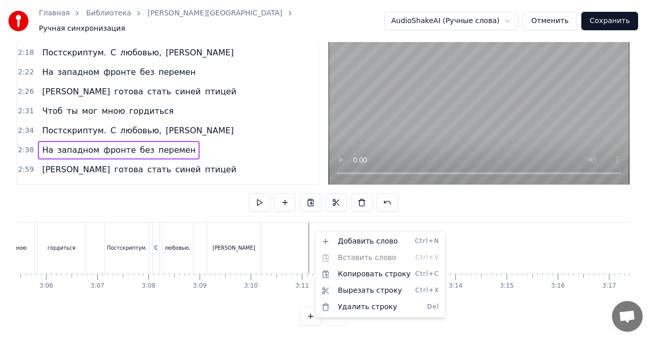
click at [97, 141] on div "На западном фронте без перемен" at bounding box center [119, 150] width 162 height 18
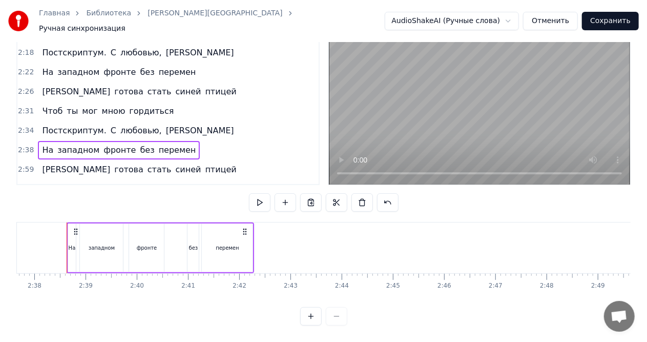
scroll to position [0, 8070]
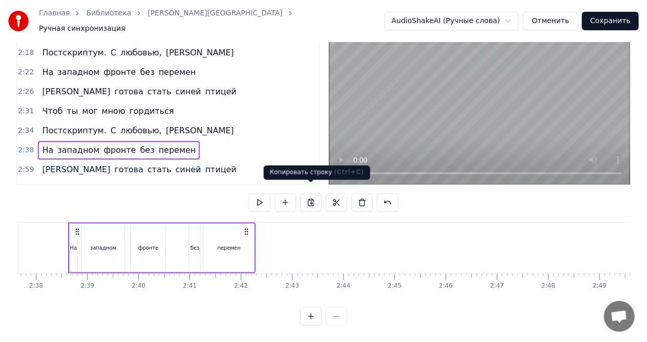
click at [311, 193] on button at bounding box center [311, 202] width 22 height 18
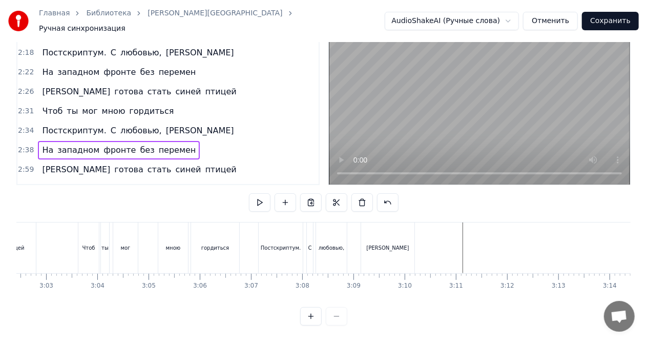
scroll to position [0, 9346]
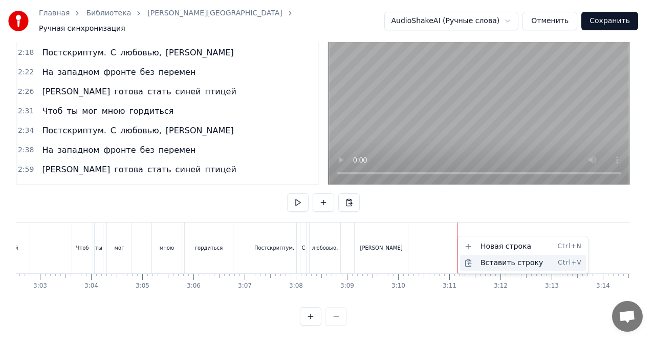
click at [486, 265] on div "Вставить строку Ctrl+V" at bounding box center [523, 262] width 126 height 16
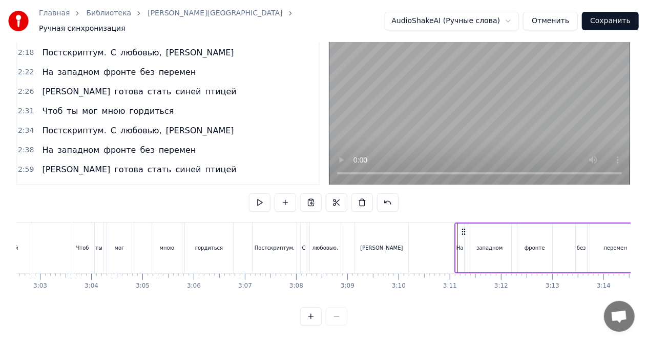
click at [463, 227] on icon at bounding box center [463, 231] width 8 height 8
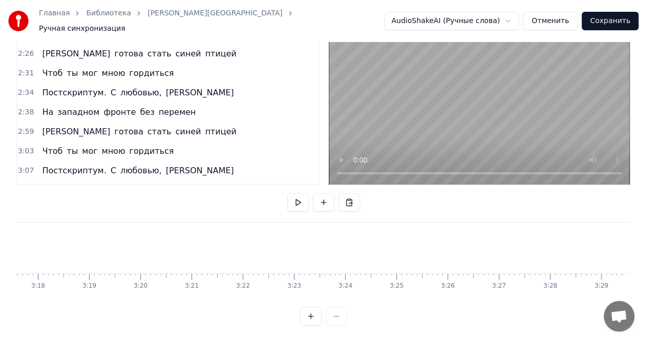
scroll to position [0, 10117]
click at [611, 17] on button "Сохранить" at bounding box center [610, 21] width 57 height 18
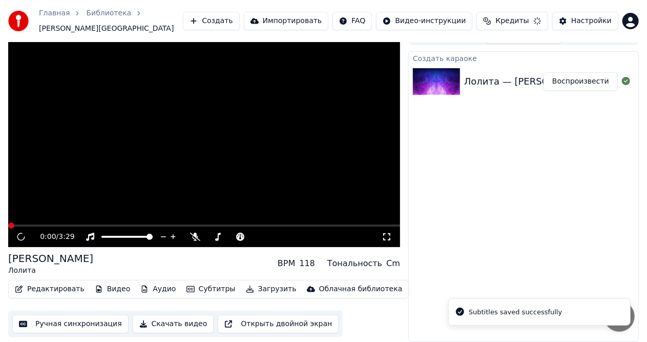
scroll to position [10, 0]
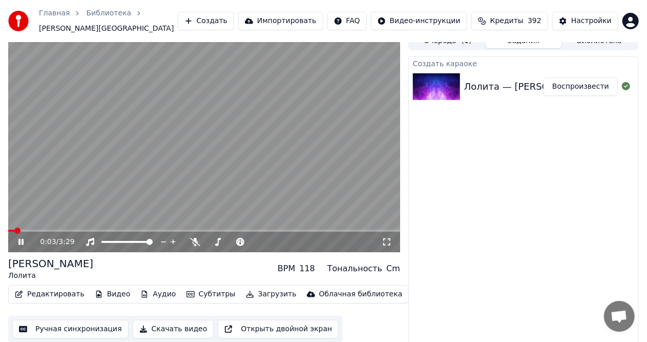
click at [22, 238] on icon at bounding box center [28, 242] width 24 height 8
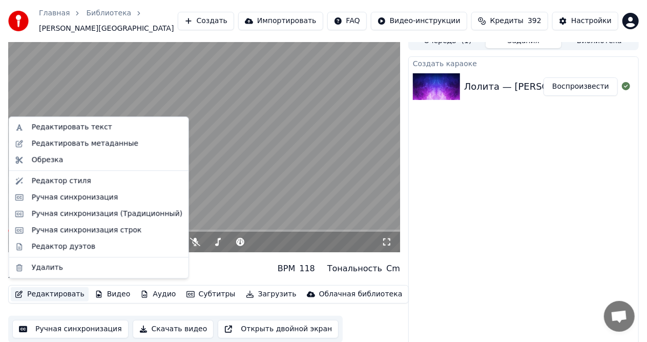
click at [59, 290] on button "Редактировать" at bounding box center [50, 294] width 78 height 14
click at [75, 142] on div "Редактировать метаданные" at bounding box center [85, 143] width 106 height 10
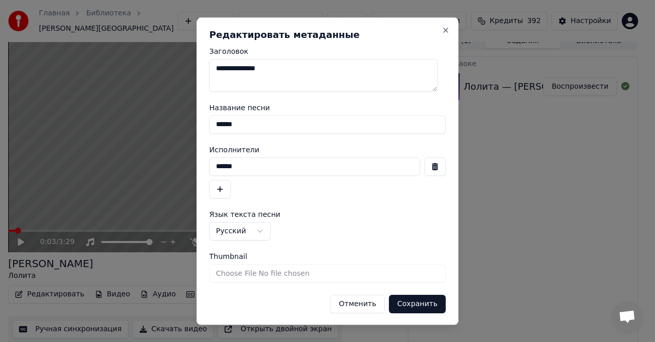
click at [250, 68] on textarea "**********" at bounding box center [323, 74] width 228 height 33
type textarea "******"
click at [428, 165] on button "button" at bounding box center [435, 166] width 22 height 18
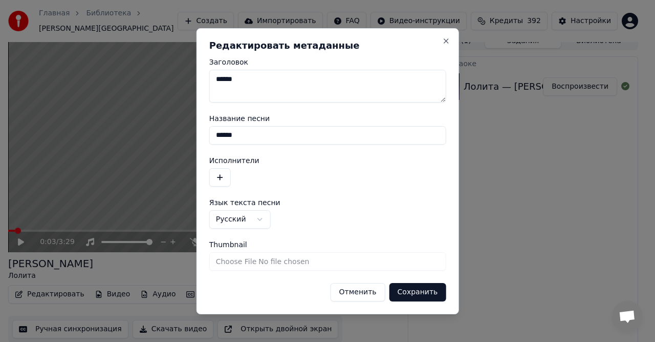
click at [414, 292] on button "Сохранить" at bounding box center [418, 292] width 57 height 18
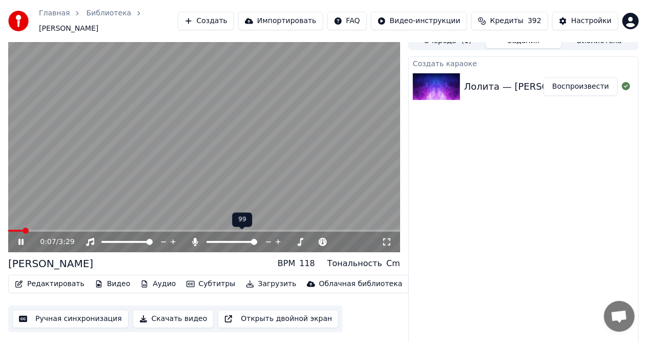
click at [257, 239] on span at bounding box center [254, 242] width 6 height 6
click at [216, 239] on span at bounding box center [218, 242] width 6 height 6
click at [220, 239] on span at bounding box center [222, 242] width 6 height 6
click at [233, 239] on span at bounding box center [233, 242] width 6 height 6
click at [216, 239] on span at bounding box center [218, 242] width 6 height 6
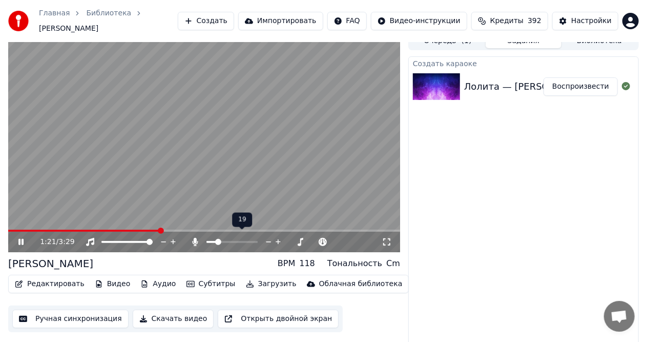
click at [217, 239] on span at bounding box center [218, 242] width 6 height 6
click at [218, 239] on span at bounding box center [220, 242] width 6 height 6
click at [259, 239] on span at bounding box center [258, 242] width 6 height 6
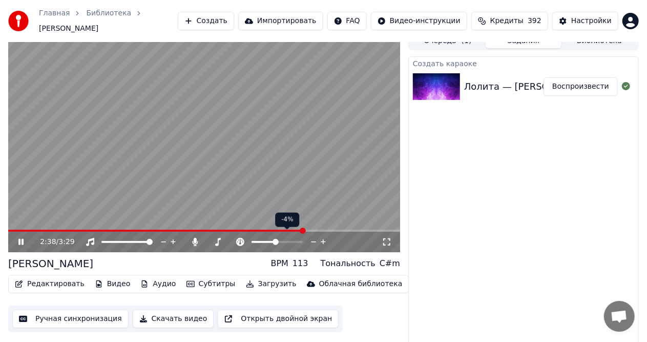
click at [275, 239] on span at bounding box center [275, 242] width 6 height 6
click at [238, 238] on icon at bounding box center [240, 242] width 8 height 8
click at [240, 238] on icon at bounding box center [240, 242] width 10 height 8
click at [23, 239] on icon at bounding box center [20, 242] width 5 height 6
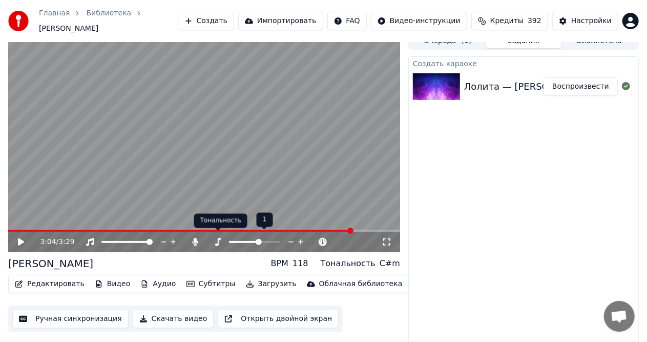
click at [219, 238] on icon at bounding box center [217, 242] width 10 height 8
click at [21, 238] on icon at bounding box center [21, 241] width 6 height 7
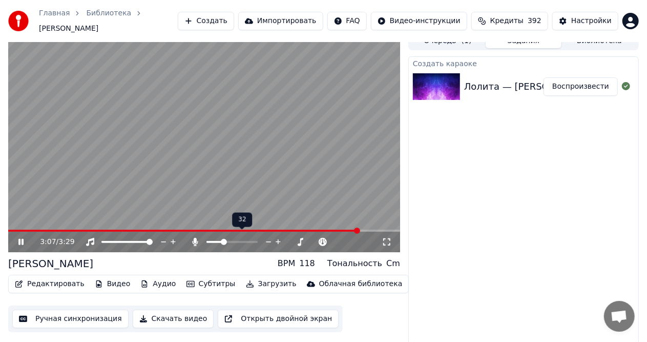
click at [223, 239] on span at bounding box center [224, 242] width 6 height 6
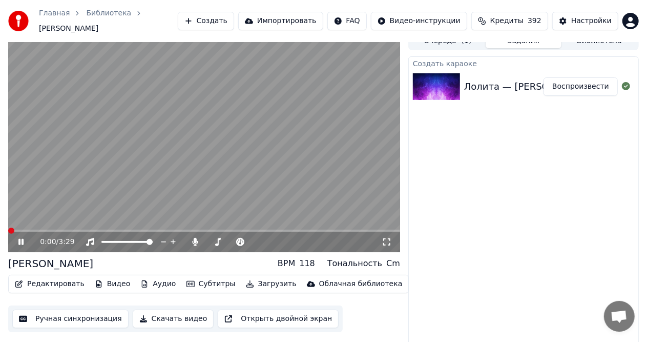
click at [8, 229] on span at bounding box center [8, 230] width 0 height 2
click at [220, 239] on span at bounding box center [222, 242] width 6 height 6
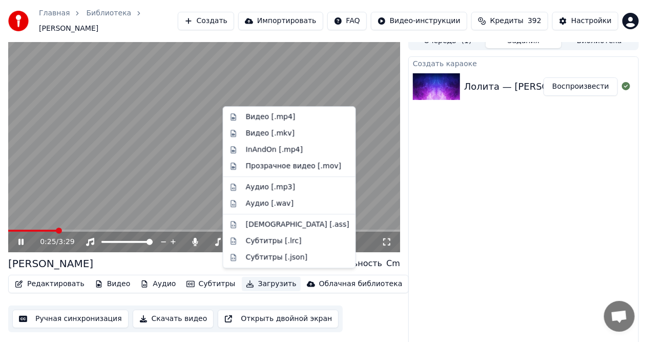
click at [258, 279] on button "Загрузить" at bounding box center [271, 283] width 59 height 14
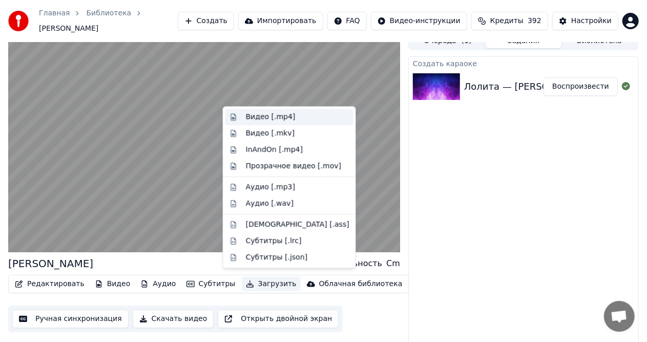
click at [255, 115] on div "Видео [.mp4]" at bounding box center [271, 117] width 50 height 10
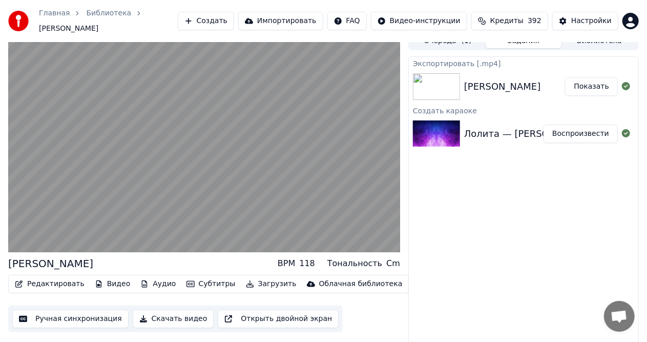
click at [592, 80] on button "Показать" at bounding box center [591, 86] width 53 height 18
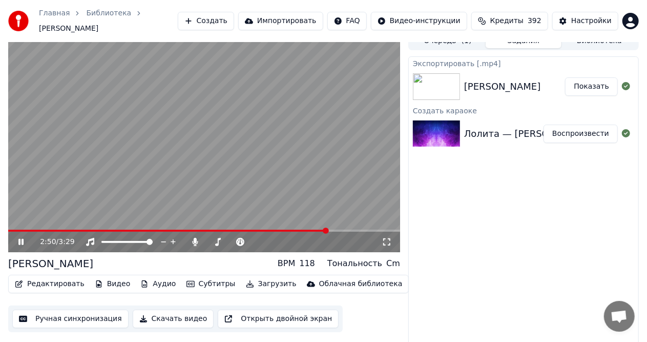
click at [20, 239] on icon at bounding box center [20, 242] width 5 height 6
click at [259, 279] on button "Загрузить" at bounding box center [271, 283] width 59 height 14
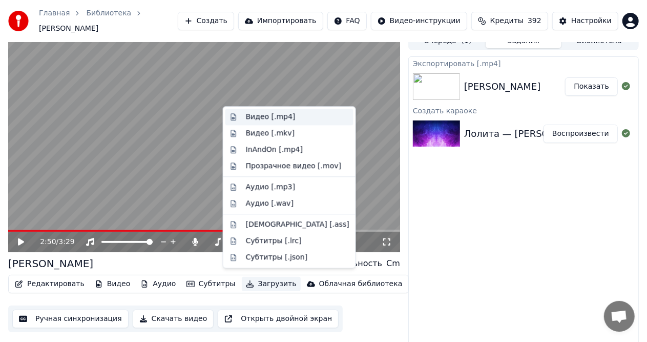
click at [250, 120] on div "Видео [.mp4]" at bounding box center [271, 117] width 50 height 10
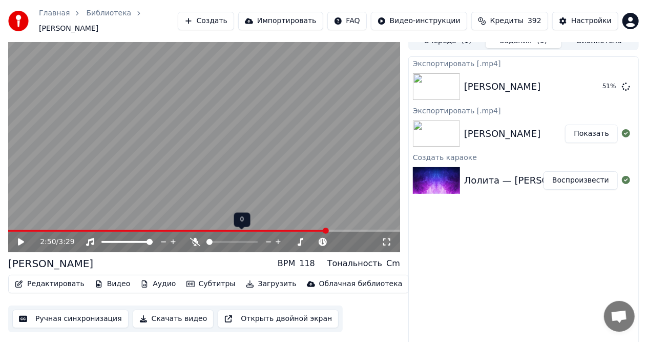
click at [206, 239] on span at bounding box center [209, 242] width 6 height 6
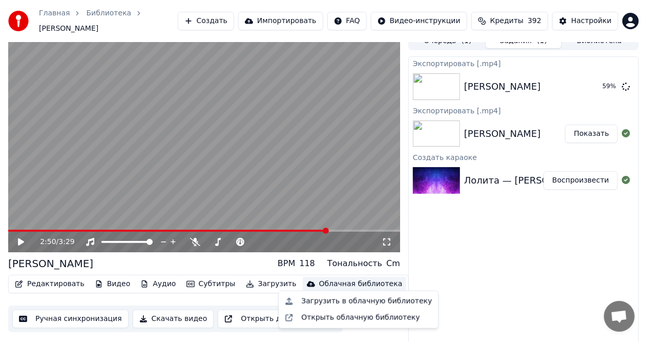
click at [328, 279] on div "Облачная библиотека" at bounding box center [360, 284] width 83 height 10
click at [323, 300] on div "Загрузить в облачную библиотеку" at bounding box center [366, 301] width 131 height 10
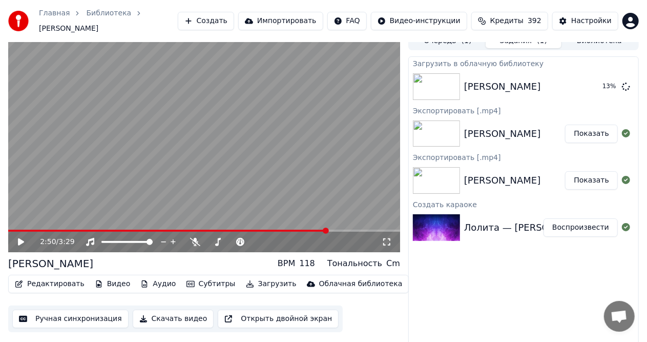
click at [596, 129] on button "Показать" at bounding box center [591, 133] width 53 height 18
click at [464, 175] on div "[PERSON_NAME]" at bounding box center [502, 180] width 77 height 14
click at [484, 175] on div "[PERSON_NAME]" at bounding box center [502, 180] width 77 height 14
click at [488, 175] on div "[PERSON_NAME]" at bounding box center [502, 180] width 77 height 14
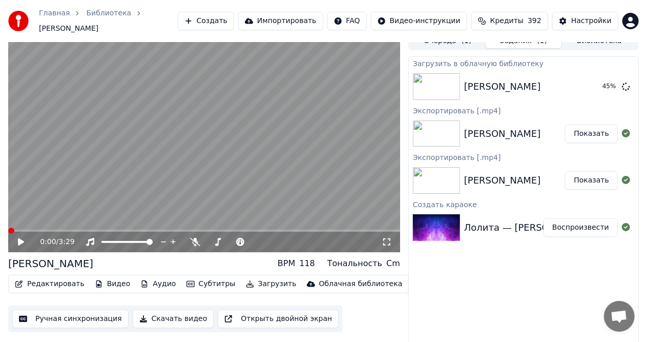
click at [8, 231] on span at bounding box center [8, 230] width 0 height 2
click at [204, 149] on video at bounding box center [204, 142] width 392 height 220
